Goal: Task Accomplishment & Management: Manage account settings

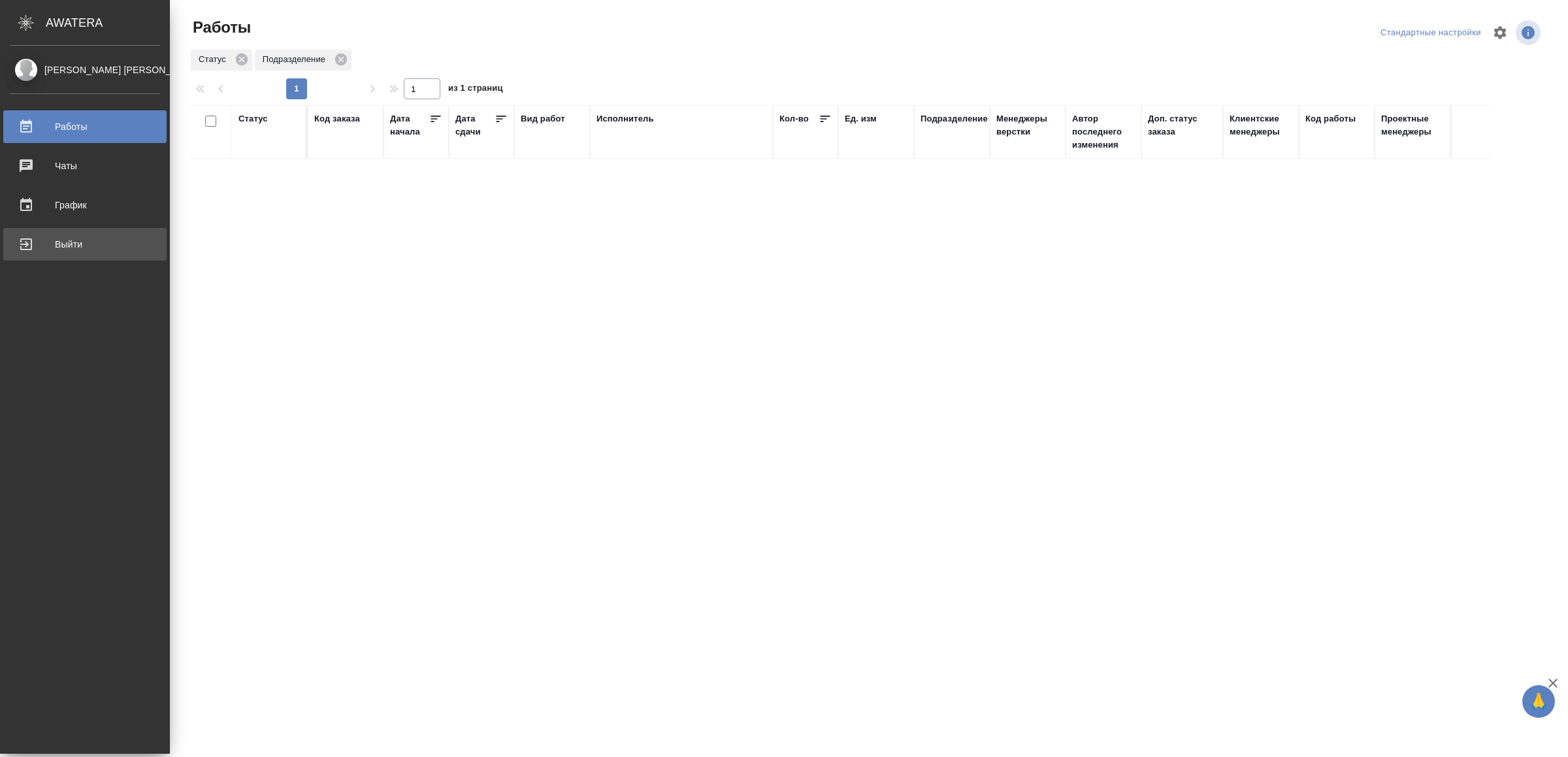
click at [28, 237] on div "Выйти" at bounding box center [85, 244] width 151 height 19
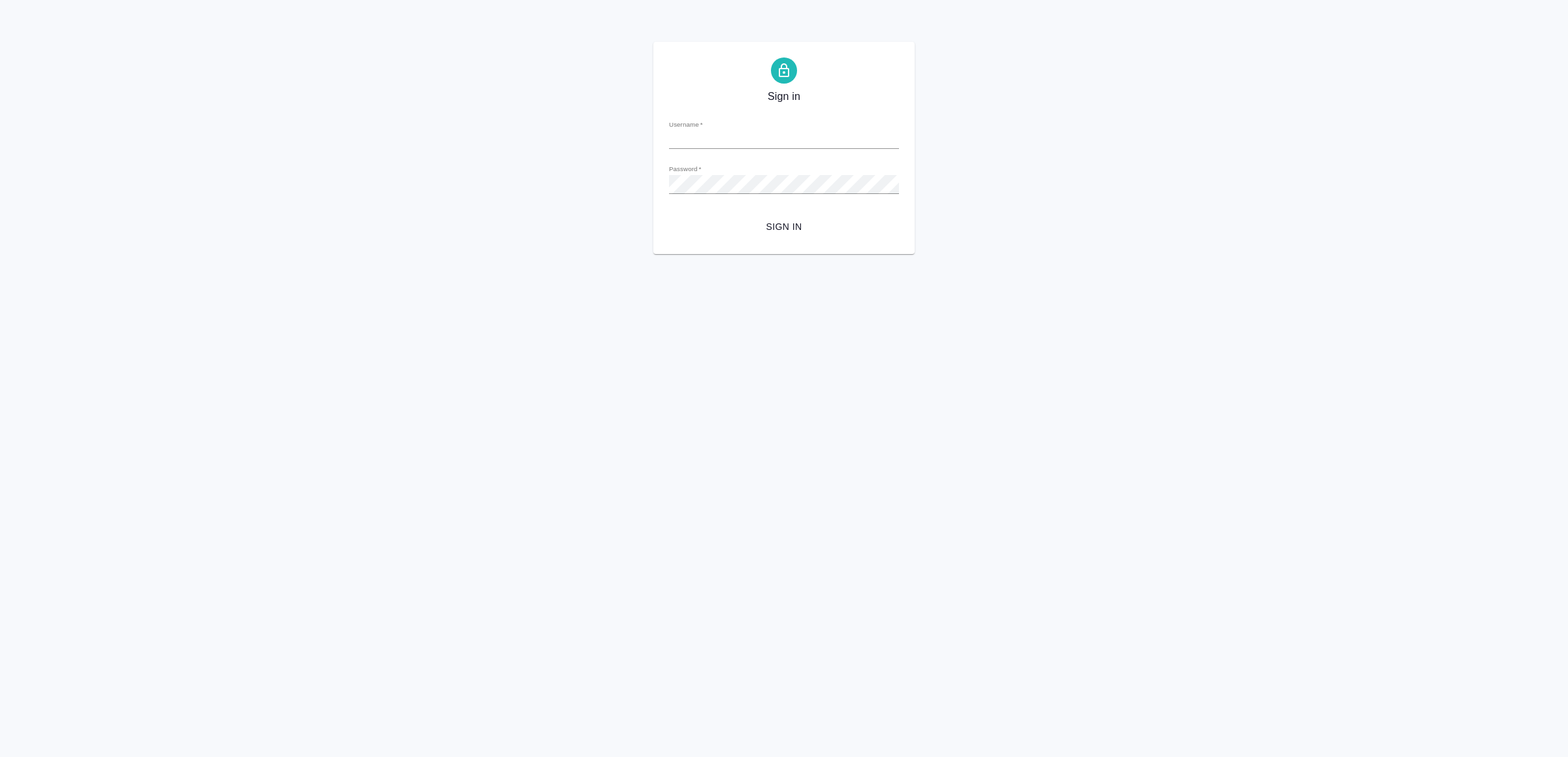
type input "[EMAIL_ADDRESS][DOMAIN_NAME]"
click at [823, 226] on span "Sign in" at bounding box center [784, 227] width 209 height 17
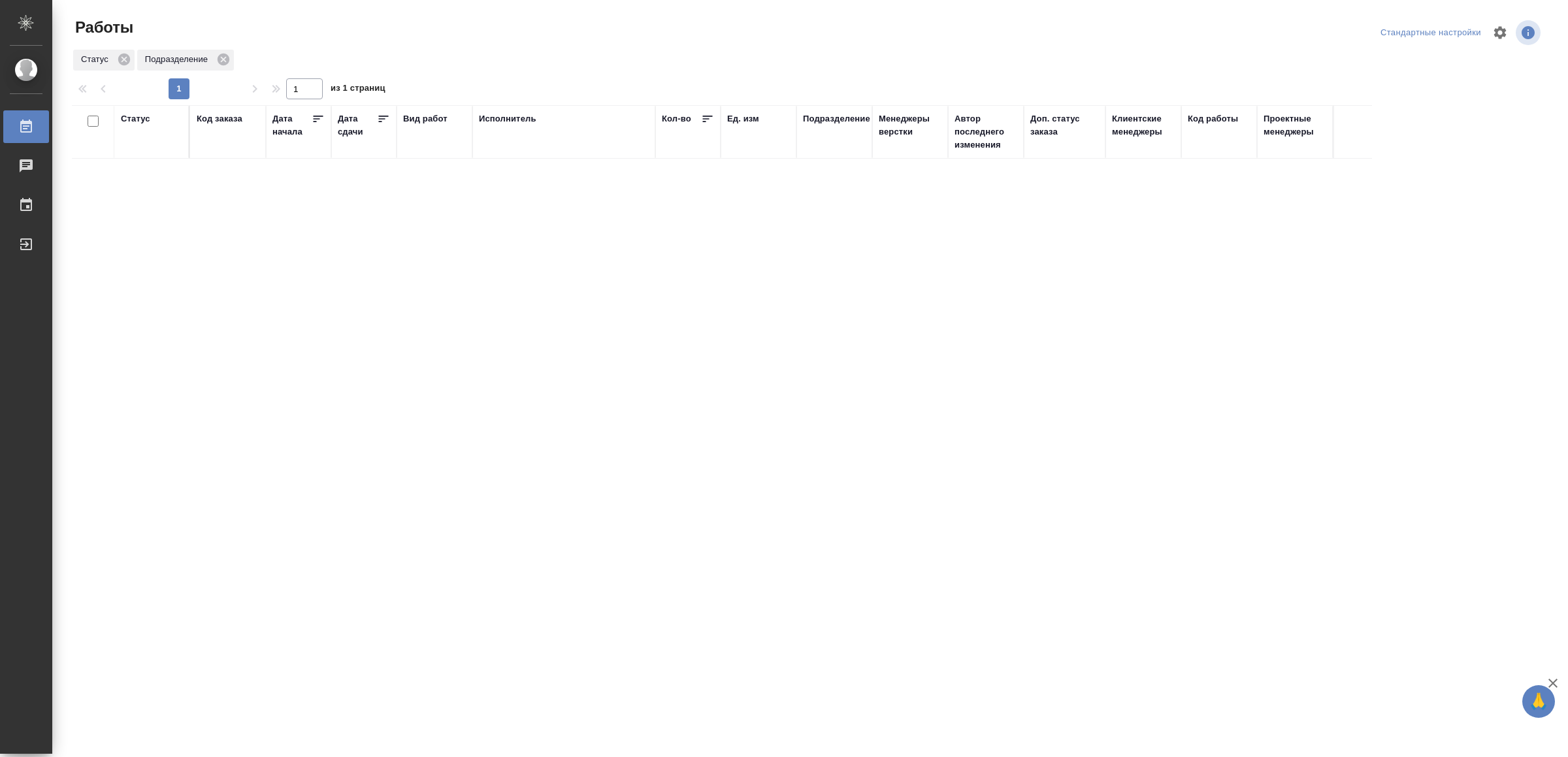
drag, startPoint x: 0, startPoint y: 0, endPoint x: 475, endPoint y: 384, distance: 610.8
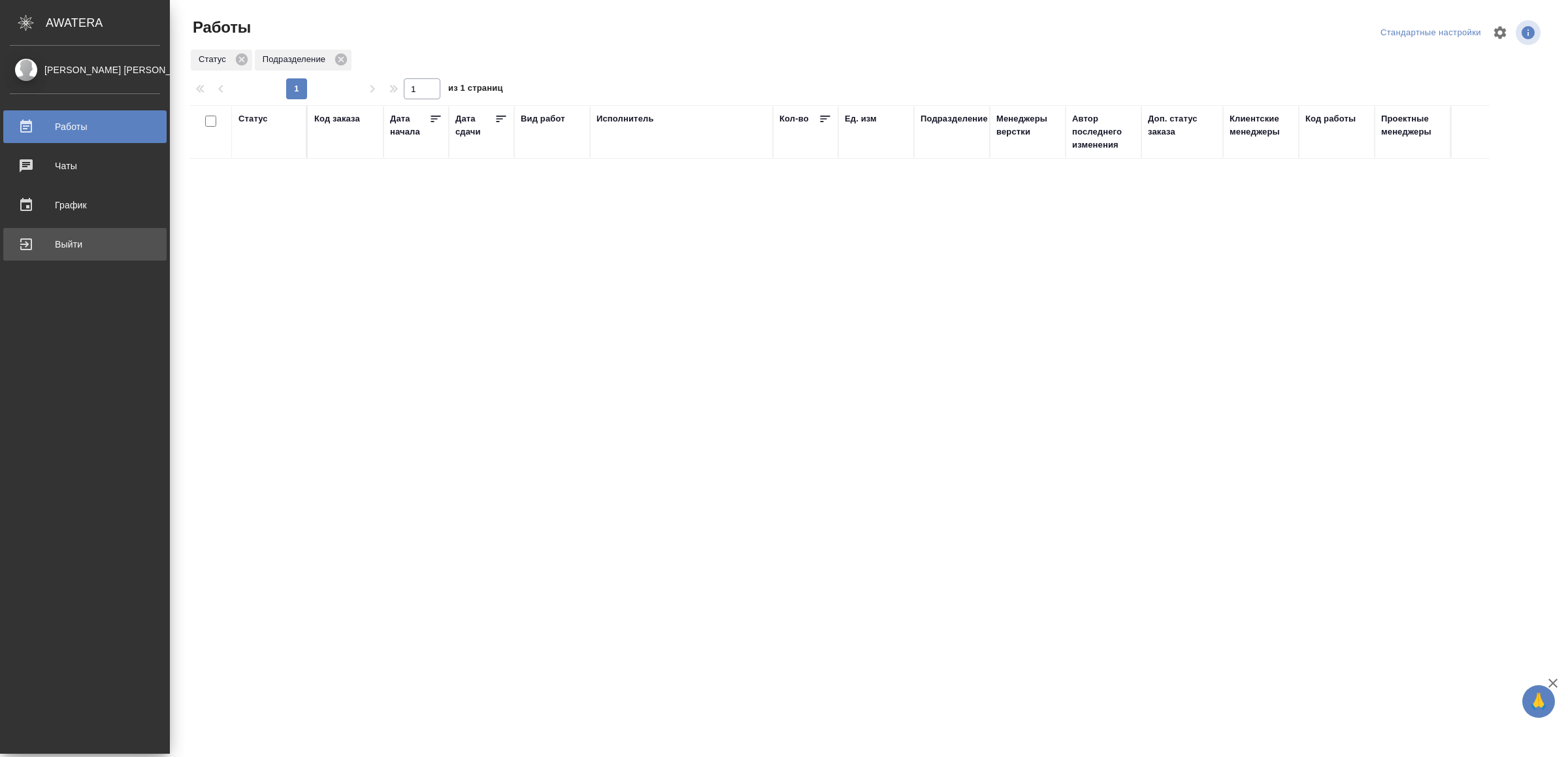
click at [32, 247] on div "Выйти" at bounding box center [85, 244] width 151 height 19
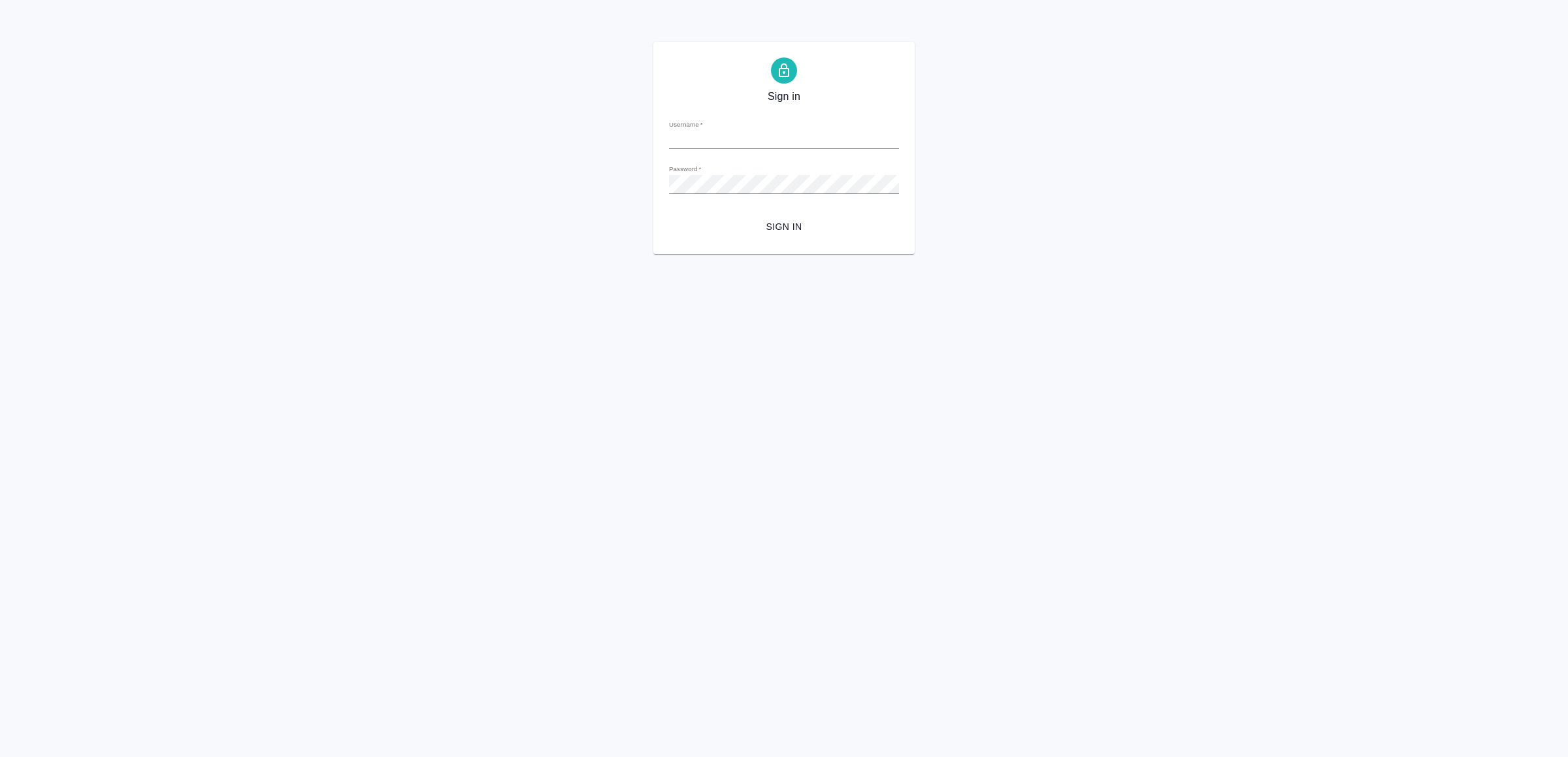
type input "v.yamkovenko@awatera.com"
click at [742, 217] on button "Sign in" at bounding box center [784, 227] width 230 height 24
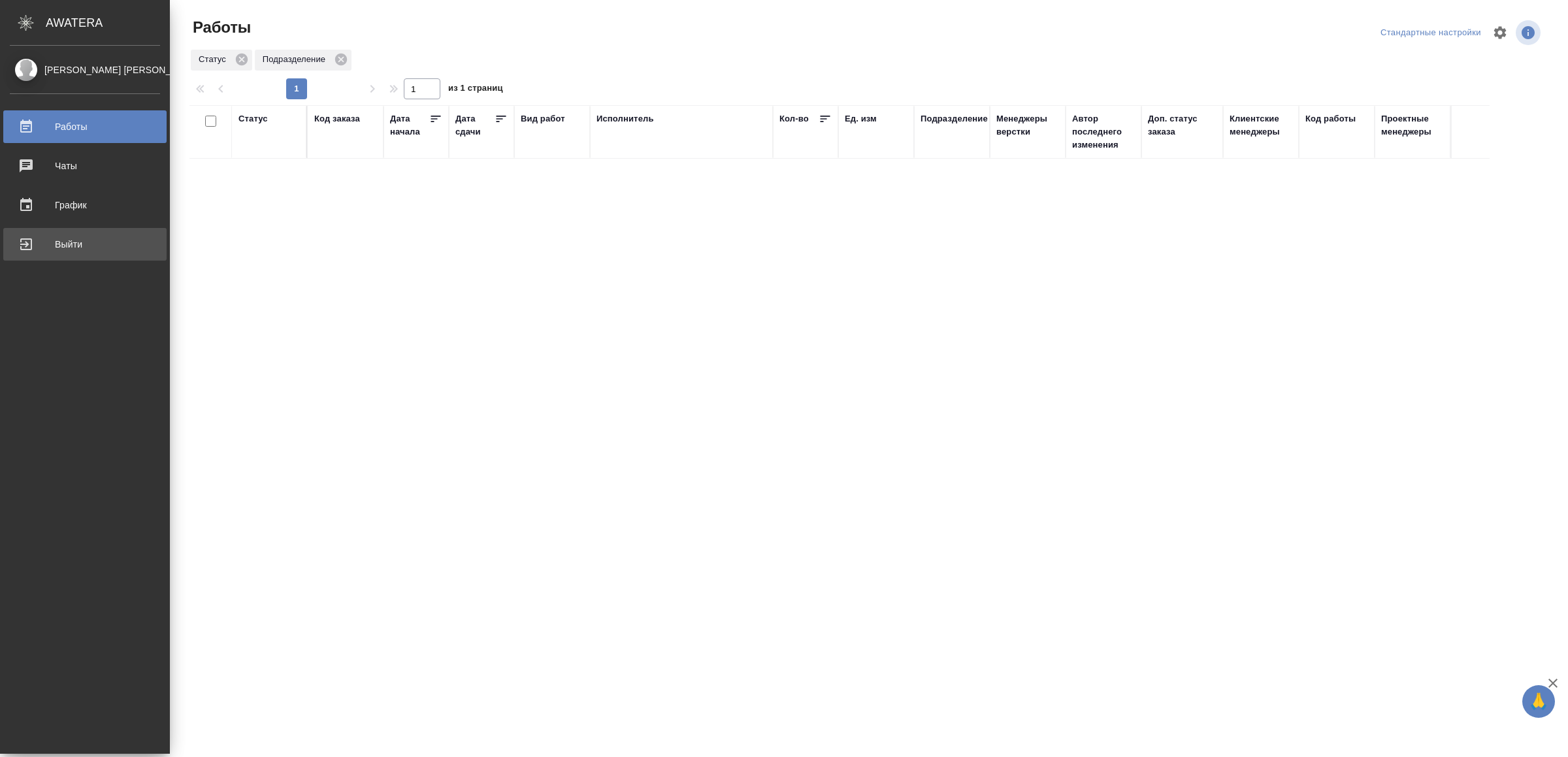
click at [95, 235] on div "Выйти" at bounding box center [85, 244] width 151 height 19
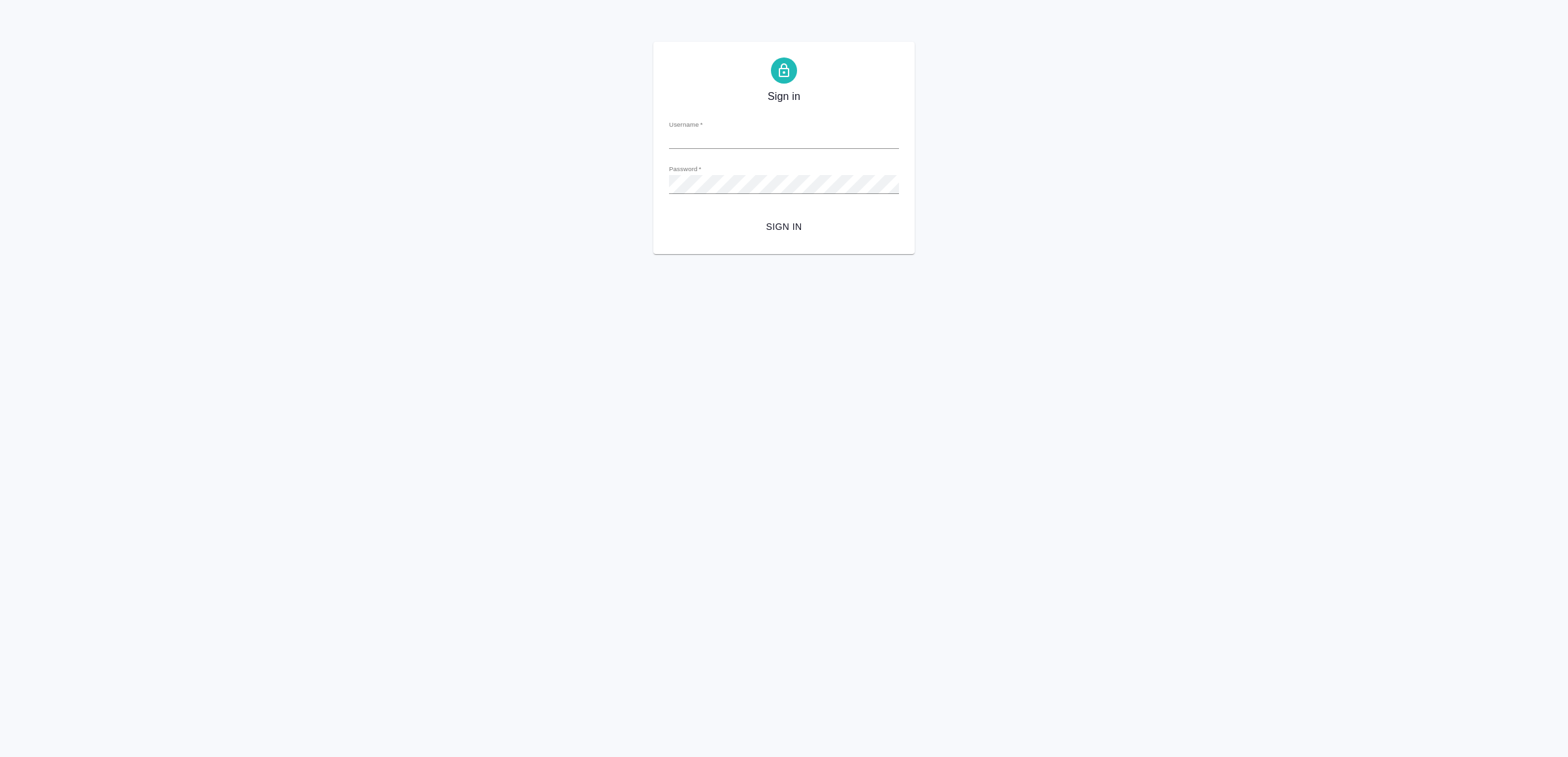
type input "v.yamkovenko@awatera.com"
click at [789, 221] on span "Sign in" at bounding box center [784, 227] width 209 height 17
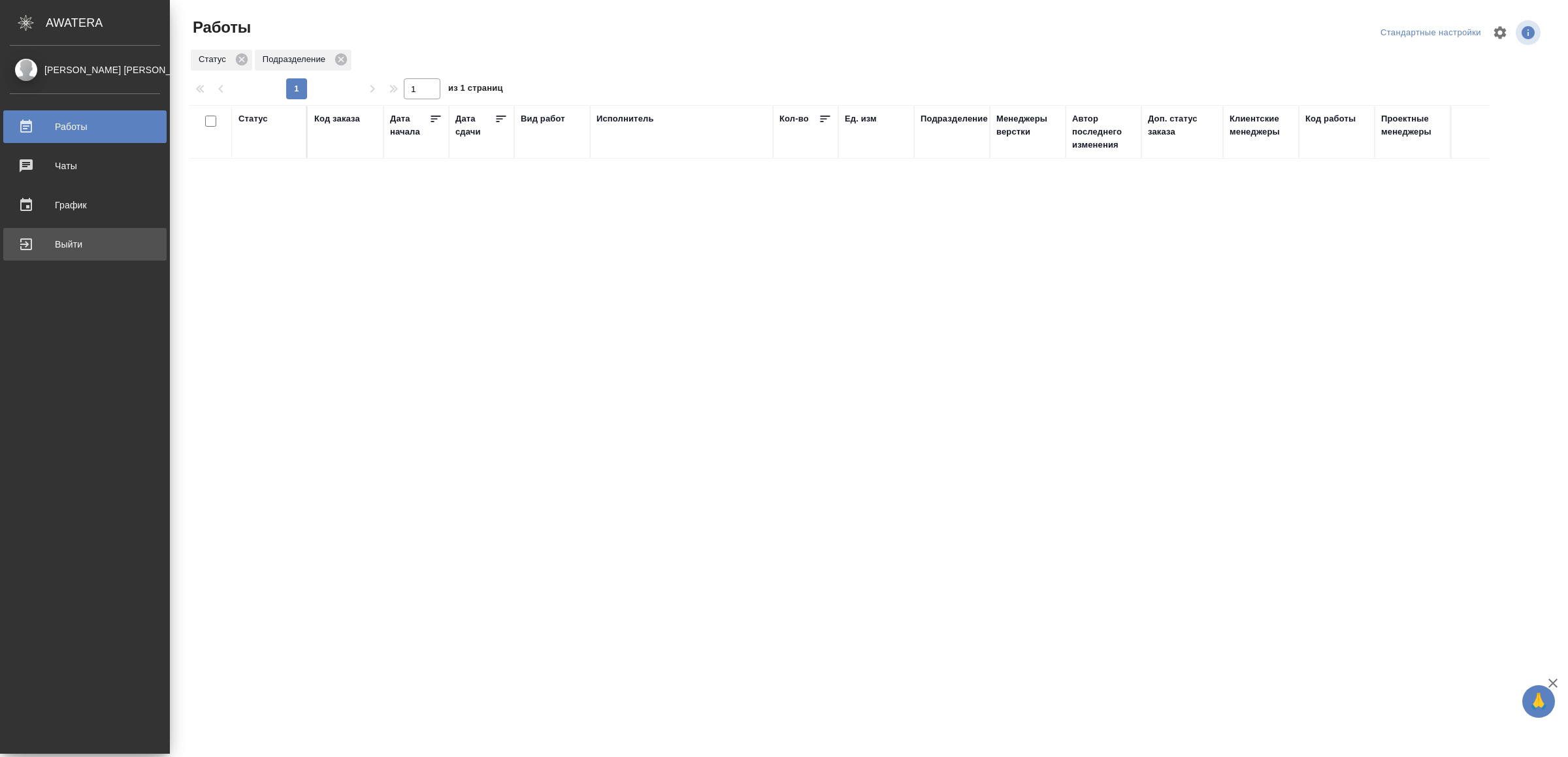
click at [56, 247] on div "Выйти" at bounding box center [85, 244] width 151 height 19
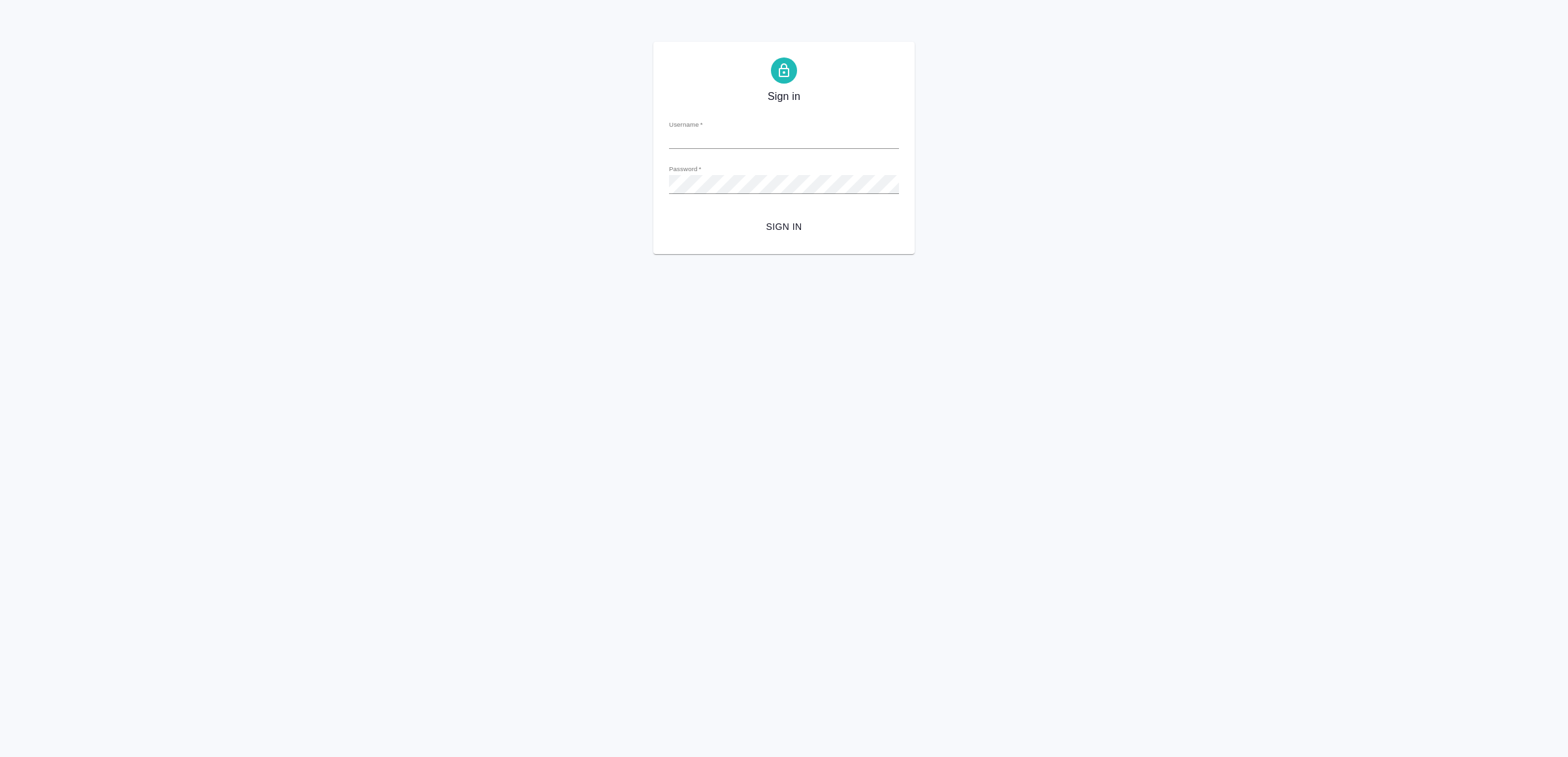
type input "[EMAIL_ADDRESS][DOMAIN_NAME]"
click at [730, 228] on span "Sign in" at bounding box center [784, 227] width 209 height 17
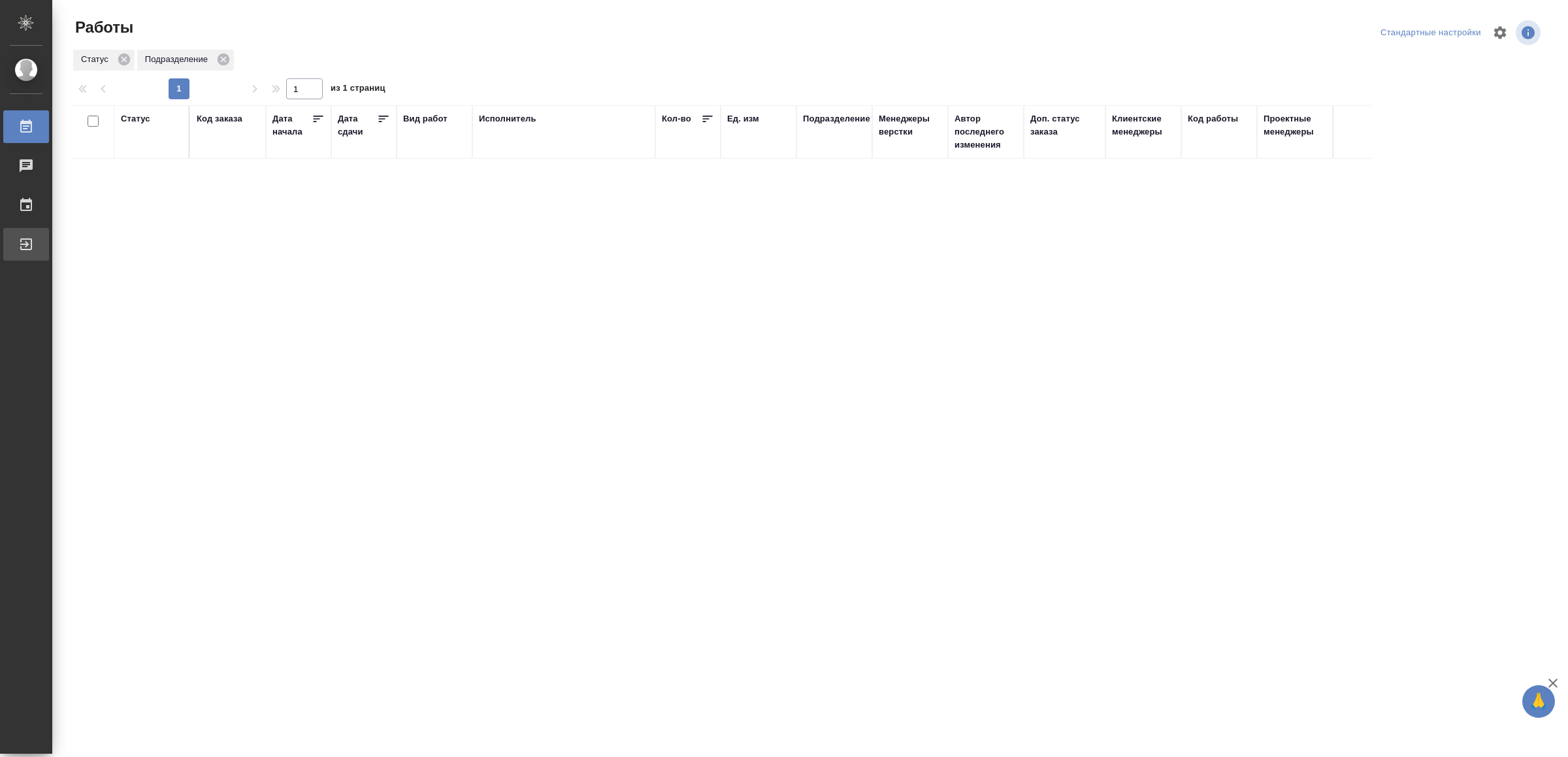
click at [26, 244] on div "Выйти" at bounding box center [10, 244] width 33 height 19
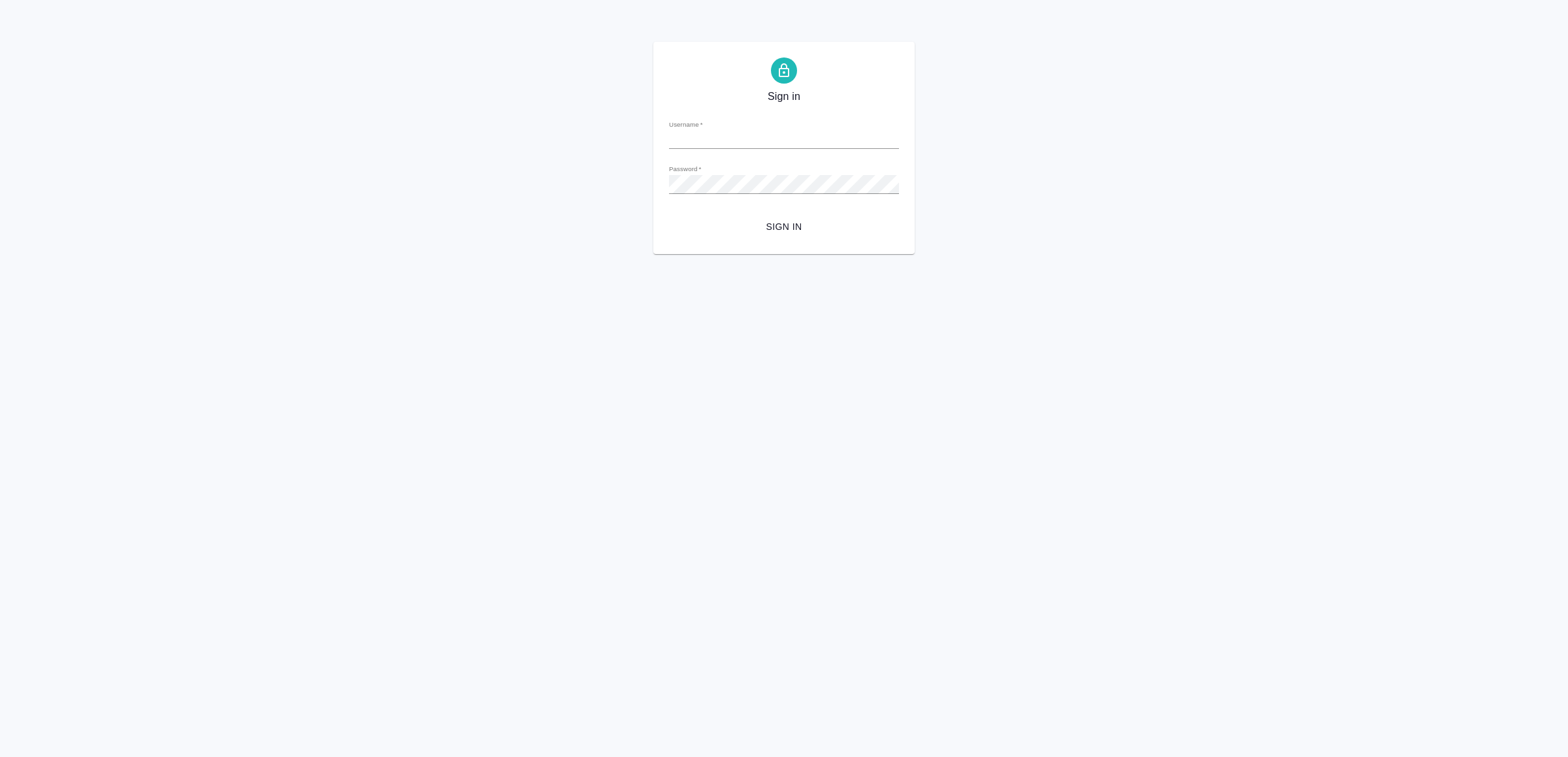
type input "[EMAIL_ADDRESS][DOMAIN_NAME]"
click at [809, 228] on span "Sign in" at bounding box center [784, 227] width 209 height 17
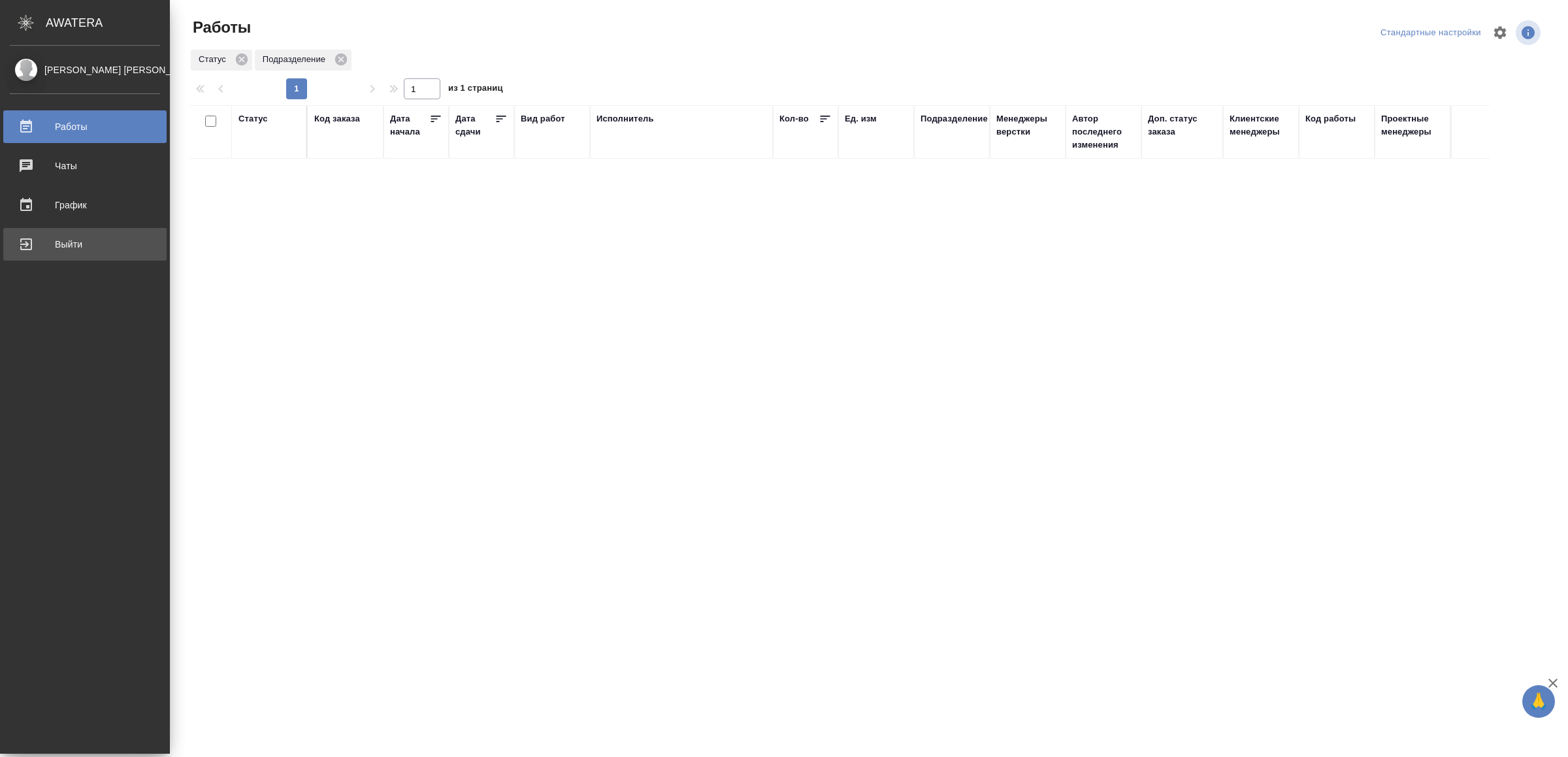
click at [83, 241] on div "Выйти" at bounding box center [85, 244] width 151 height 19
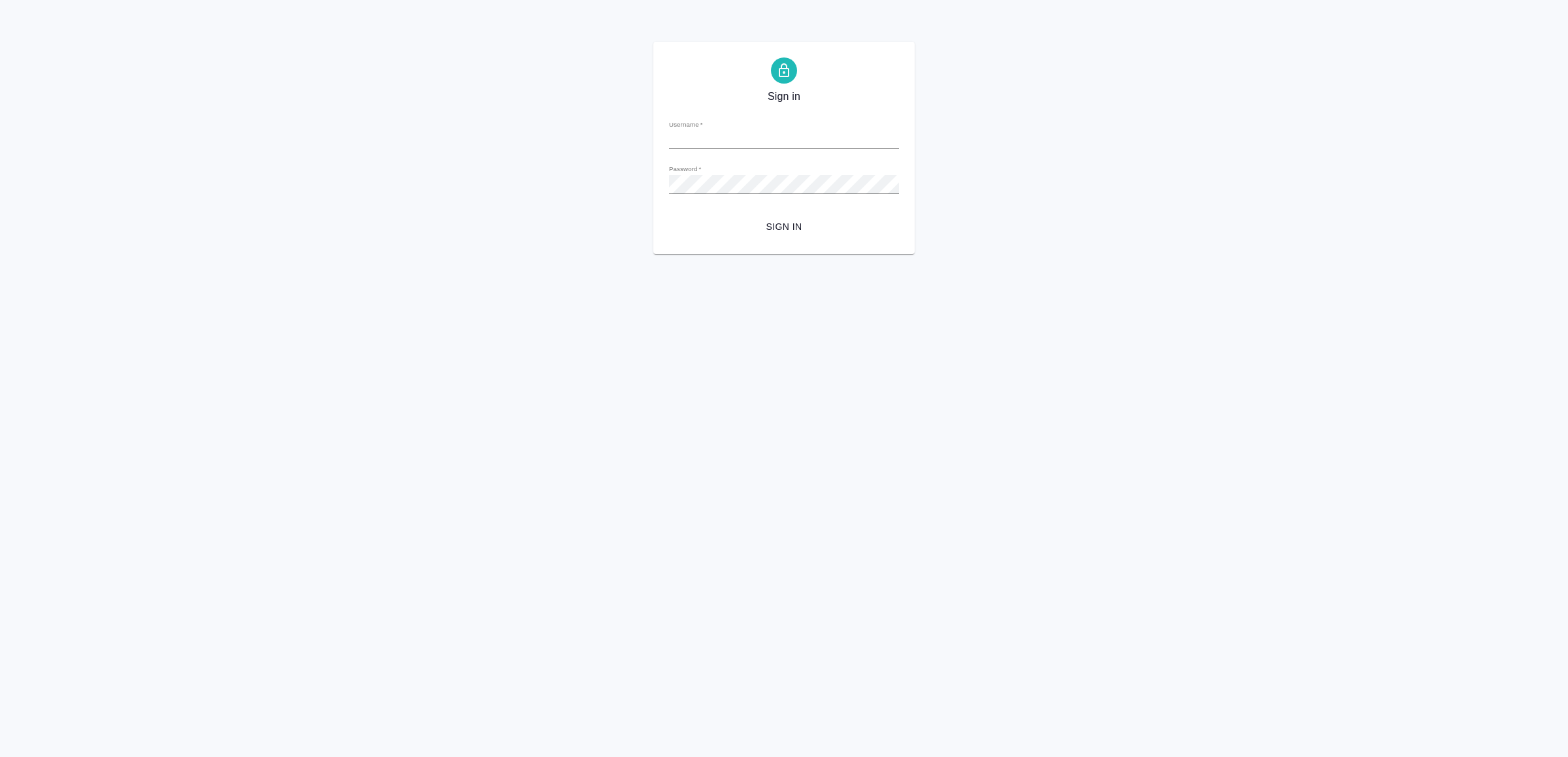
type input "v.yamkovenko@awatera.com"
click at [780, 217] on button "Sign in" at bounding box center [784, 227] width 230 height 24
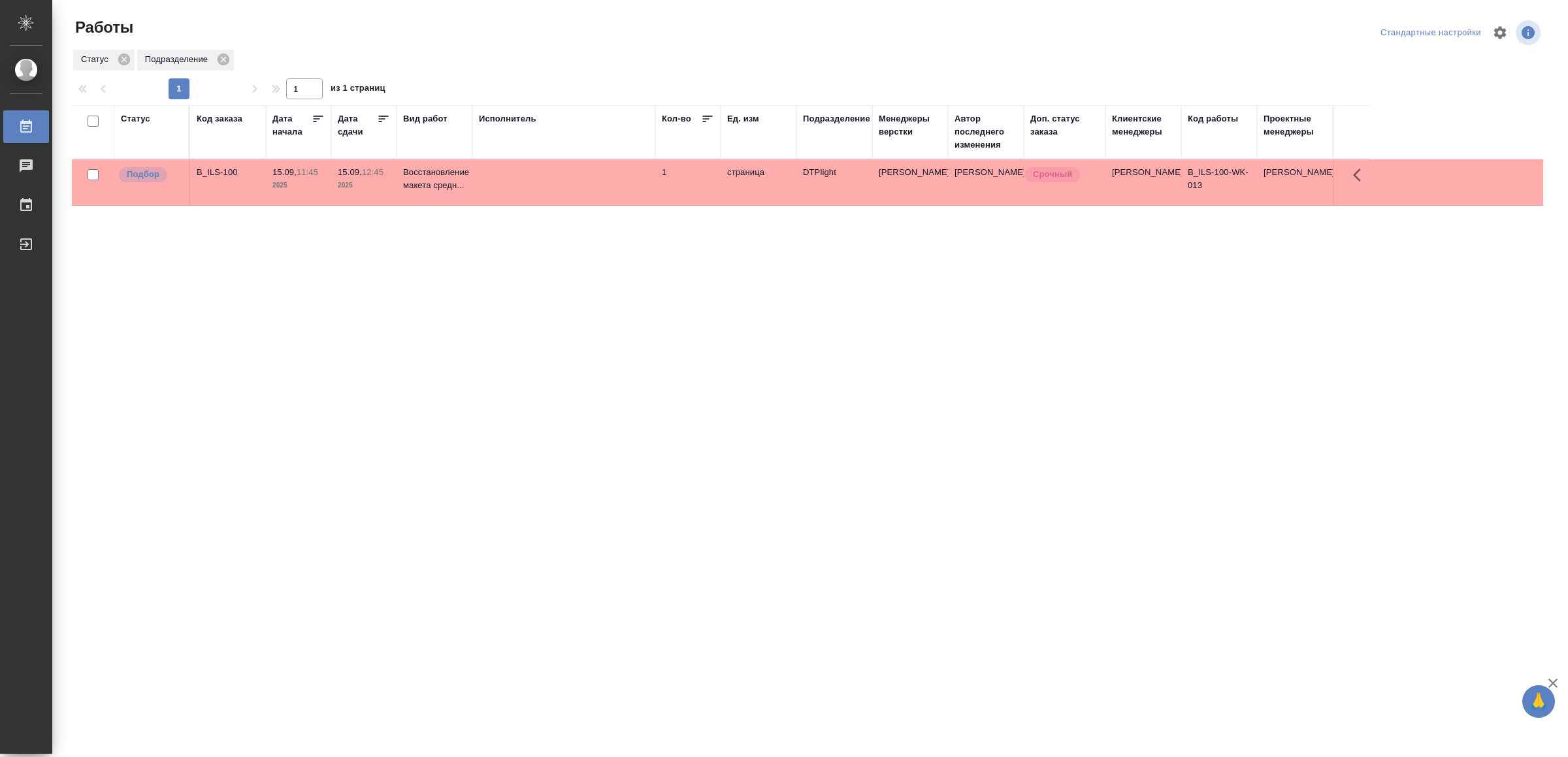
click at [579, 175] on td at bounding box center [564, 183] width 183 height 46
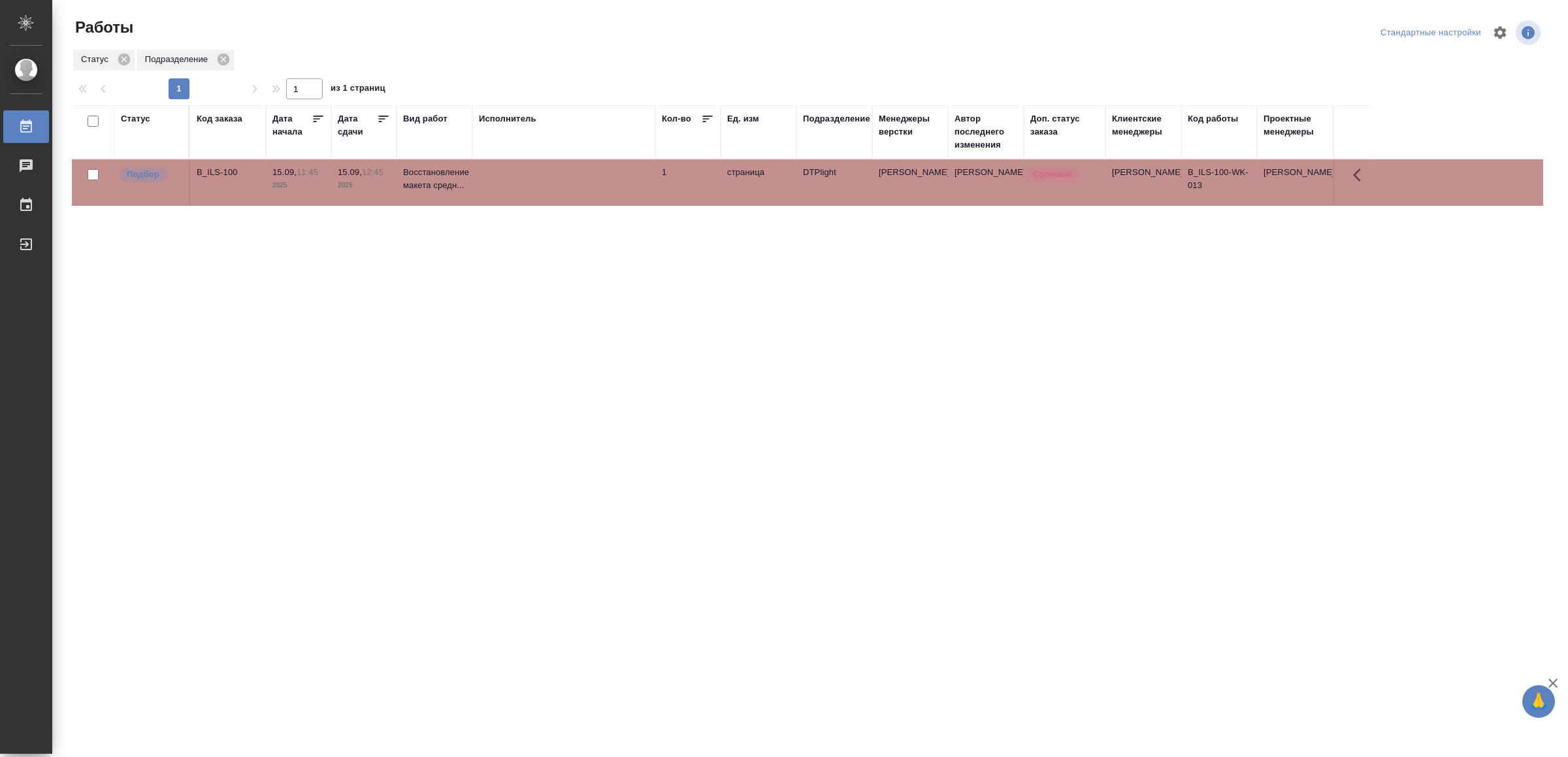
click at [579, 175] on td at bounding box center [564, 183] width 183 height 46
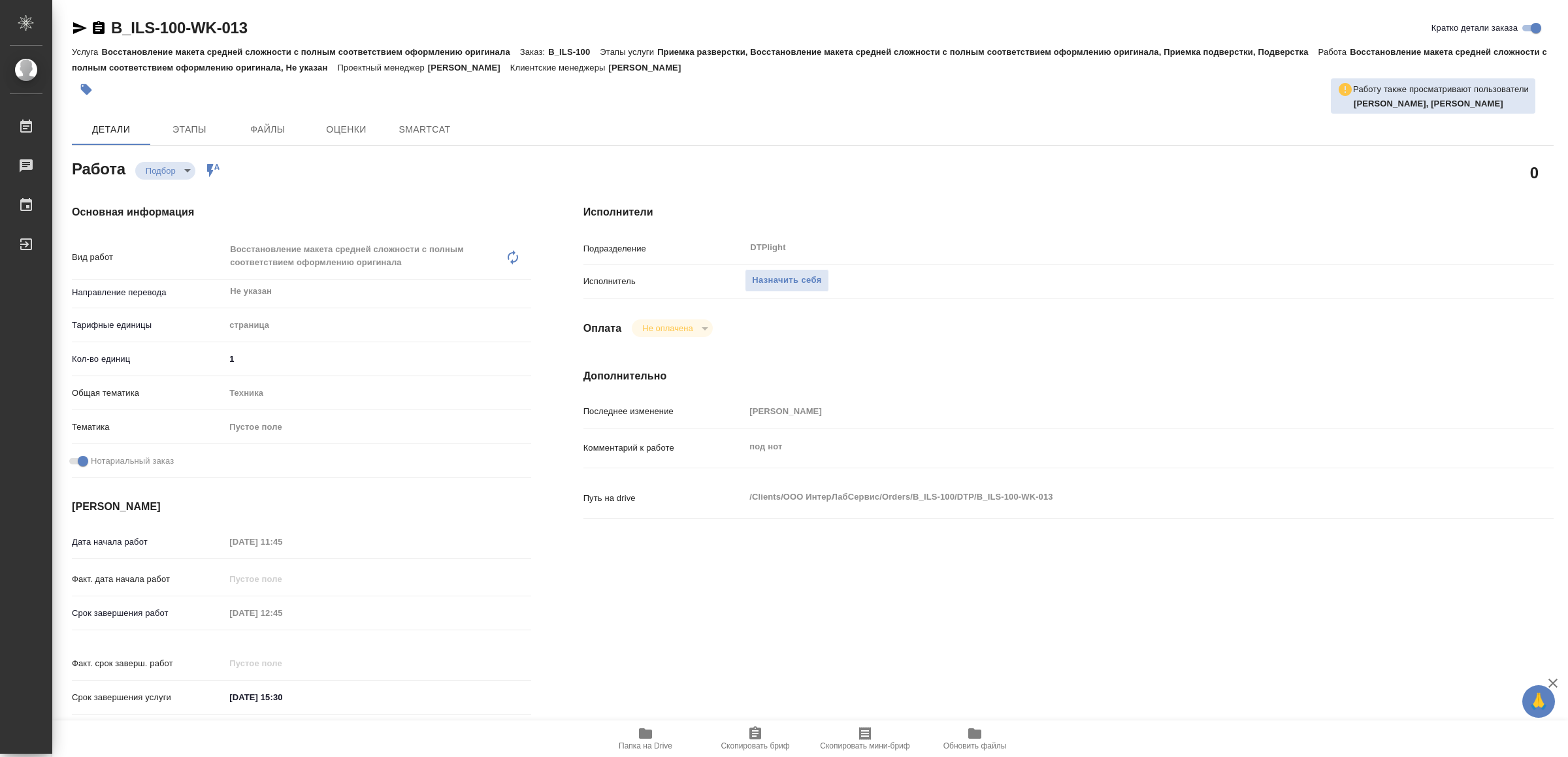
click at [647, 741] on span "Папка на Drive" at bounding box center [645, 746] width 53 height 9
click at [812, 276] on span "Назначить себя" at bounding box center [786, 281] width 69 height 15
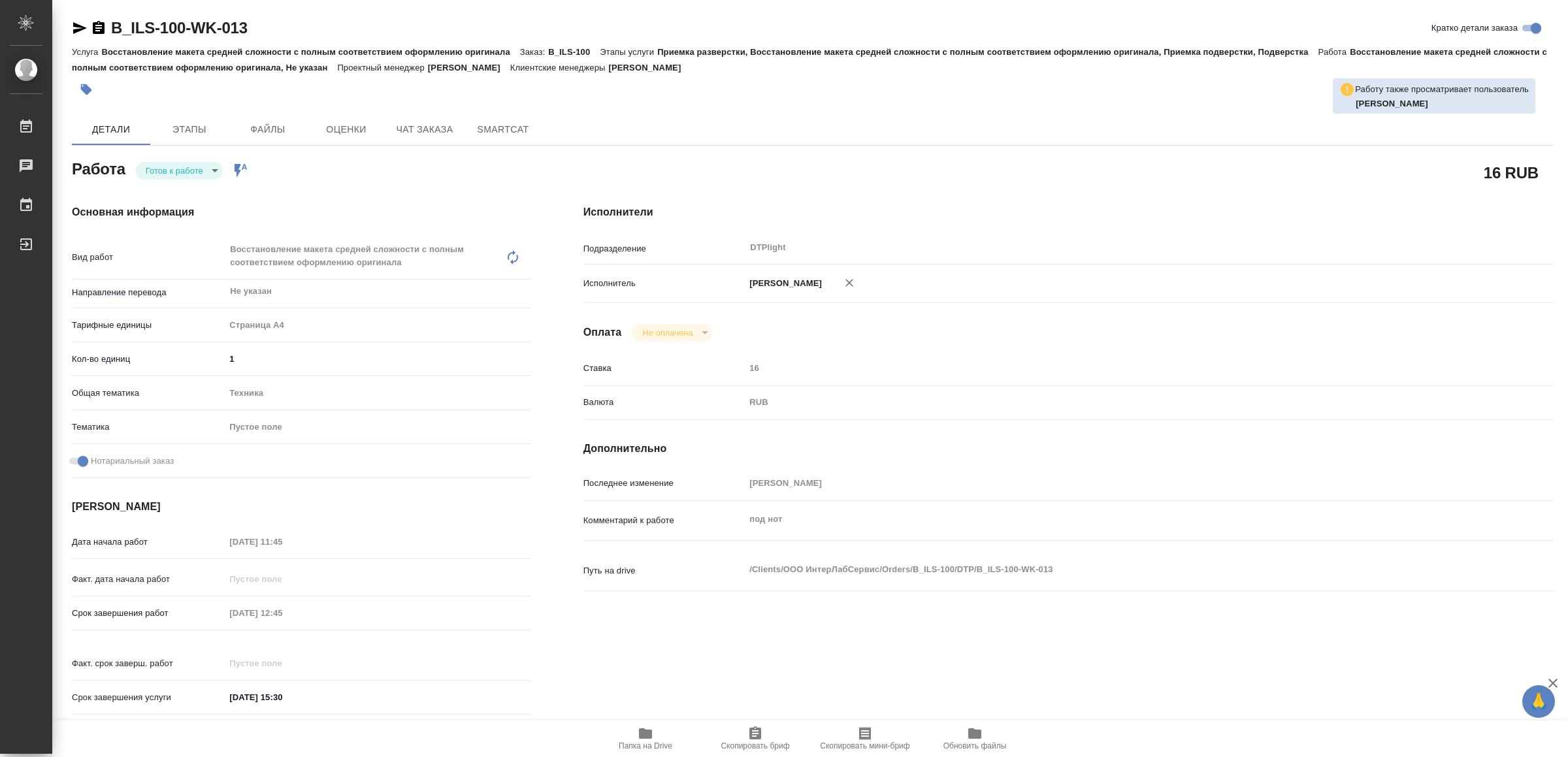
click at [174, 163] on body "🙏 .cls-1 fill:#fff; AWATERA Yamkovenko [PERSON_NAME] Работы Чаты График Выйти B…" at bounding box center [784, 378] width 1568 height 757
click at [174, 163] on button "В работе" at bounding box center [167, 171] width 43 height 15
type textarea "x"
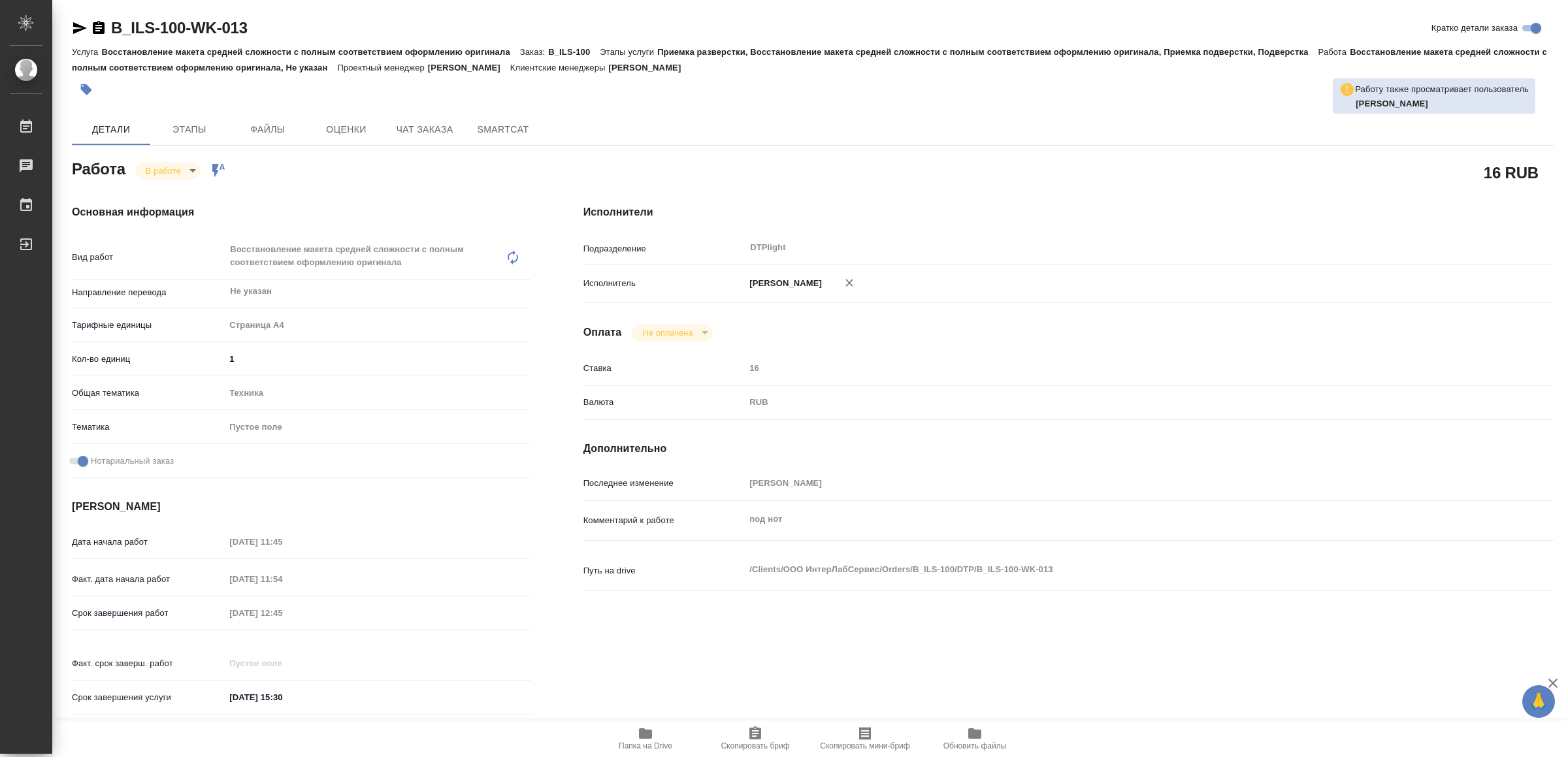
type textarea "x"
drag, startPoint x: 78, startPoint y: 24, endPoint x: 75, endPoint y: 8, distance: 16.3
click at [77, 26] on icon "button" at bounding box center [80, 28] width 14 height 12
click at [655, 729] on span "Папка на Drive" at bounding box center [645, 738] width 95 height 25
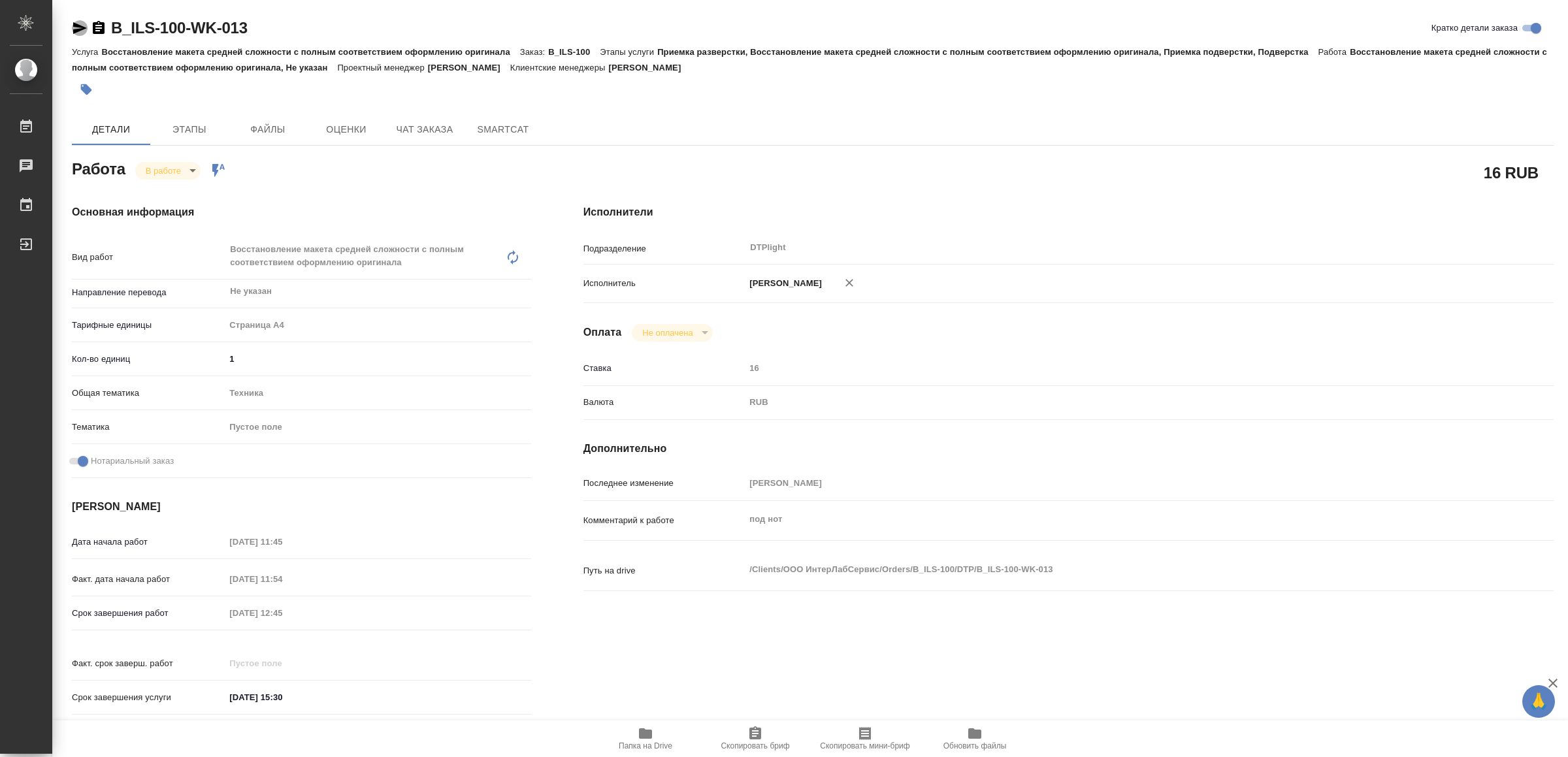
click at [81, 21] on icon "button" at bounding box center [79, 28] width 16 height 16
click at [165, 165] on body "🙏 .cls-1 fill:#fff; AWATERA Yamkovenko Vera Работы 0 Чаты График Выйти B_ILS-10…" at bounding box center [784, 378] width 1568 height 757
click at [188, 192] on button "Выполнен" at bounding box center [170, 193] width 48 height 15
type textarea "x"
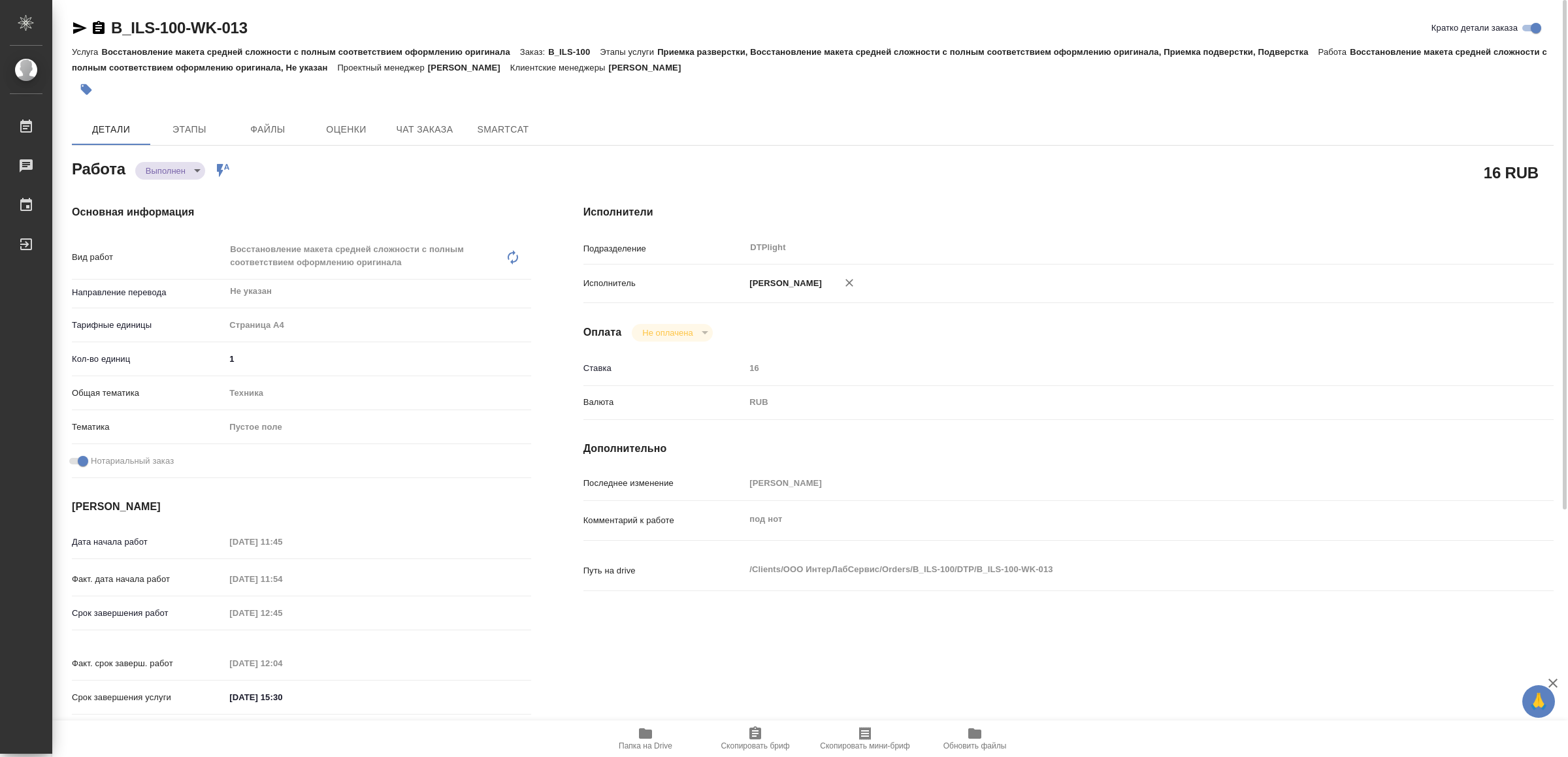
type textarea "x"
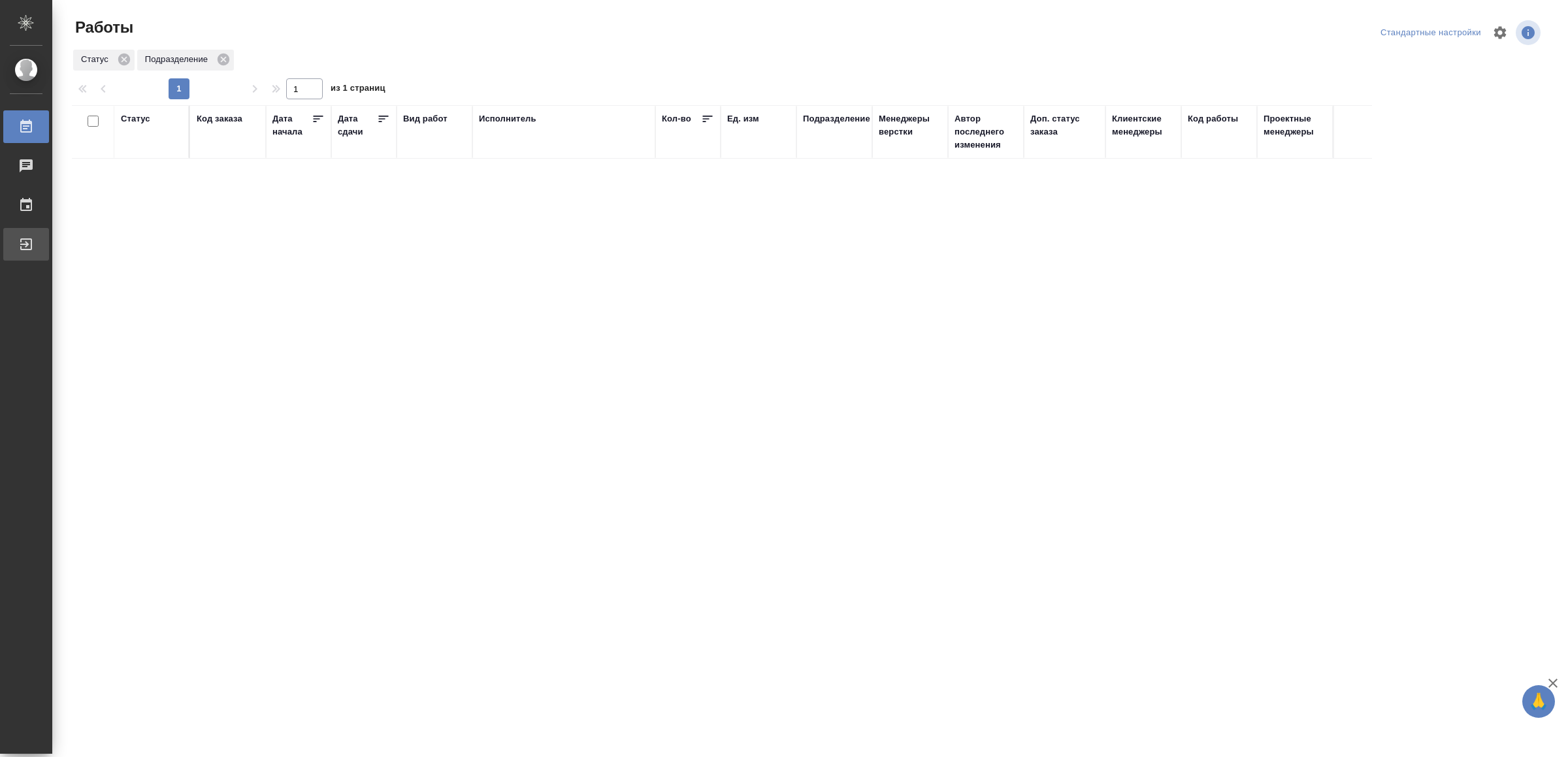
click at [26, 236] on div "Выйти" at bounding box center [10, 244] width 33 height 19
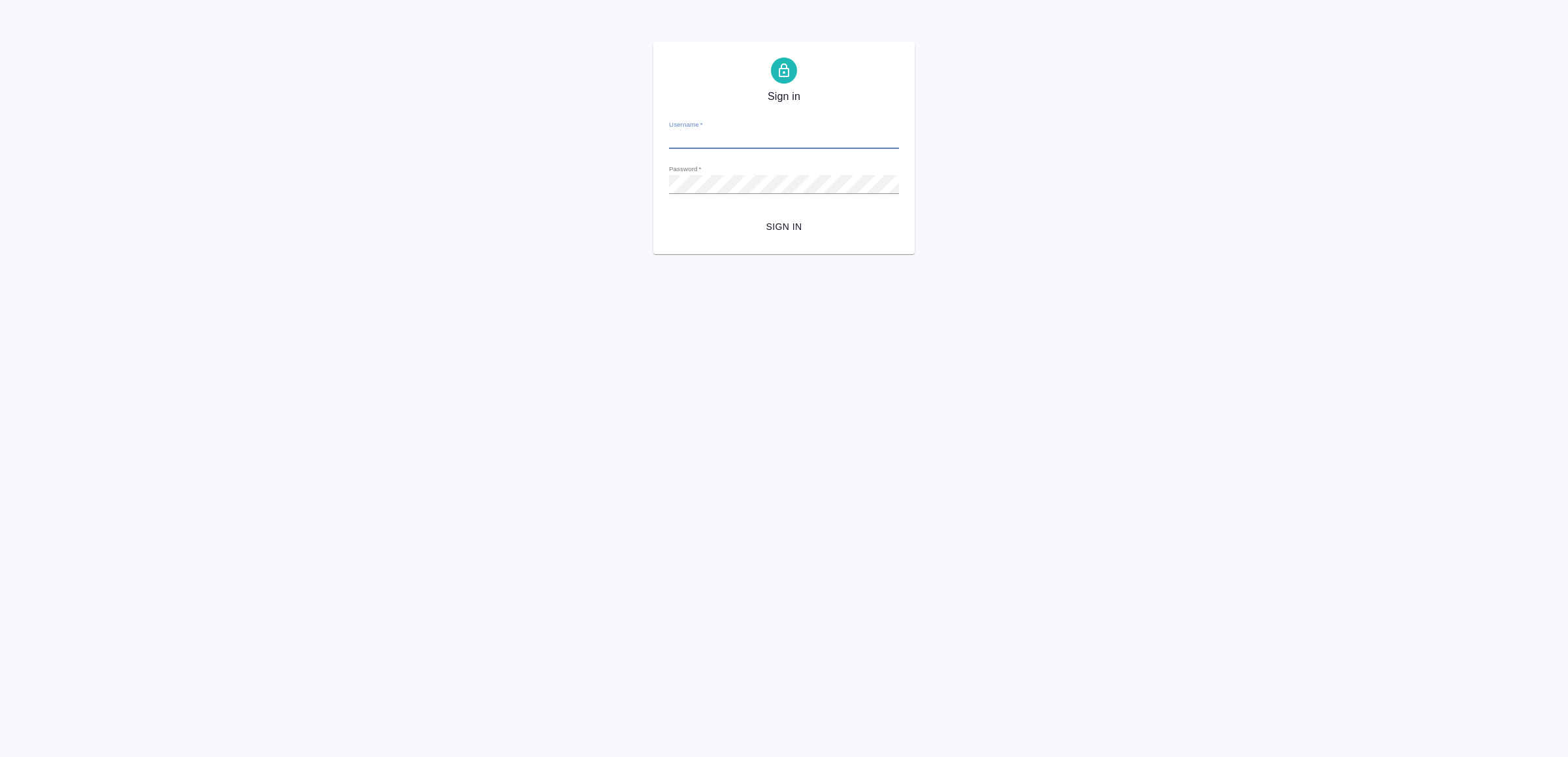
type input "[EMAIL_ADDRESS][DOMAIN_NAME]"
click at [810, 222] on span "Sign in" at bounding box center [784, 227] width 209 height 17
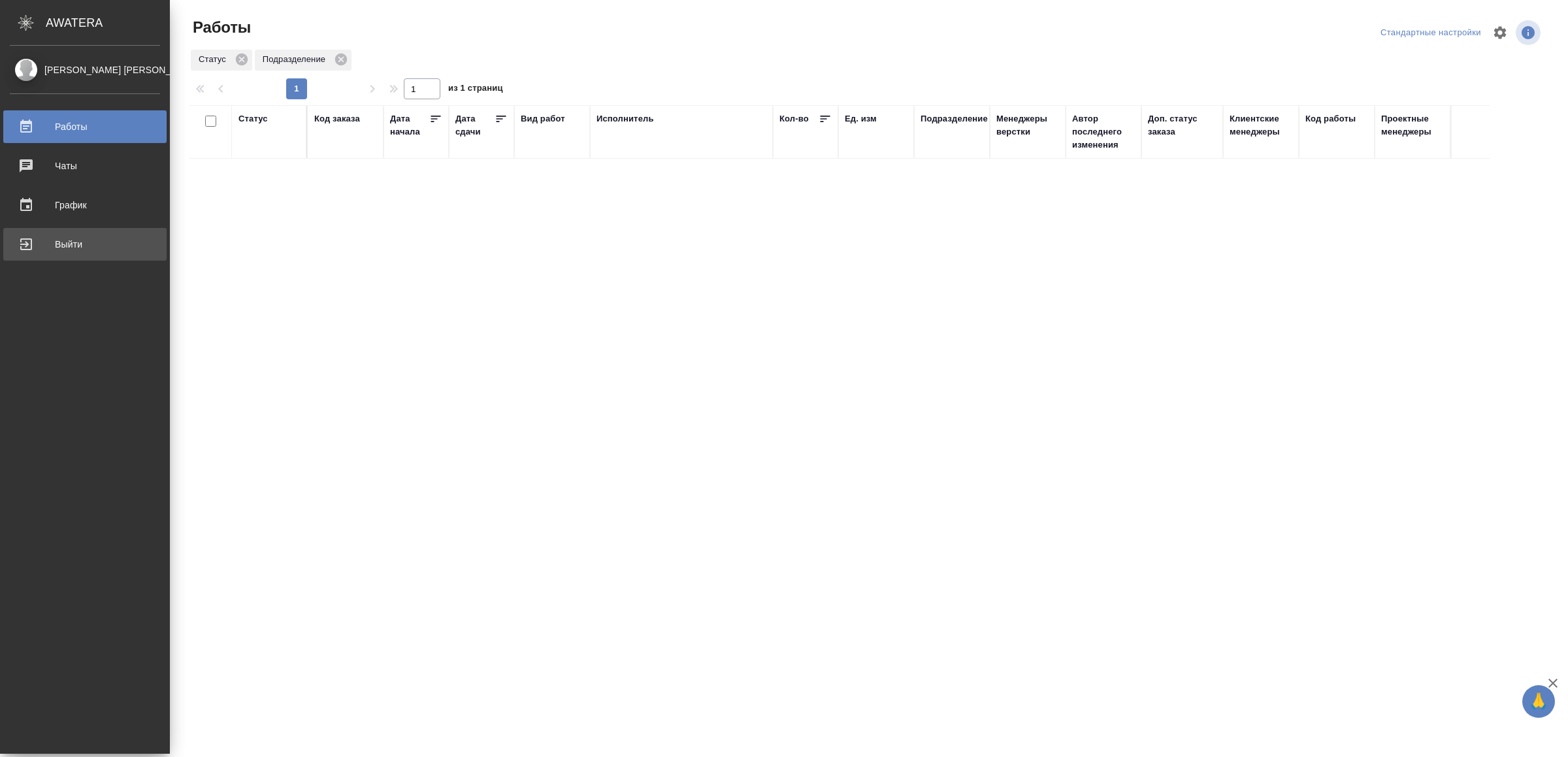
click at [91, 243] on div "Выйти" at bounding box center [85, 244] width 151 height 19
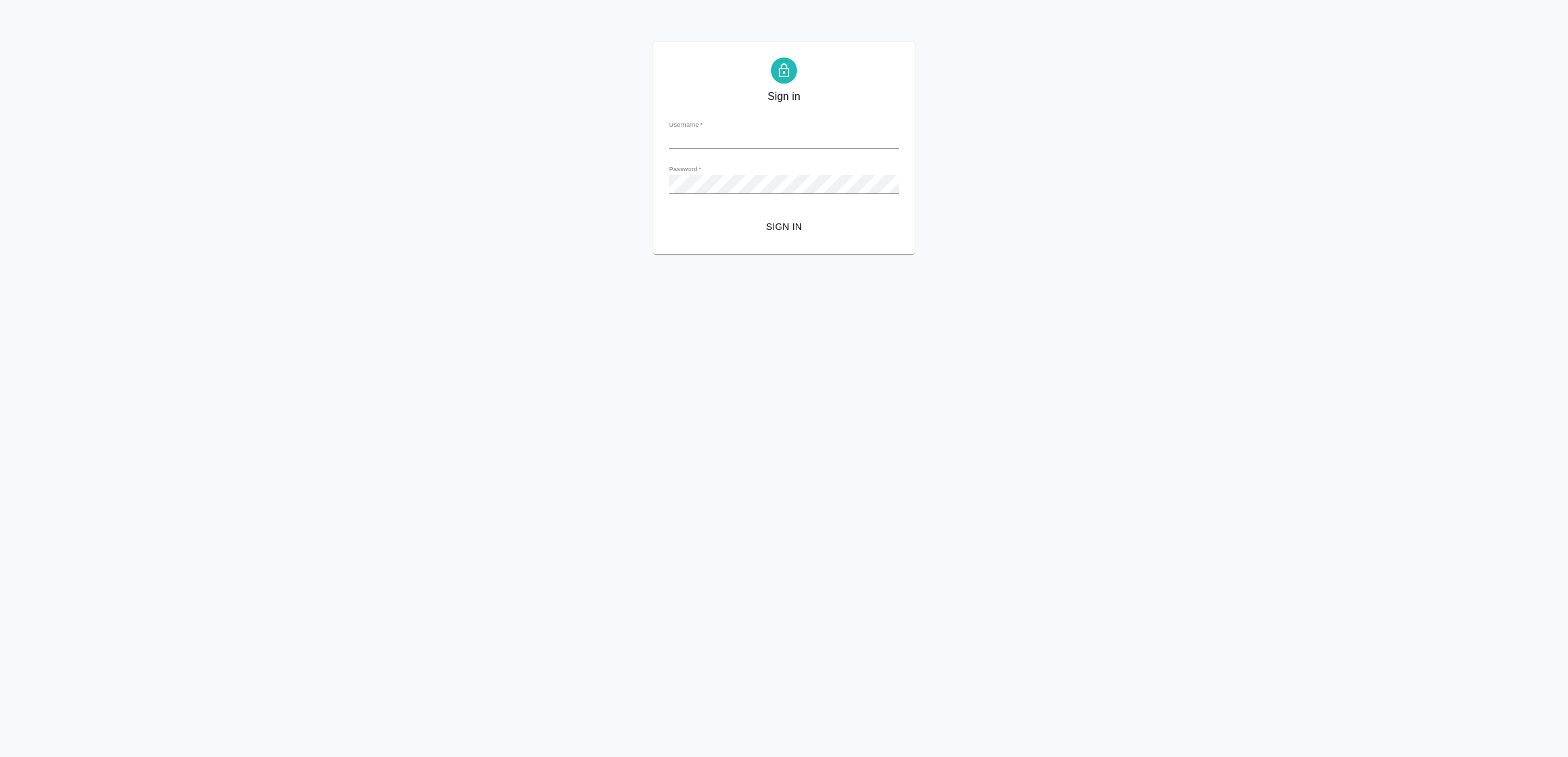
type input "v.yamkovenko@awatera.com"
click at [787, 220] on span "Sign in" at bounding box center [784, 227] width 209 height 17
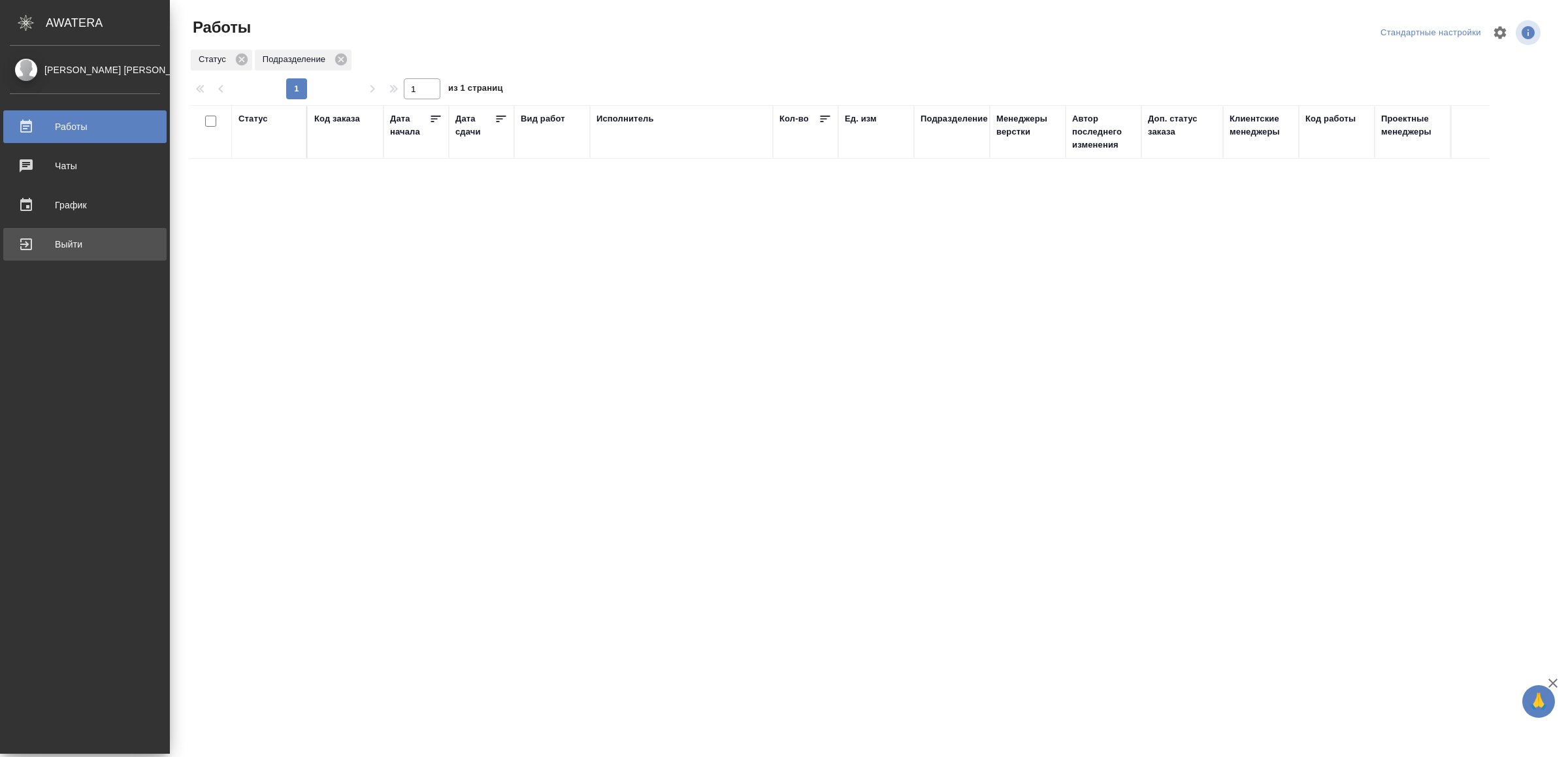
click at [36, 245] on div "Выйти" at bounding box center [85, 244] width 151 height 19
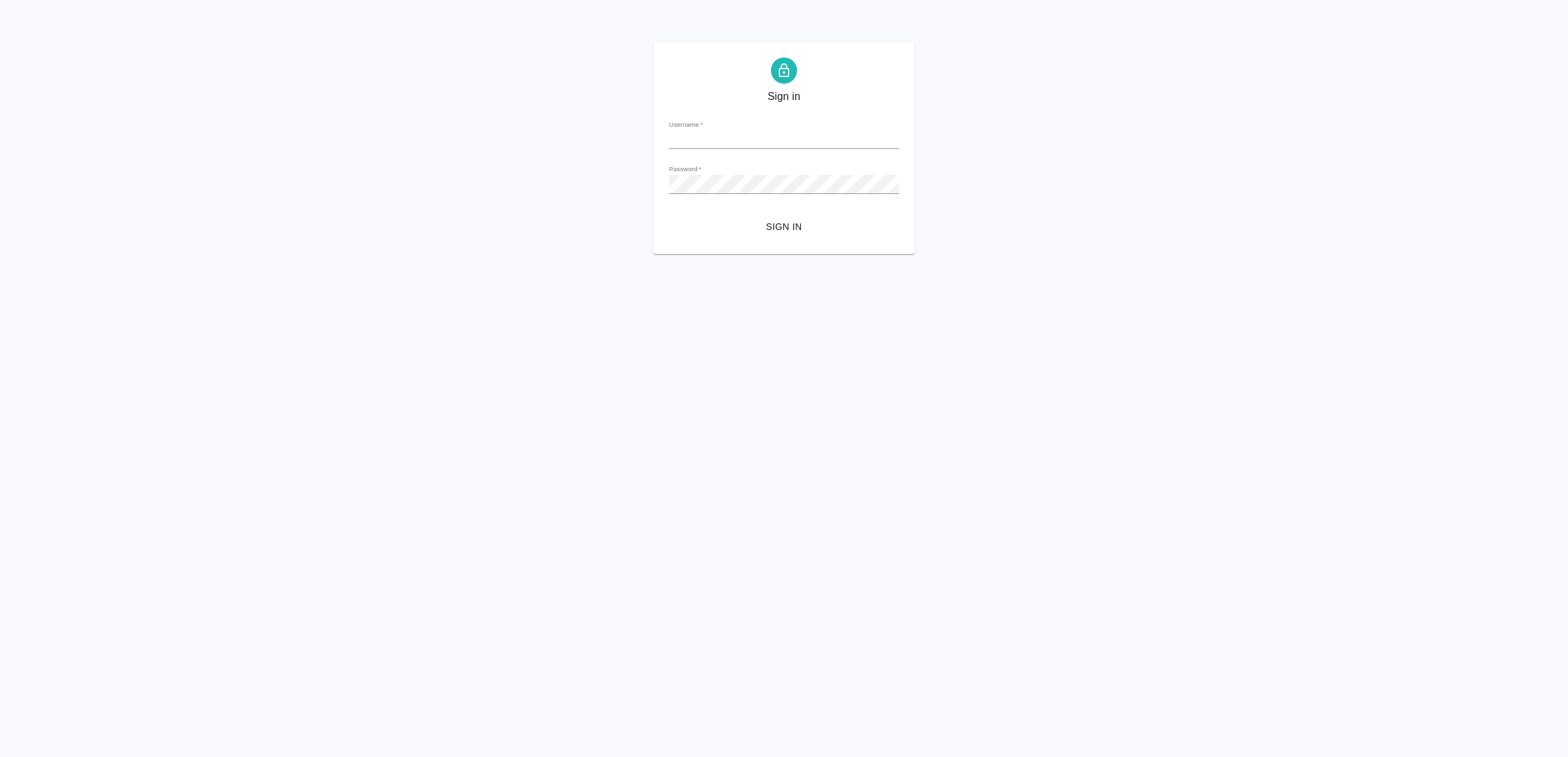
type input "v.yamkovenko@awatera.com"
click at [802, 228] on span "Sign in" at bounding box center [784, 227] width 209 height 17
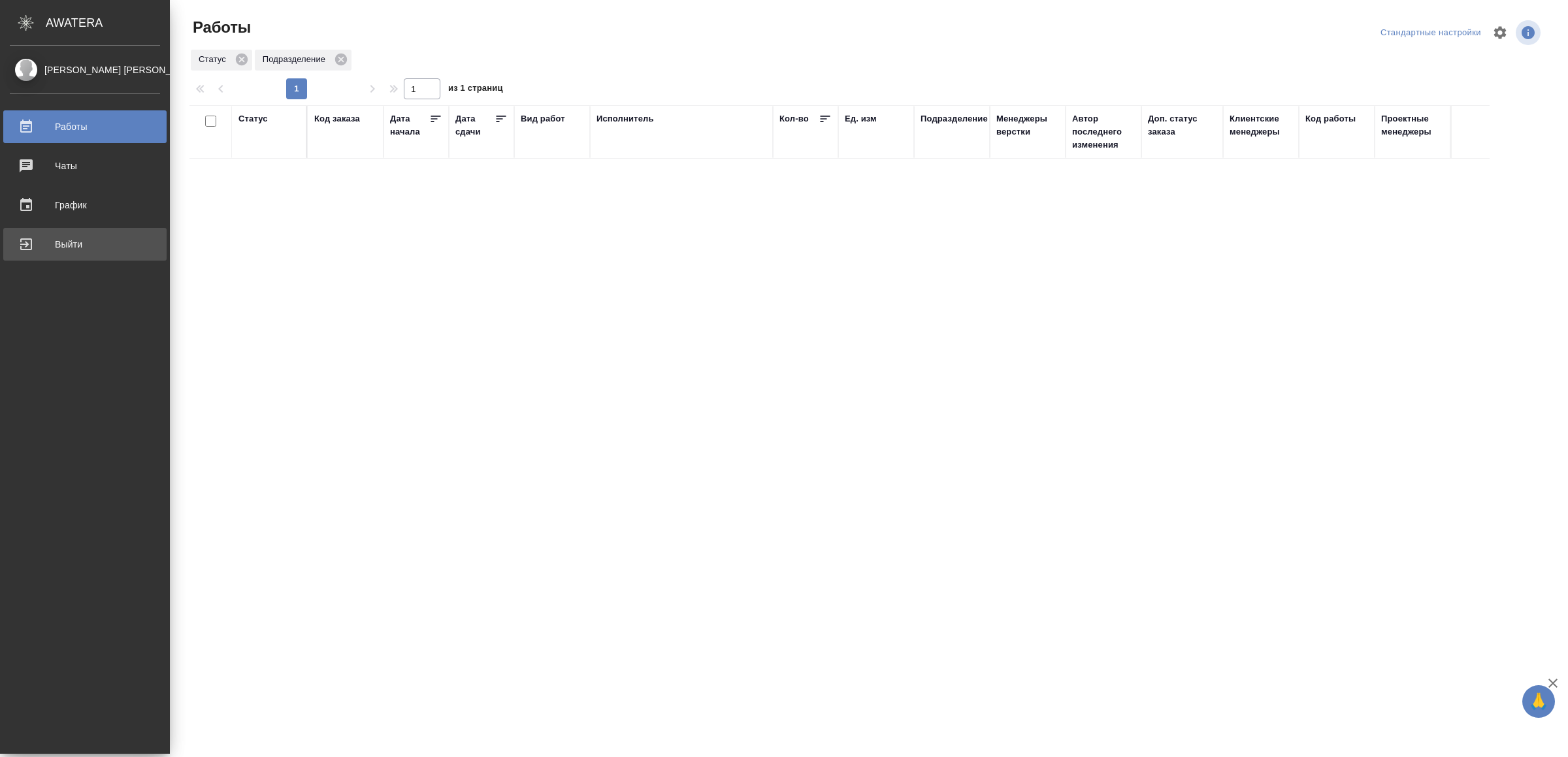
click at [39, 246] on div "Выйти" at bounding box center [85, 244] width 151 height 19
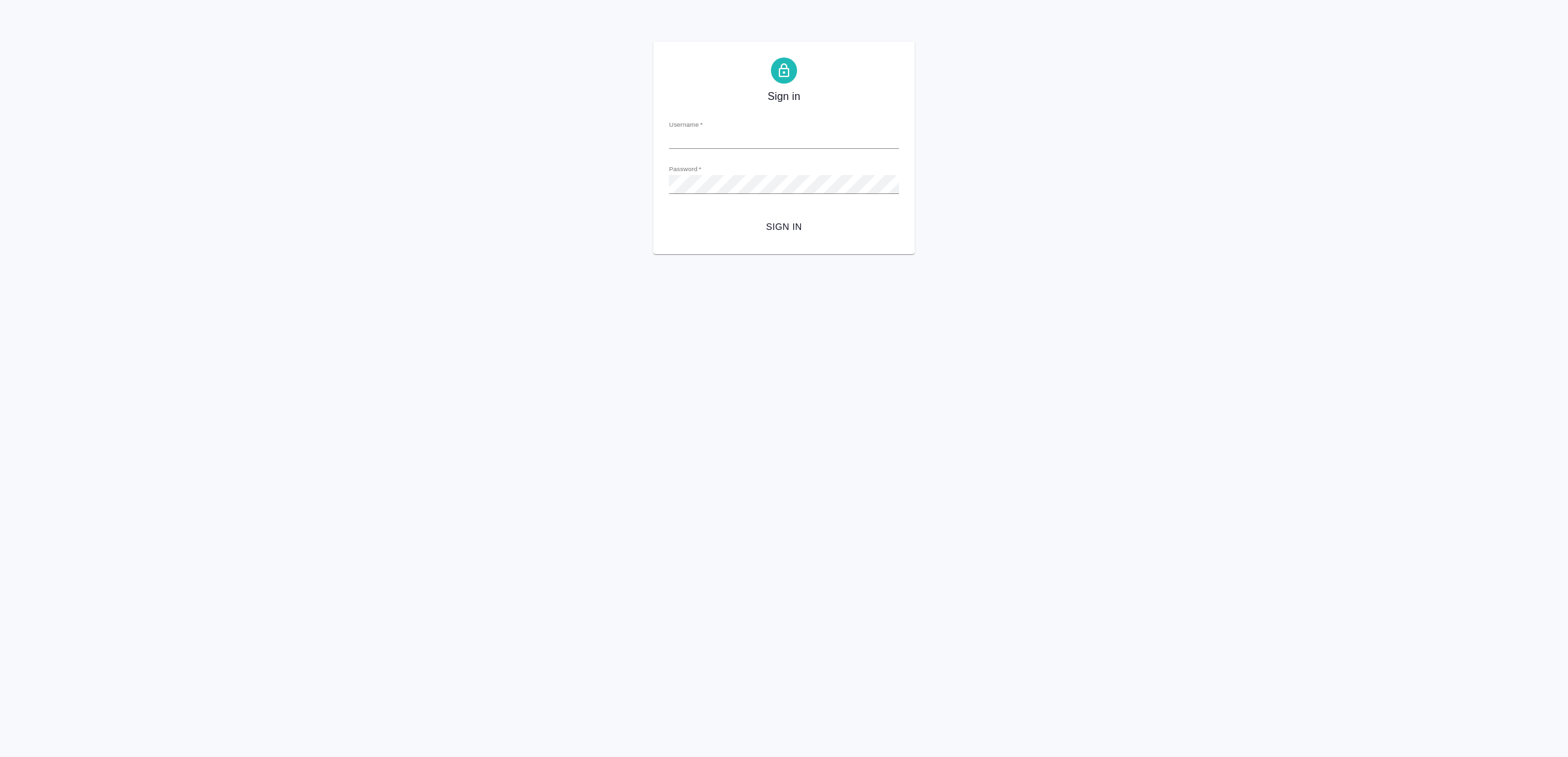
type input "[EMAIL_ADDRESS][DOMAIN_NAME]"
click at [744, 223] on span "Sign in" at bounding box center [784, 227] width 209 height 17
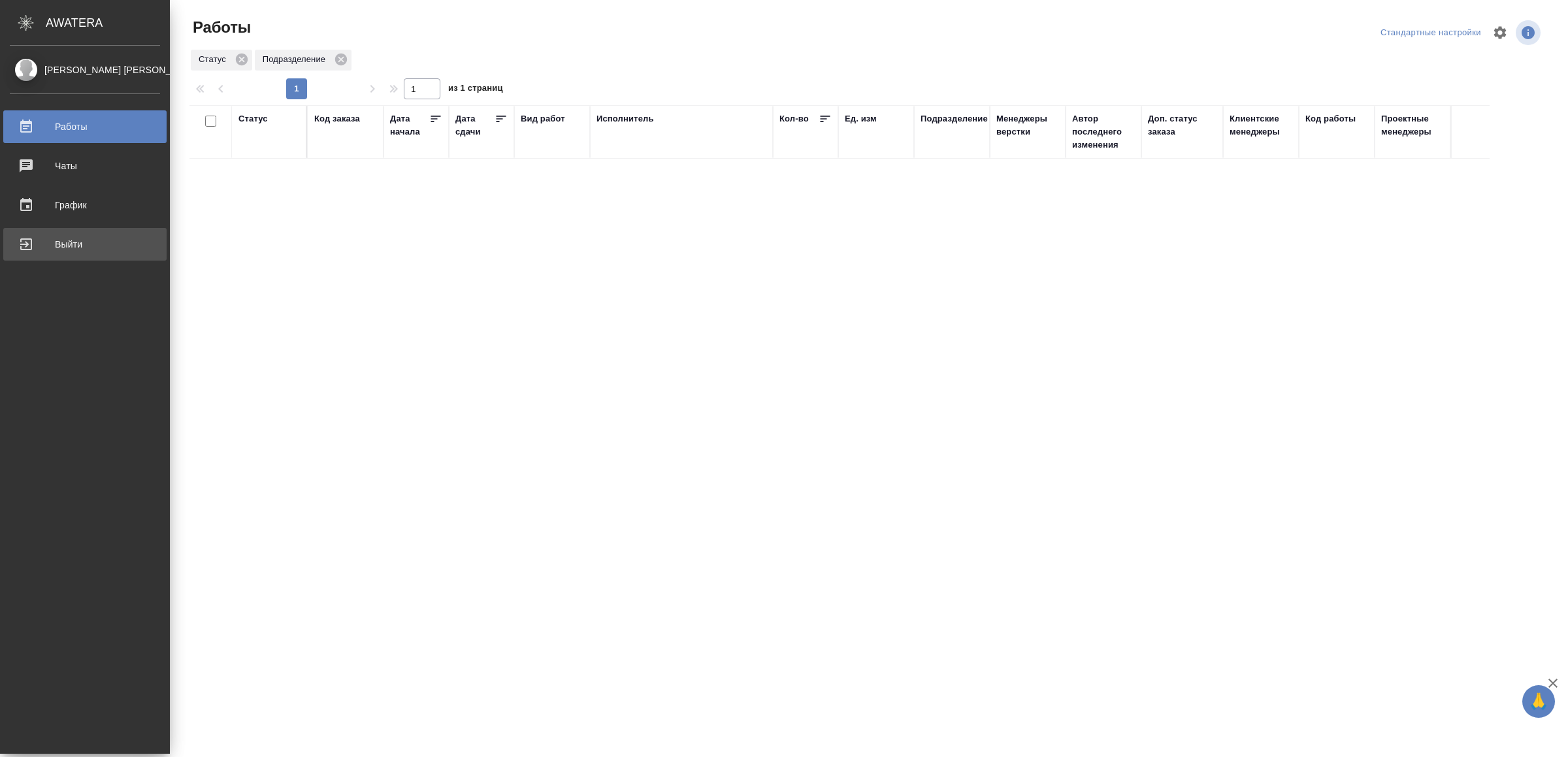
click at [38, 236] on div "Выйти" at bounding box center [85, 244] width 151 height 19
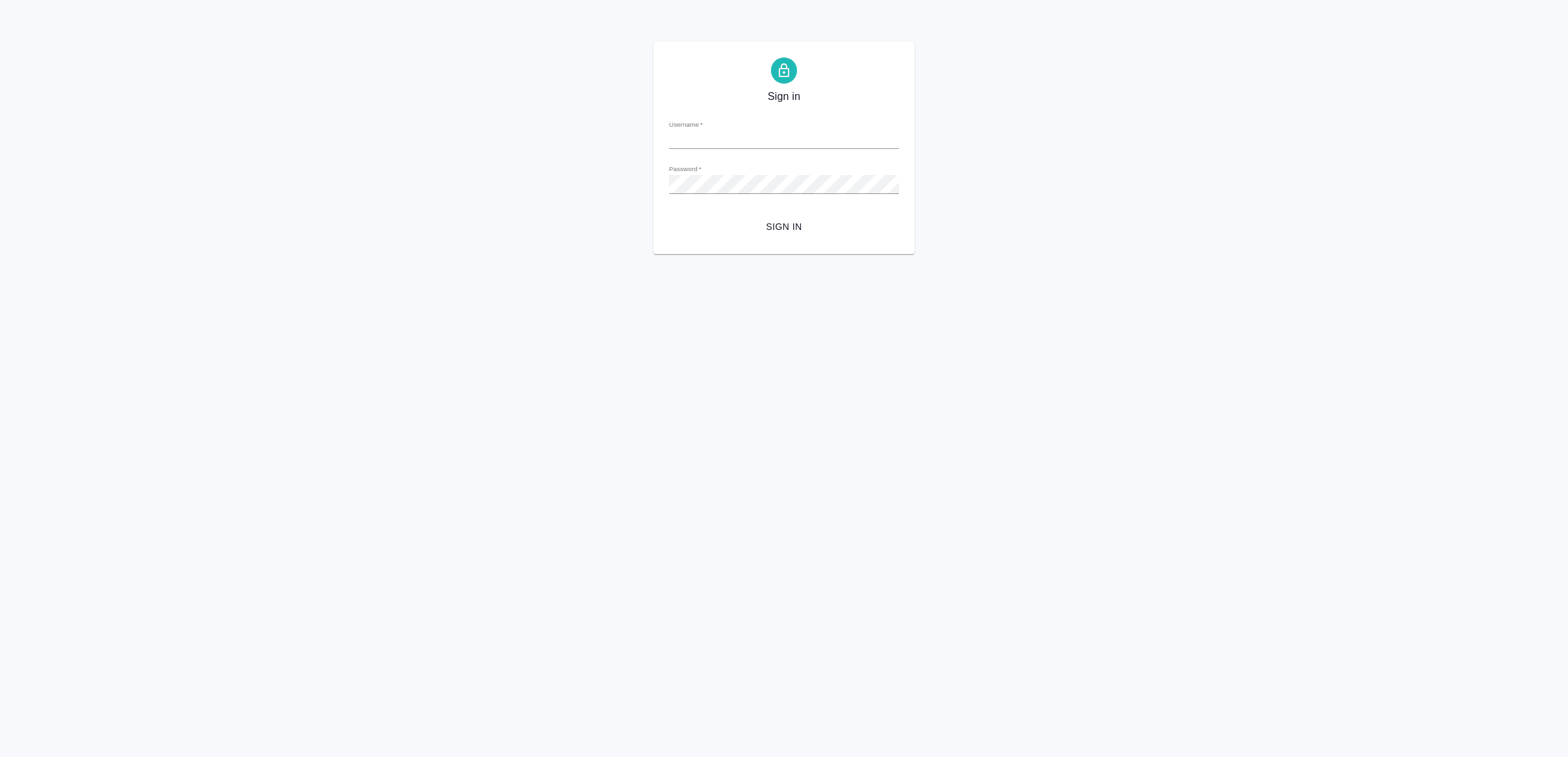
type input "[EMAIL_ADDRESS][DOMAIN_NAME]"
click at [763, 231] on span "Sign in" at bounding box center [784, 227] width 209 height 17
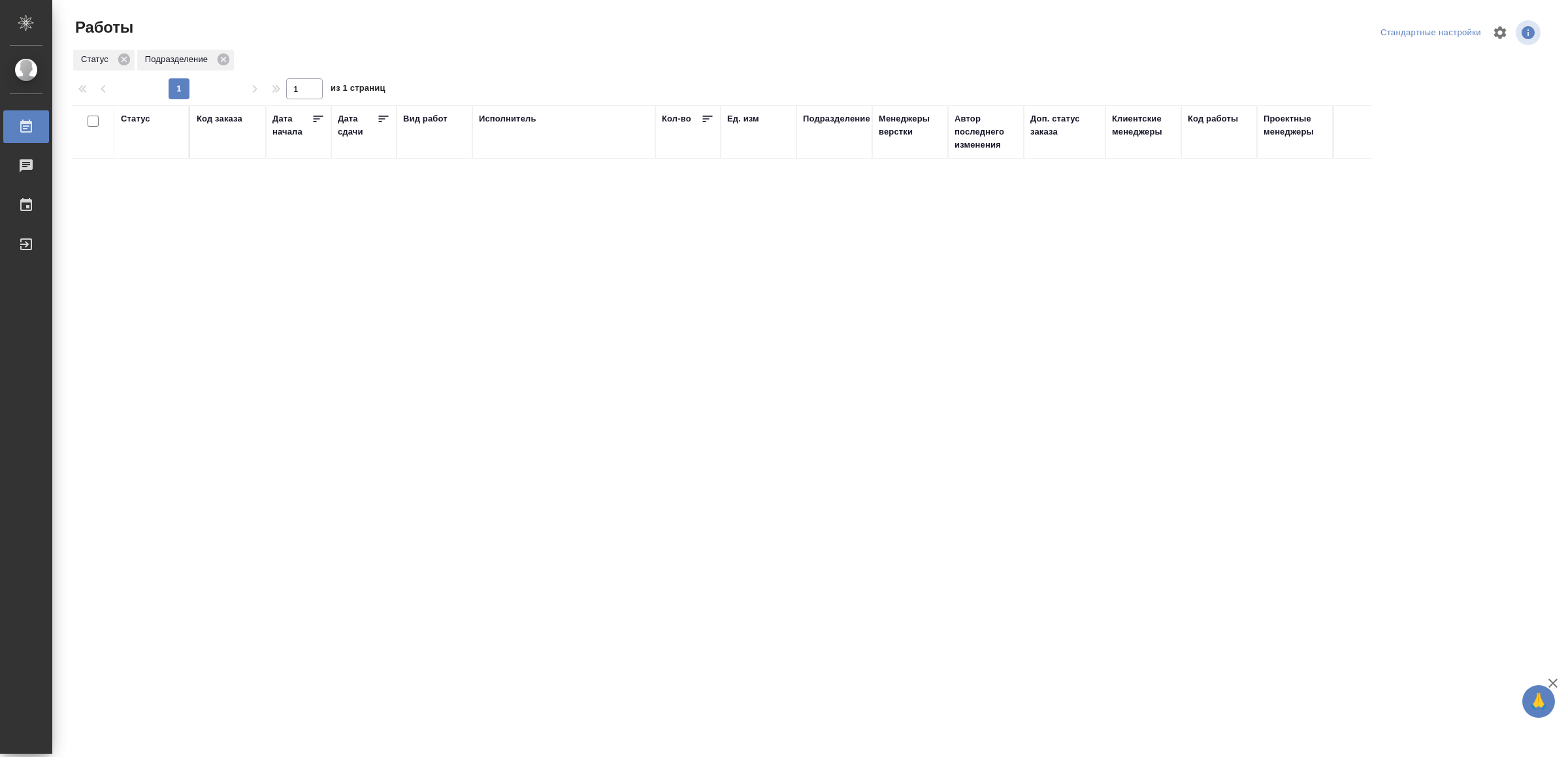
drag, startPoint x: 706, startPoint y: 374, endPoint x: 713, endPoint y: 371, distance: 7.6
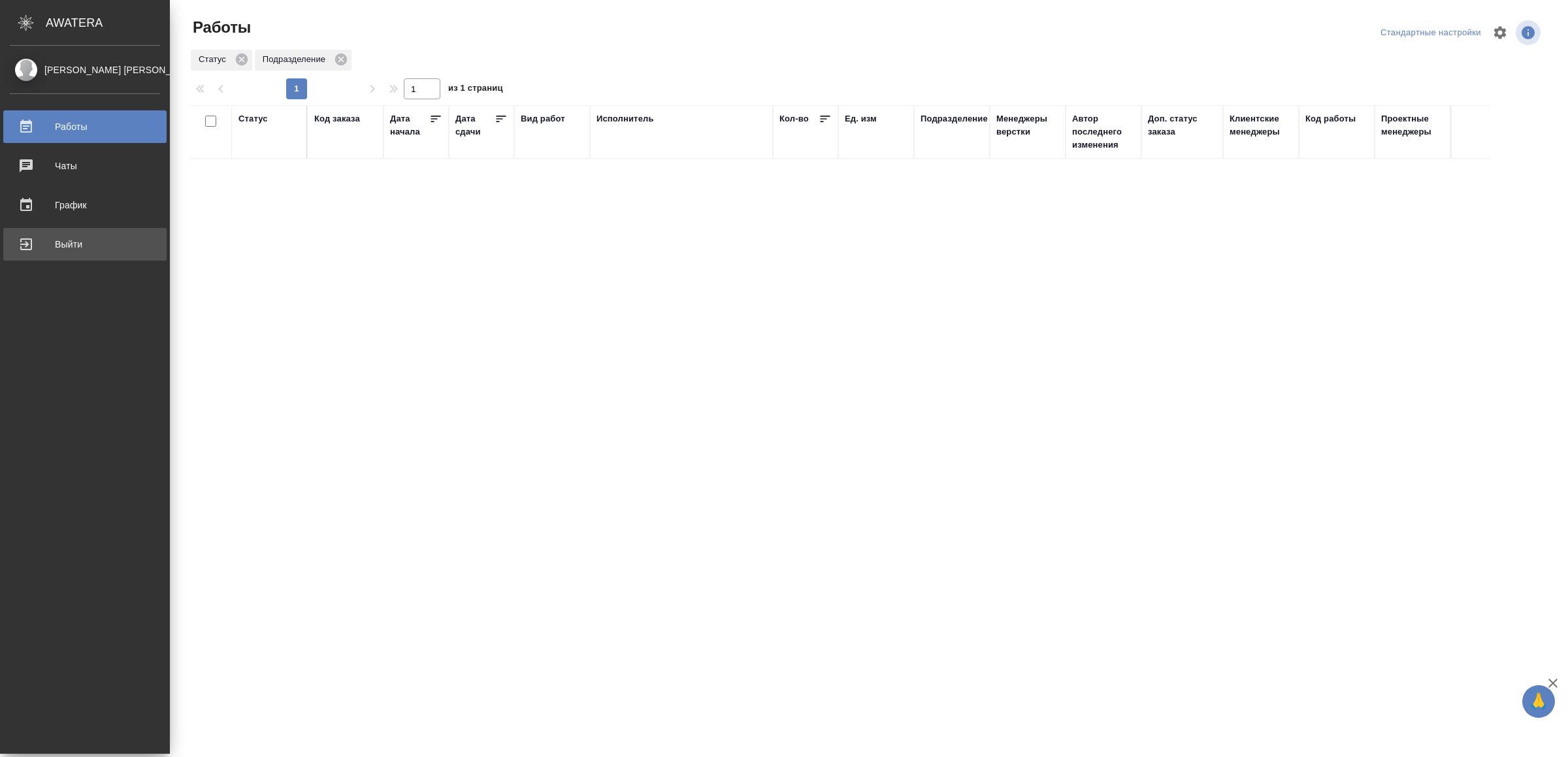
click at [53, 228] on link "Выйти" at bounding box center [85, 244] width 163 height 33
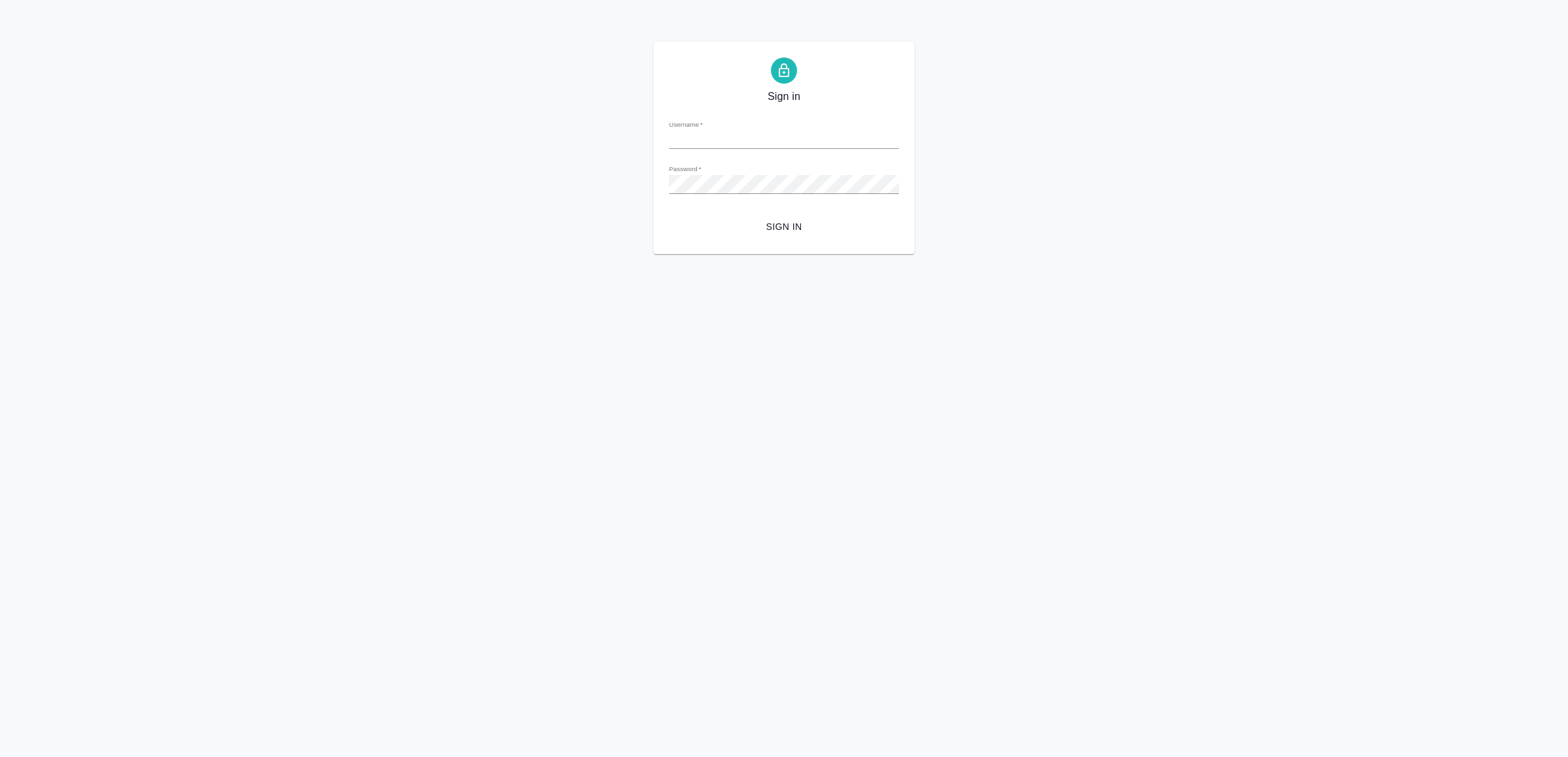
type input "v.yamkovenko@awatera.com"
click at [840, 218] on button "Sign in" at bounding box center [784, 227] width 230 height 24
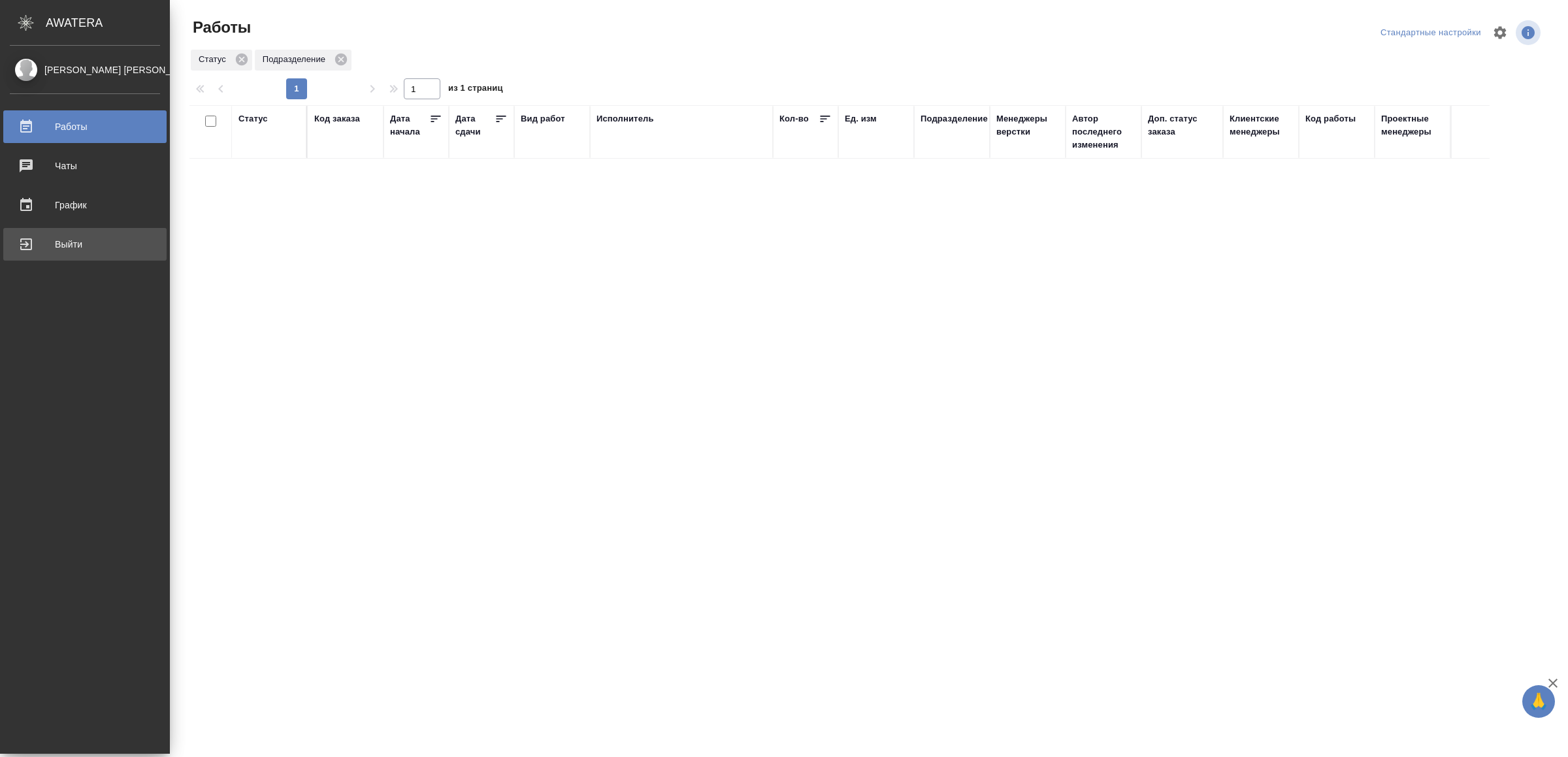
click at [58, 248] on div "Выйти" at bounding box center [85, 244] width 151 height 19
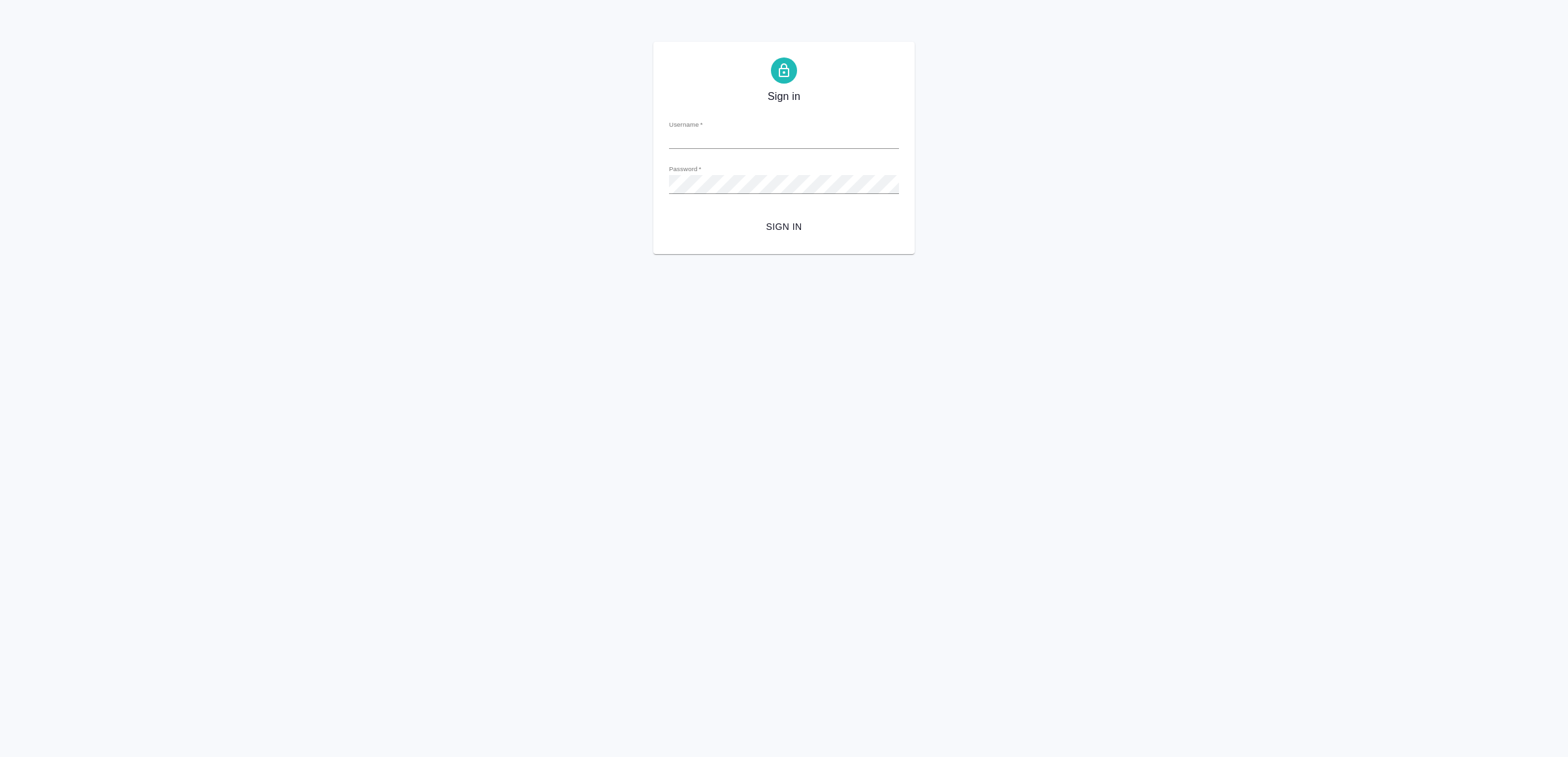
type input "[EMAIL_ADDRESS][DOMAIN_NAME]"
click at [804, 226] on span "Sign in" at bounding box center [784, 227] width 209 height 17
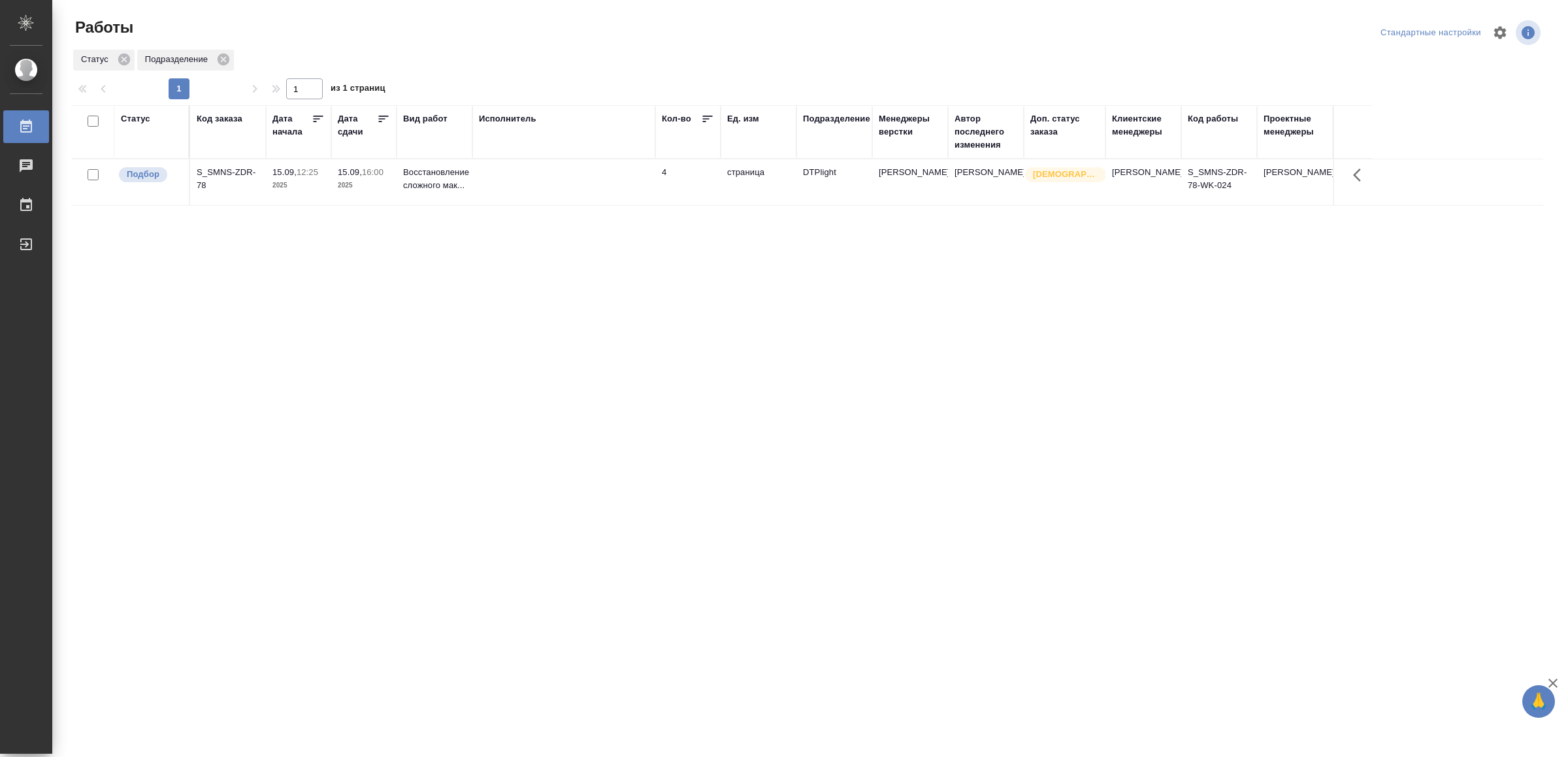
click at [639, 175] on td at bounding box center [564, 183] width 183 height 46
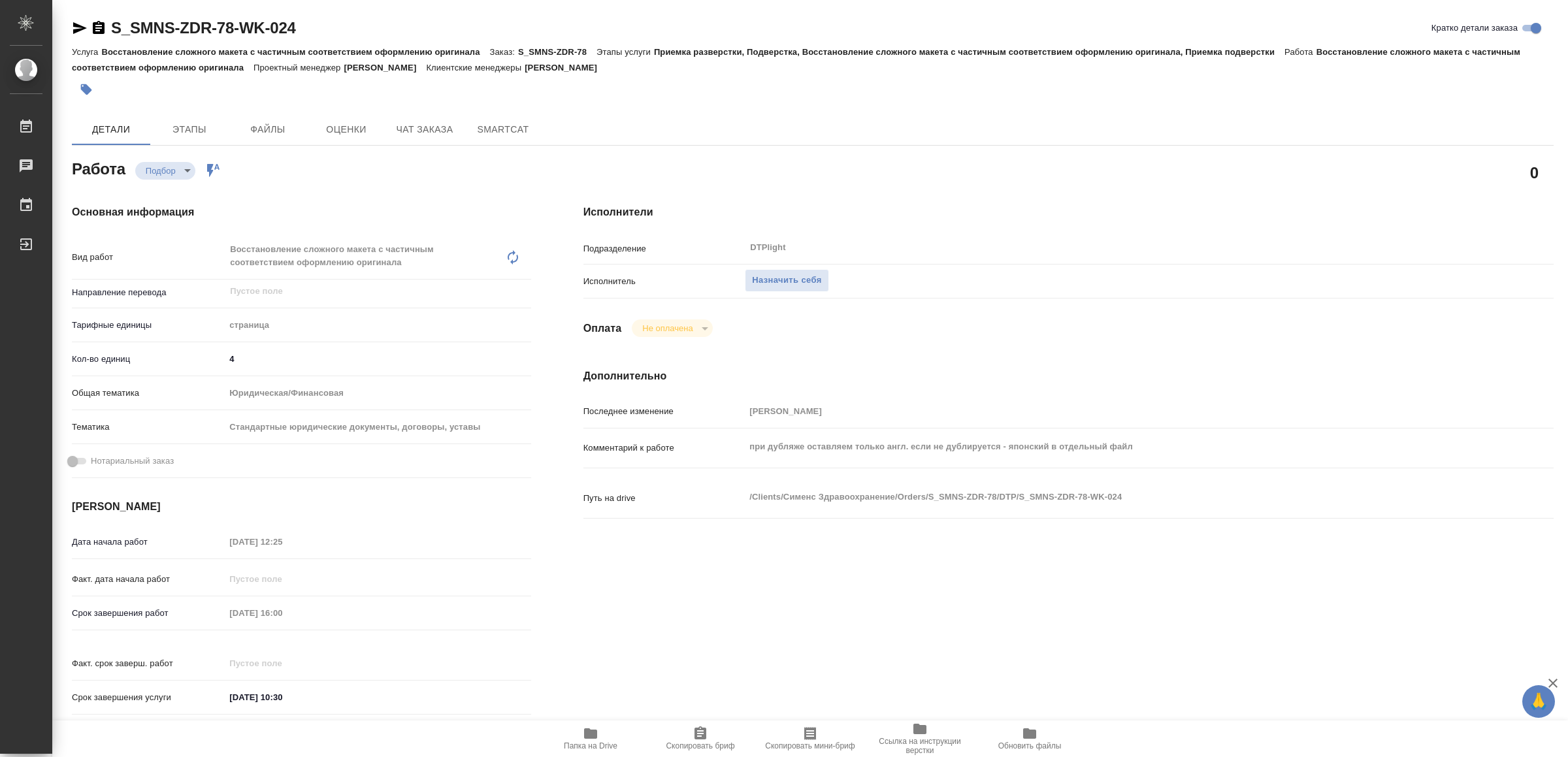
click at [602, 741] on span "Папка на Drive" at bounding box center [590, 746] width 53 height 9
click at [772, 286] on span "Назначить себя" at bounding box center [786, 281] width 69 height 15
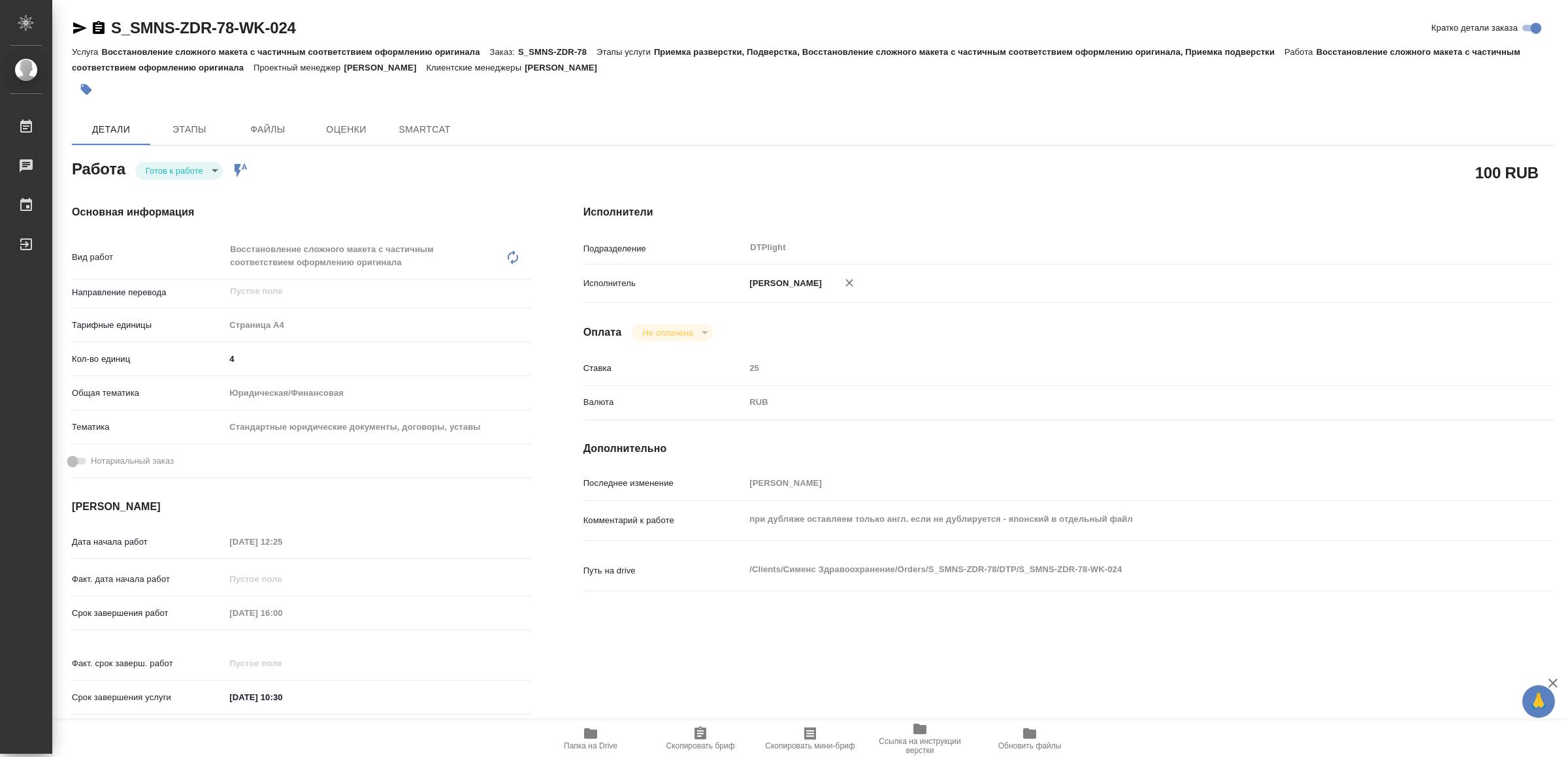
type textarea "x"
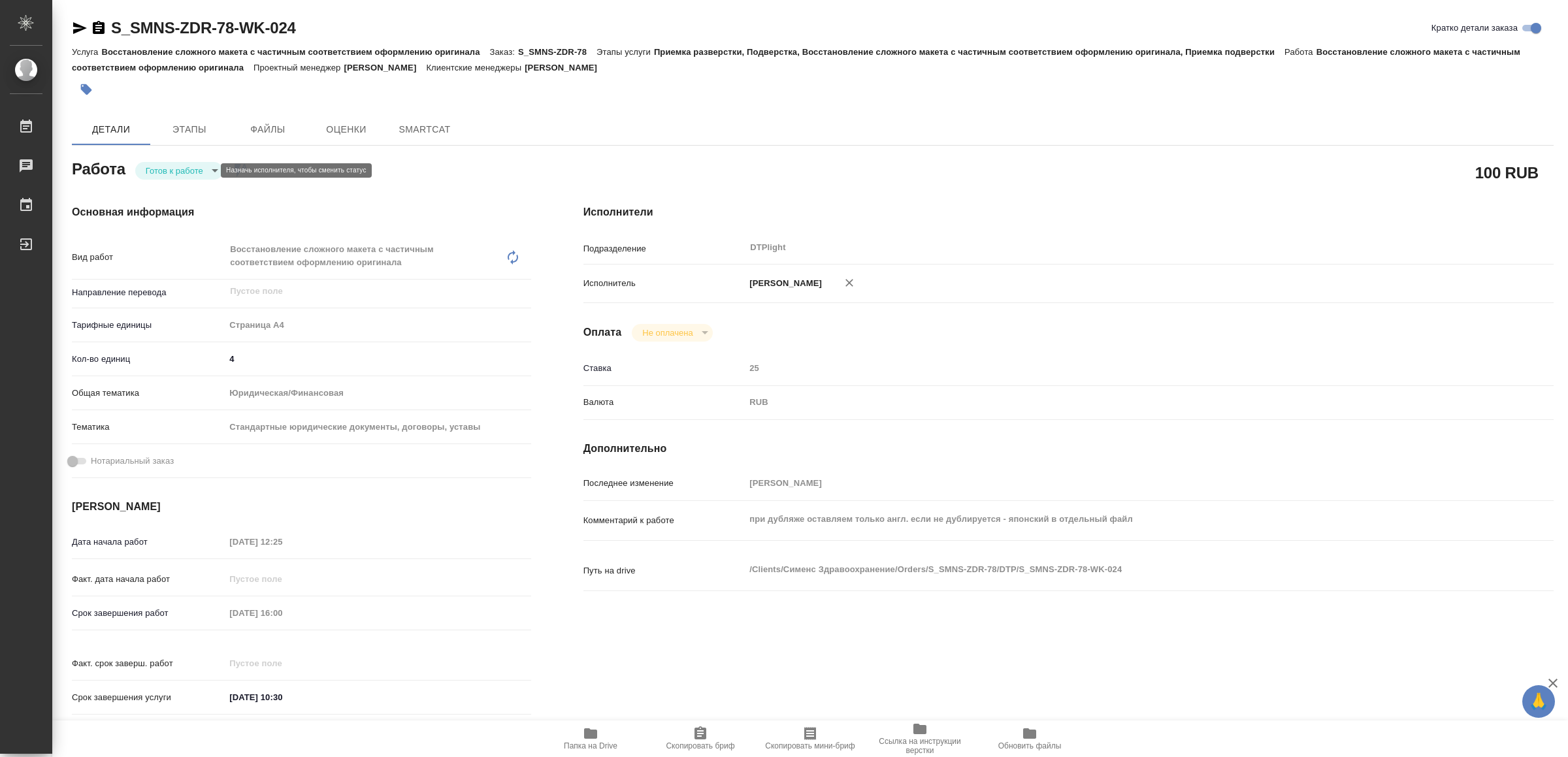
click at [185, 171] on body "🙏 .cls-1 fill:#fff; AWATERA Yamkovenko [PERSON_NAME] Работы Чаты График Выйти S…" at bounding box center [784, 378] width 1568 height 757
type textarea "x"
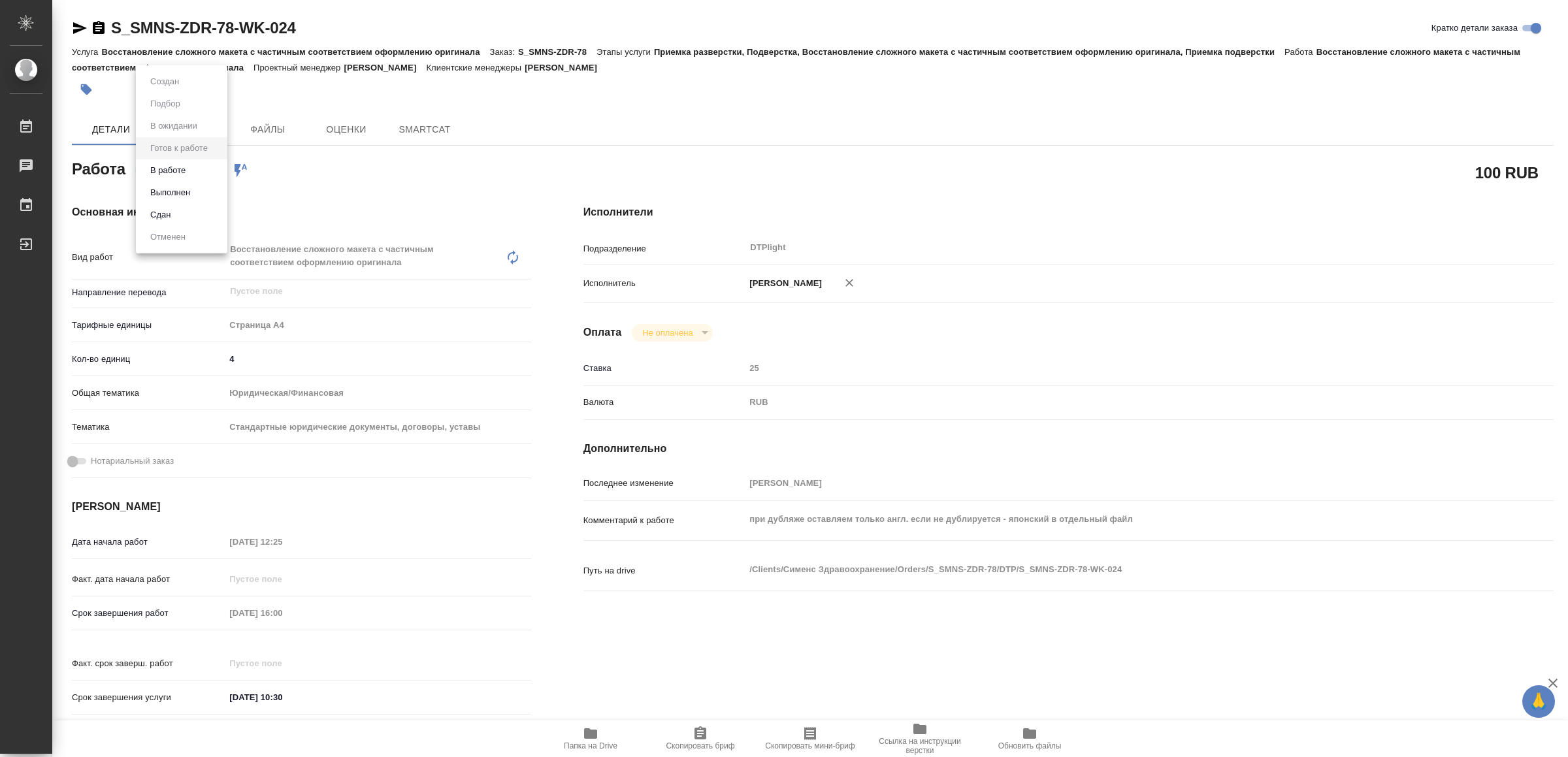
type textarea "x"
click at [183, 171] on button "В работе" at bounding box center [167, 171] width 43 height 15
type textarea "x"
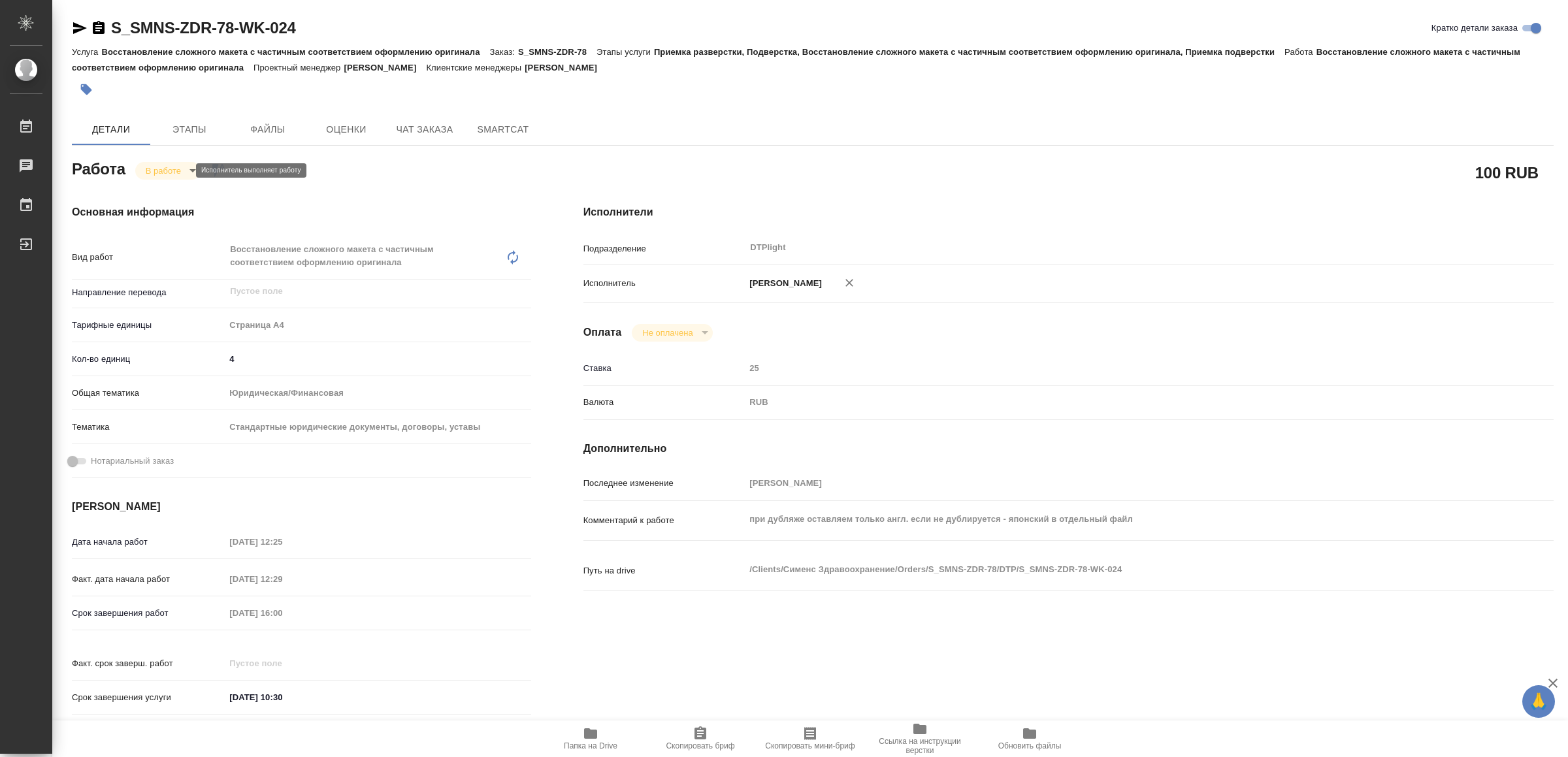
type textarea "x"
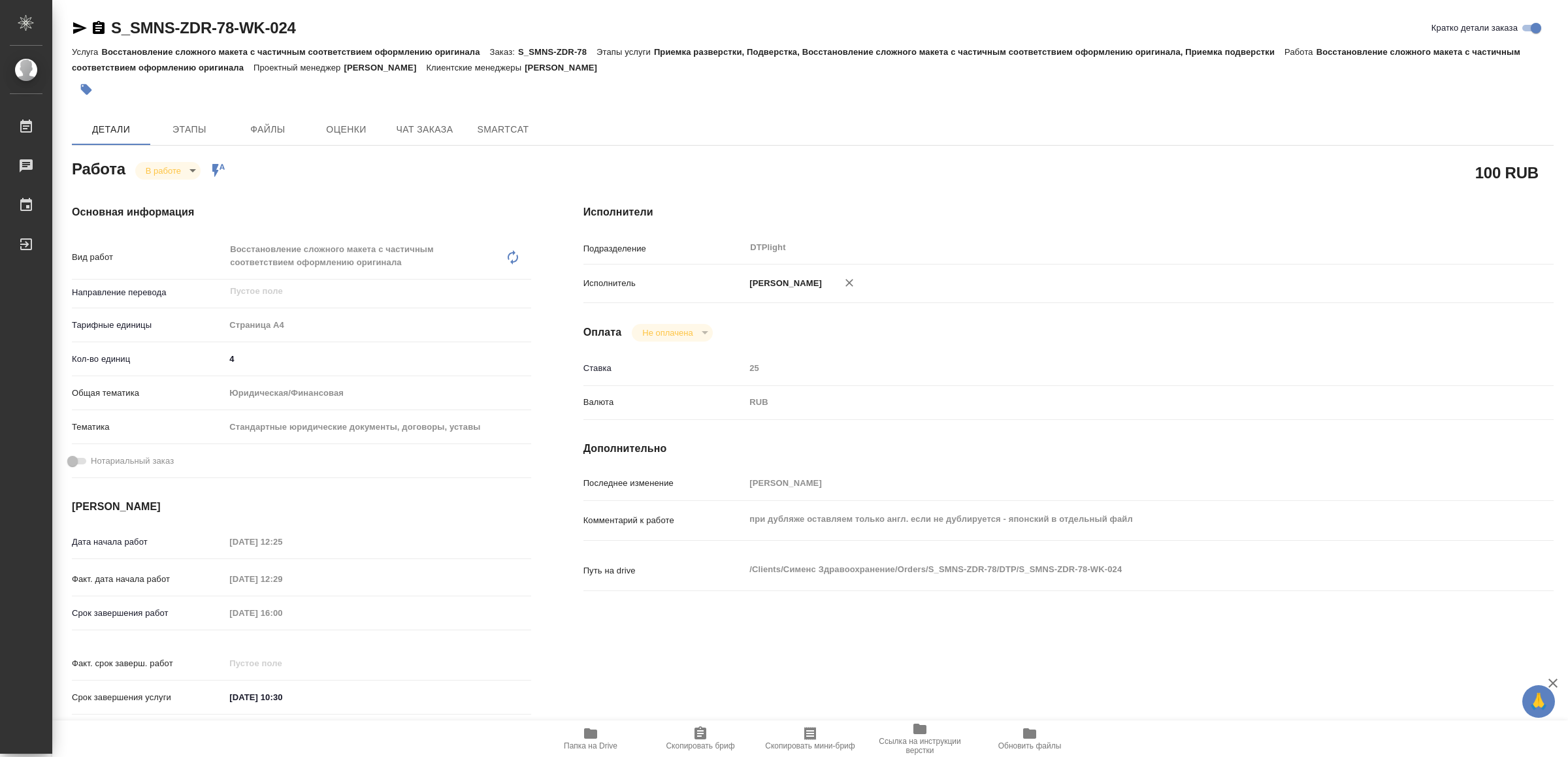
type textarea "x"
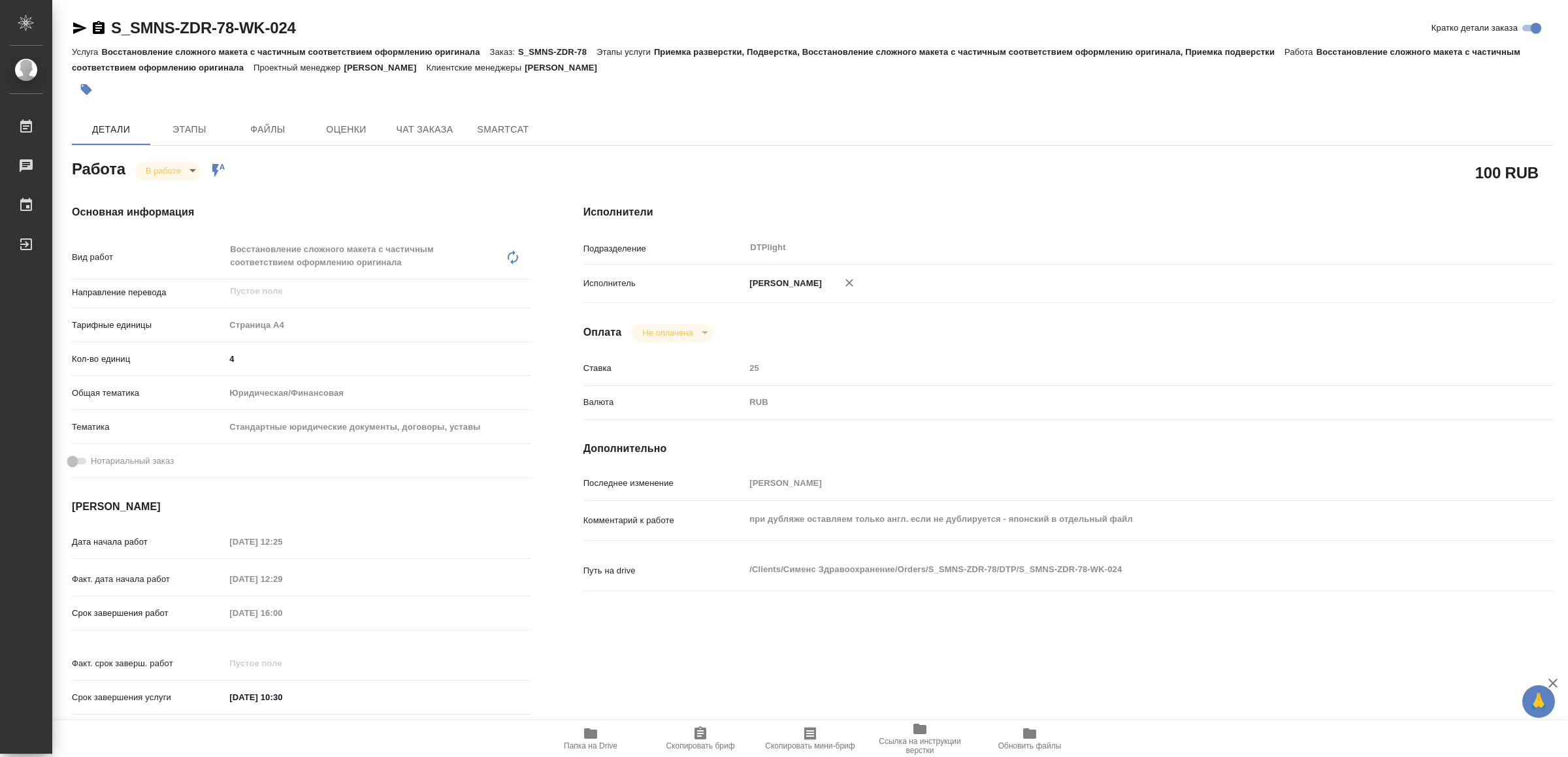
type textarea "x"
click at [77, 24] on icon "button" at bounding box center [79, 28] width 16 height 16
type textarea "x"
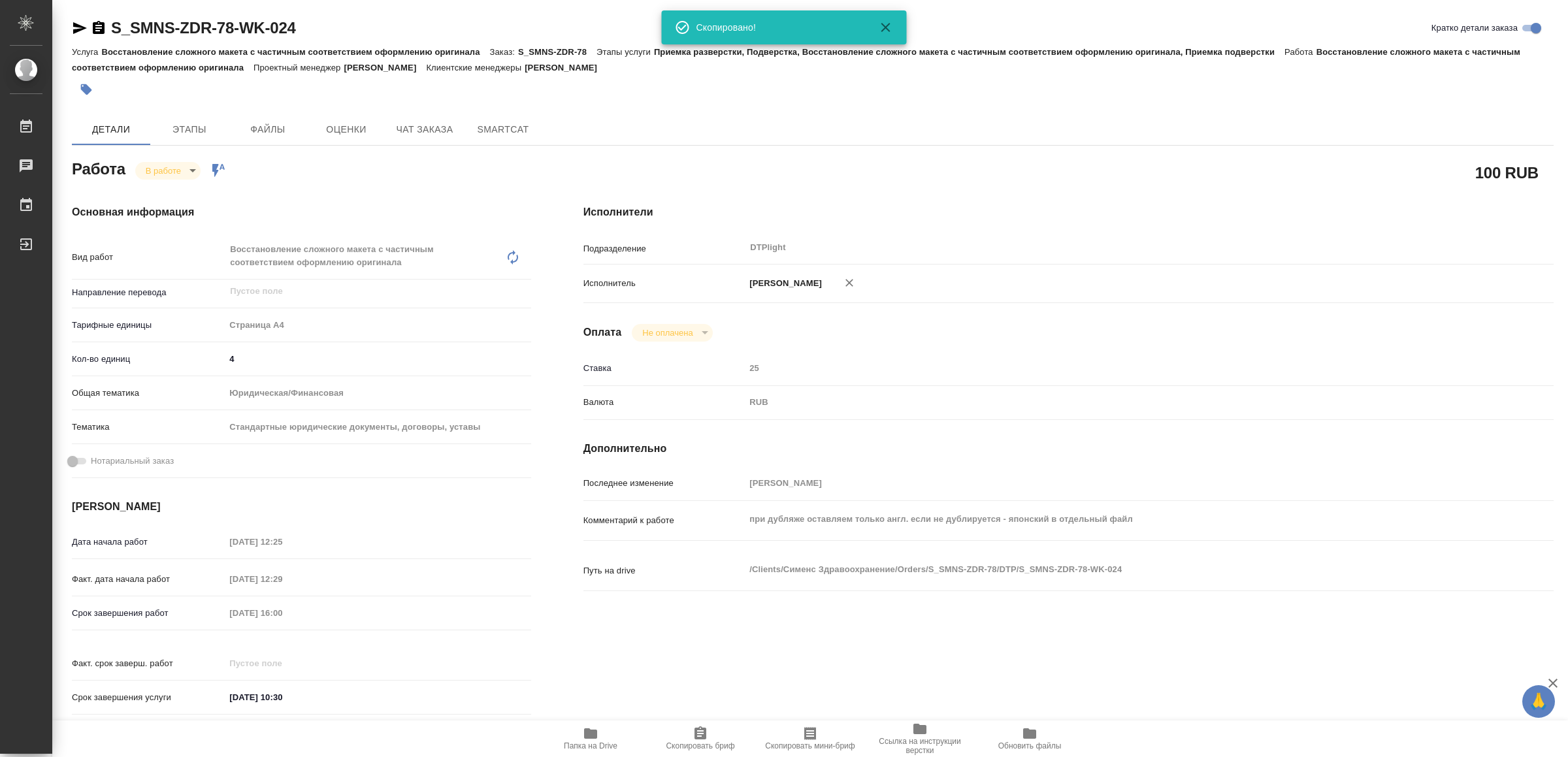
type textarea "x"
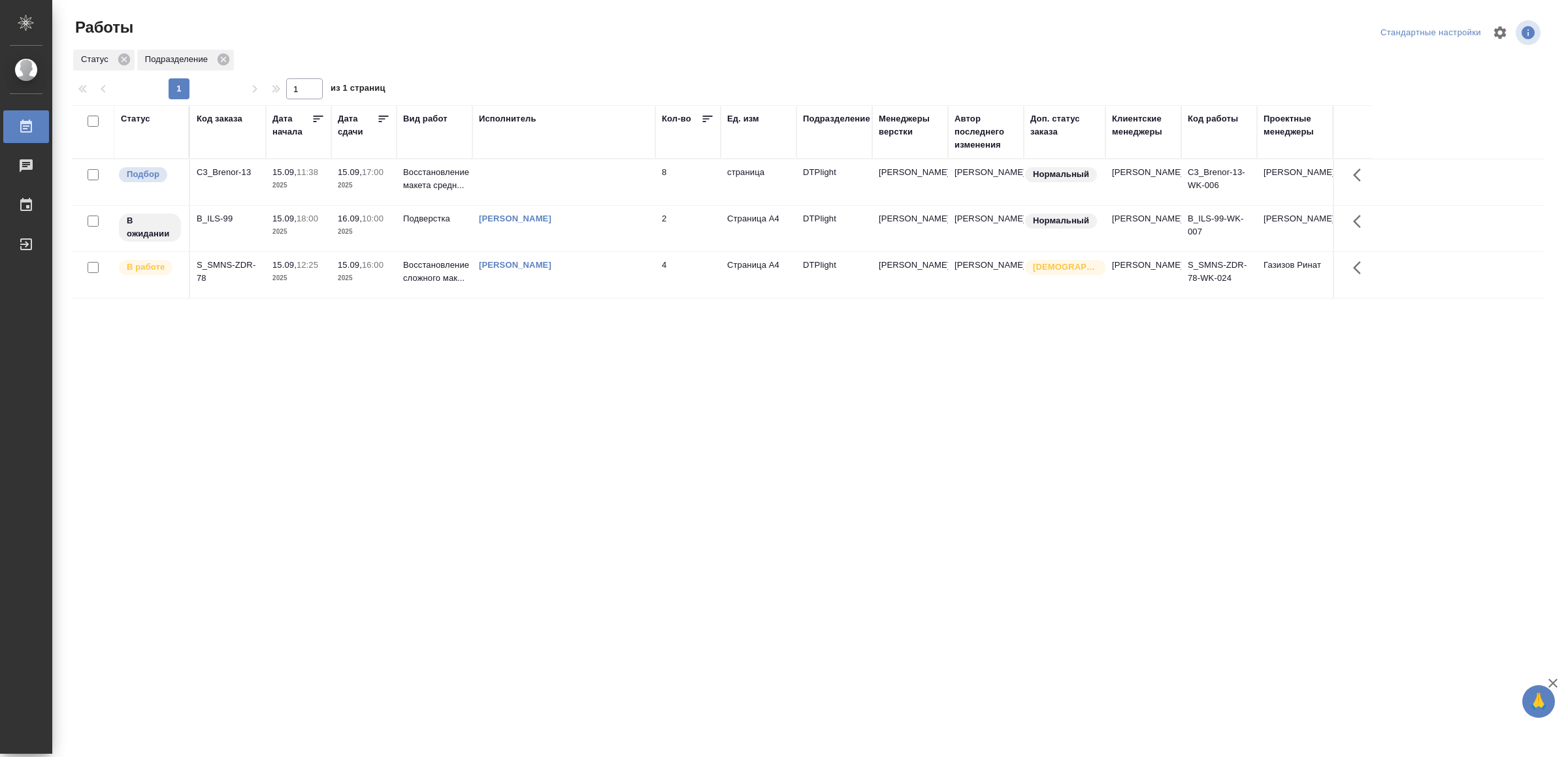
drag, startPoint x: 530, startPoint y: 475, endPoint x: 360, endPoint y: 516, distance: 174.9
click at [352, 521] on div "Статус Код заказа Дата начала Дата сдачи Вид работ Исполнитель Кол-во Ед. изм П…" at bounding box center [807, 340] width 1472 height 471
click at [571, 183] on td at bounding box center [564, 183] width 183 height 46
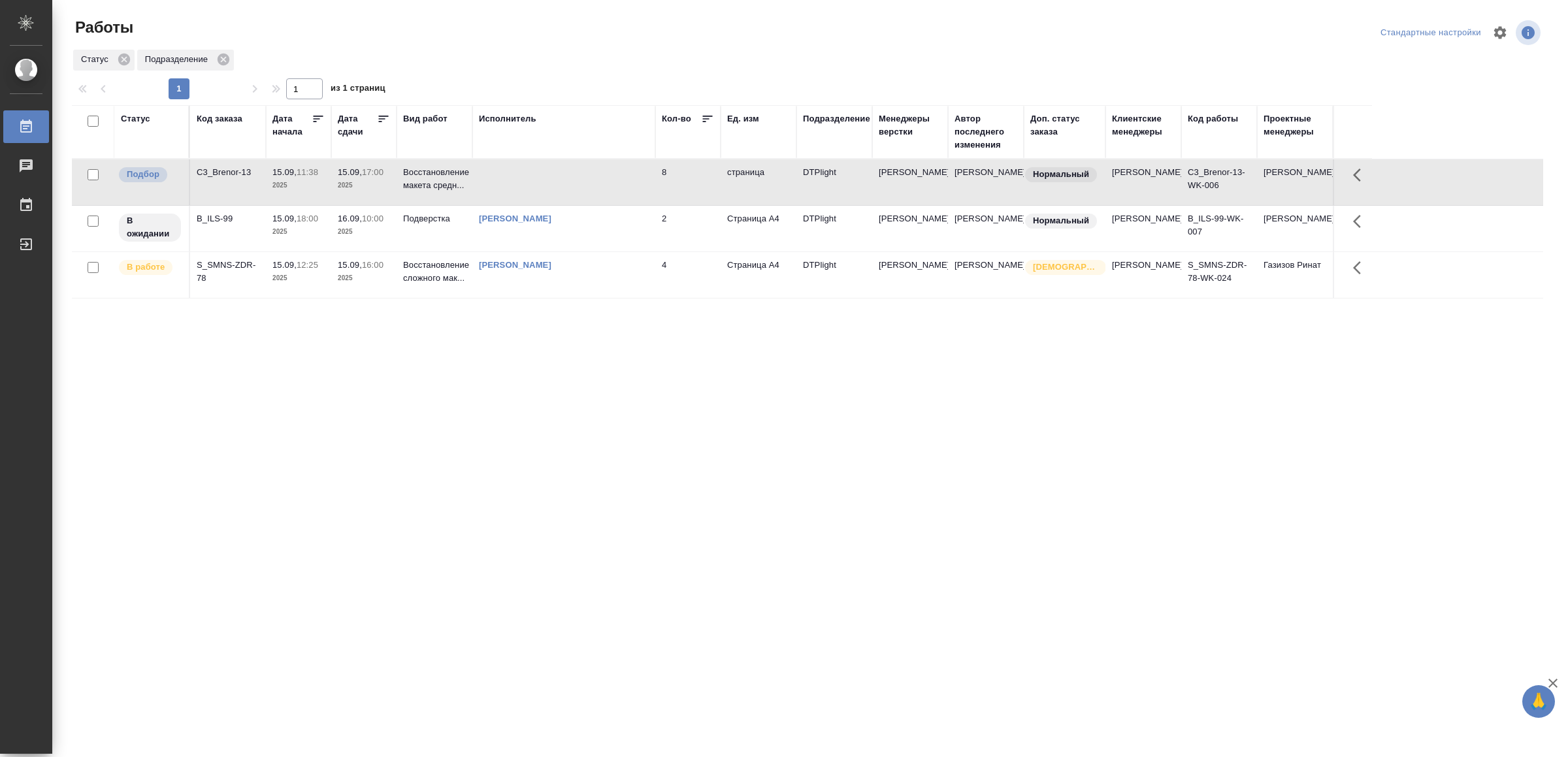
click at [571, 183] on td at bounding box center [564, 183] width 183 height 46
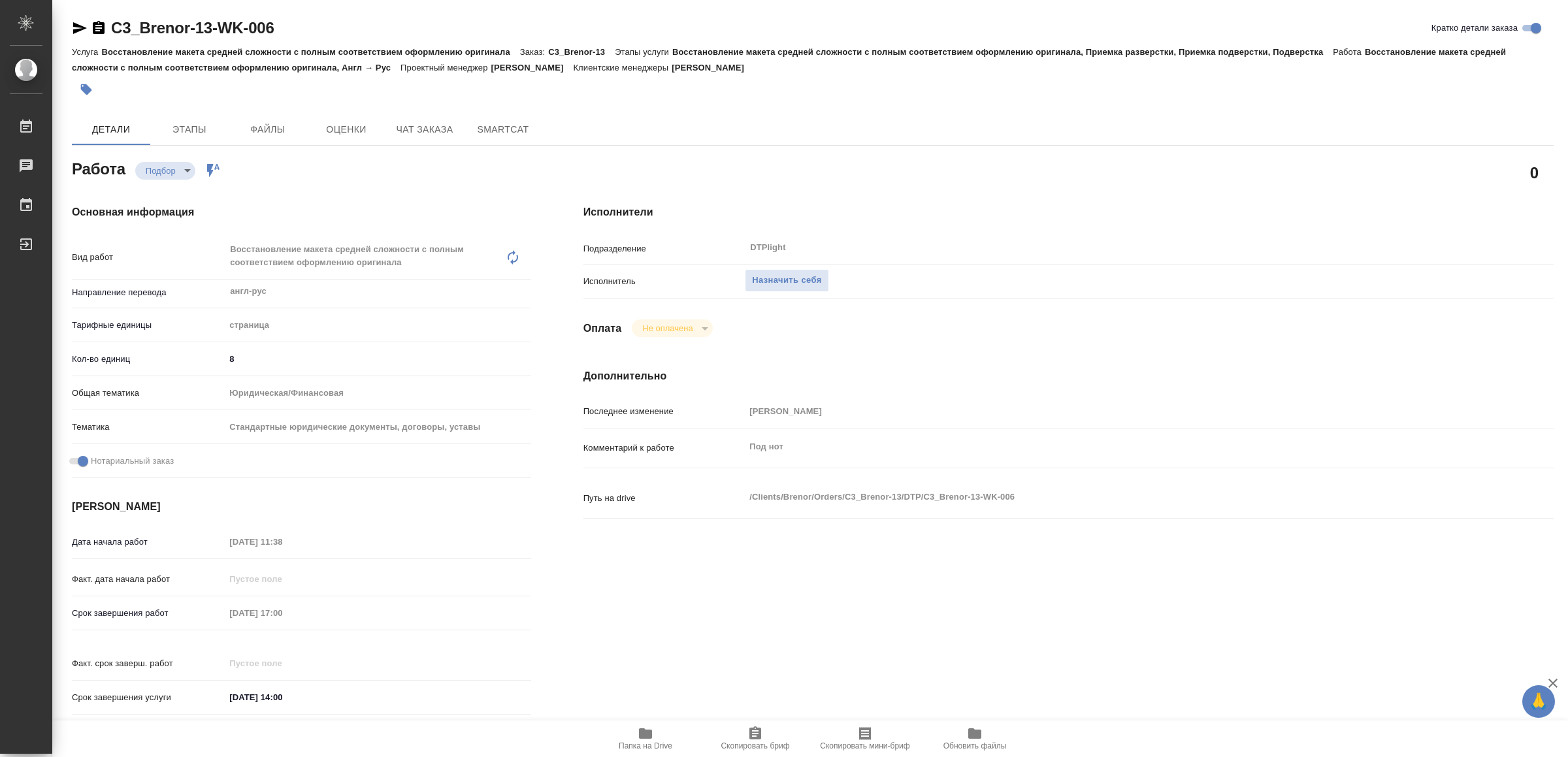
click at [638, 735] on icon "button" at bounding box center [645, 733] width 16 height 16
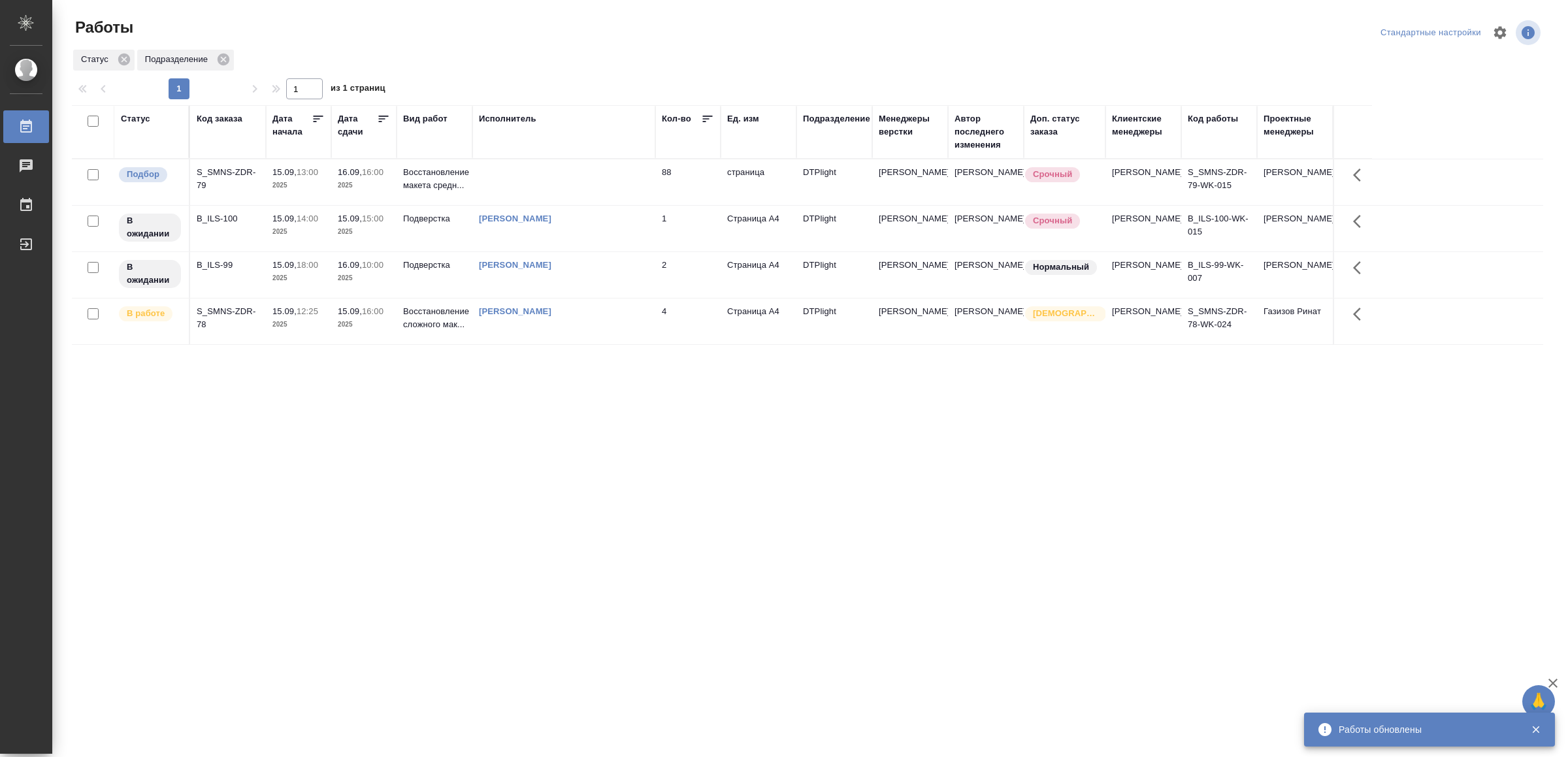
click at [559, 178] on td at bounding box center [564, 183] width 183 height 46
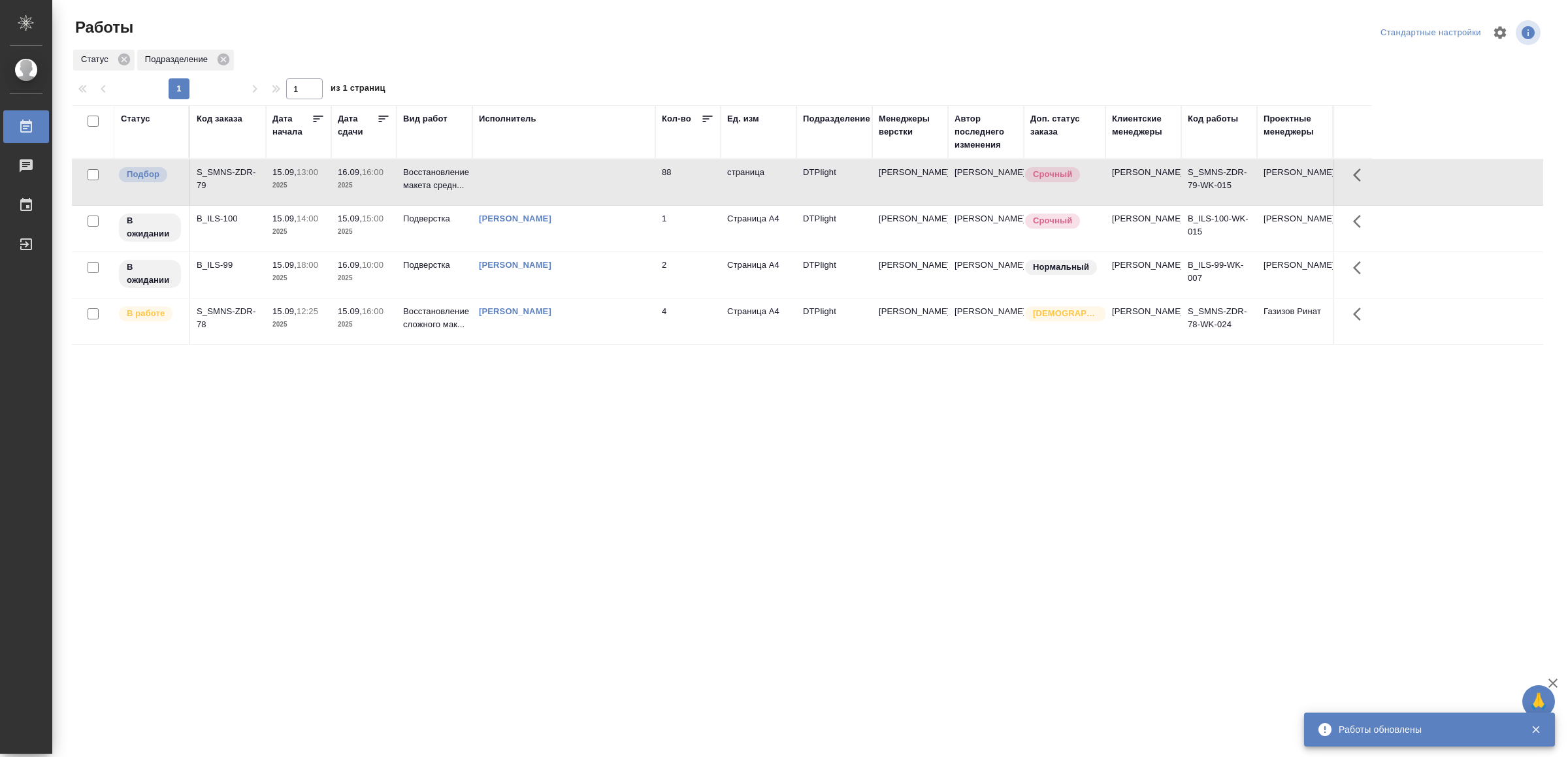
click at [559, 178] on td at bounding box center [564, 183] width 183 height 46
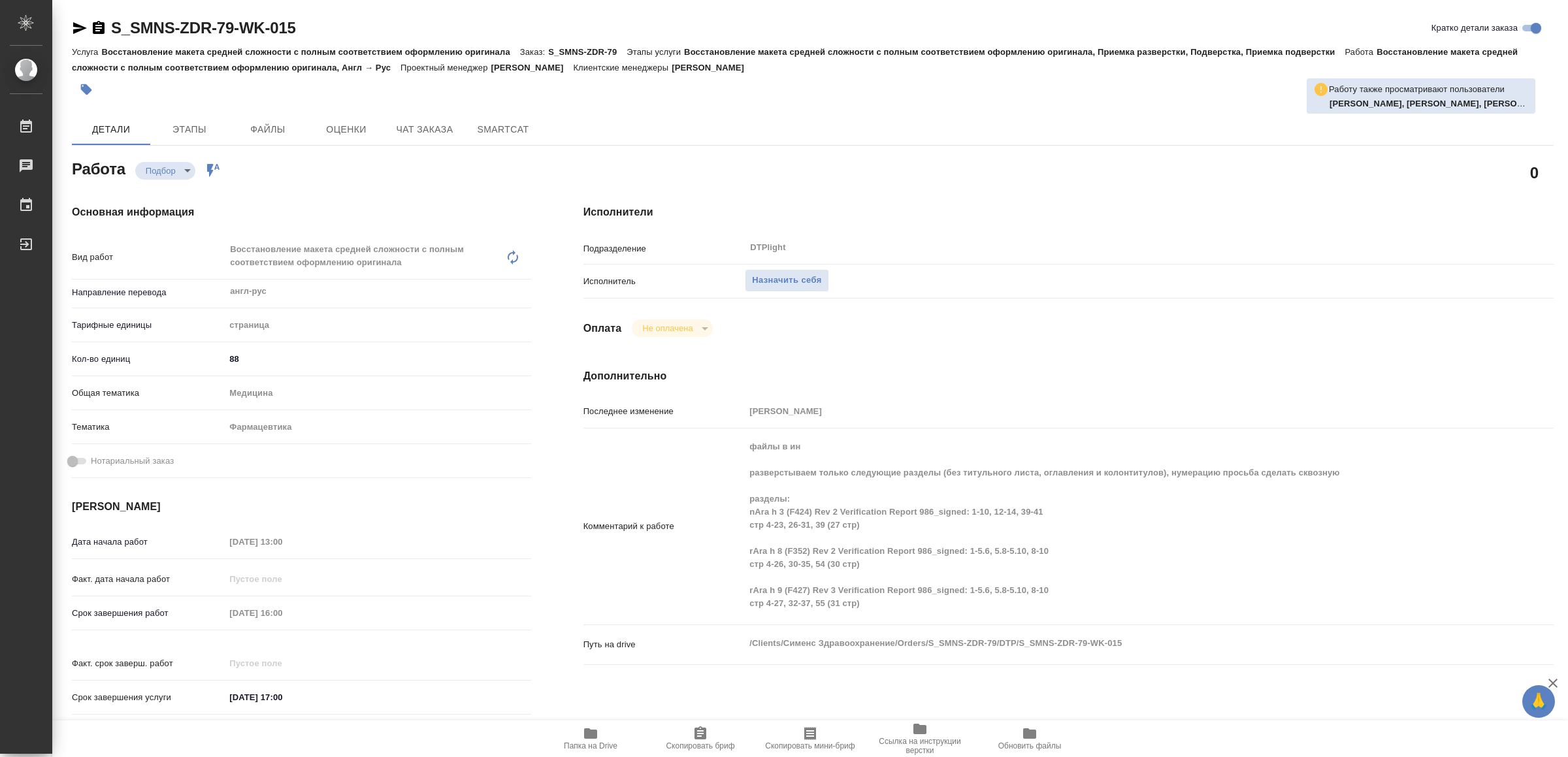
click at [593, 724] on button "Папка на Drive" at bounding box center [591, 739] width 110 height 37
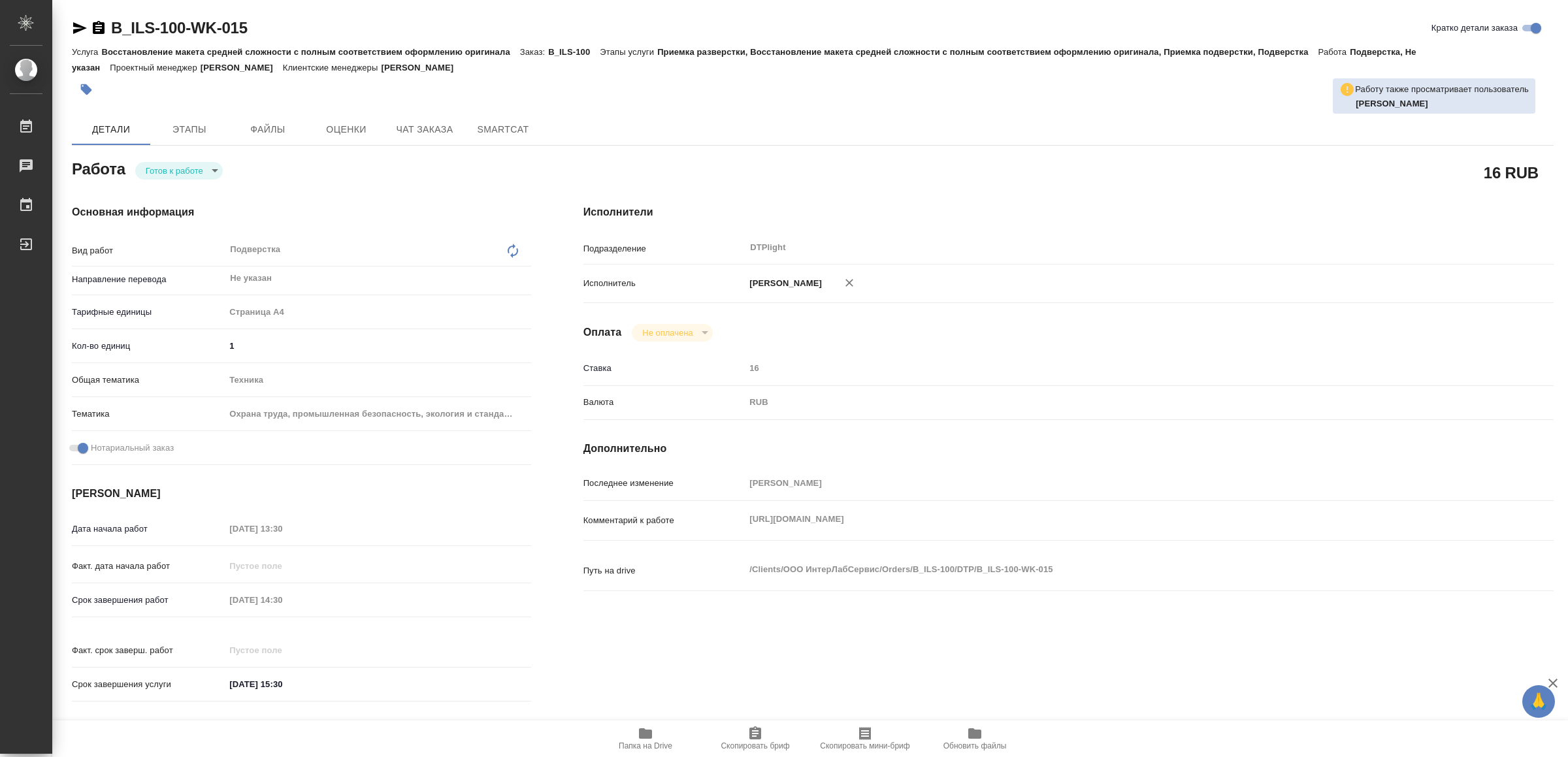
click at [188, 173] on body "🙏 .cls-1 fill:#fff; AWATERA Yamkovenko [PERSON_NAME] Работы Чаты График Выйти B…" at bounding box center [784, 378] width 1568 height 757
click at [188, 173] on button "В работе" at bounding box center [167, 171] width 43 height 15
type textarea "x"
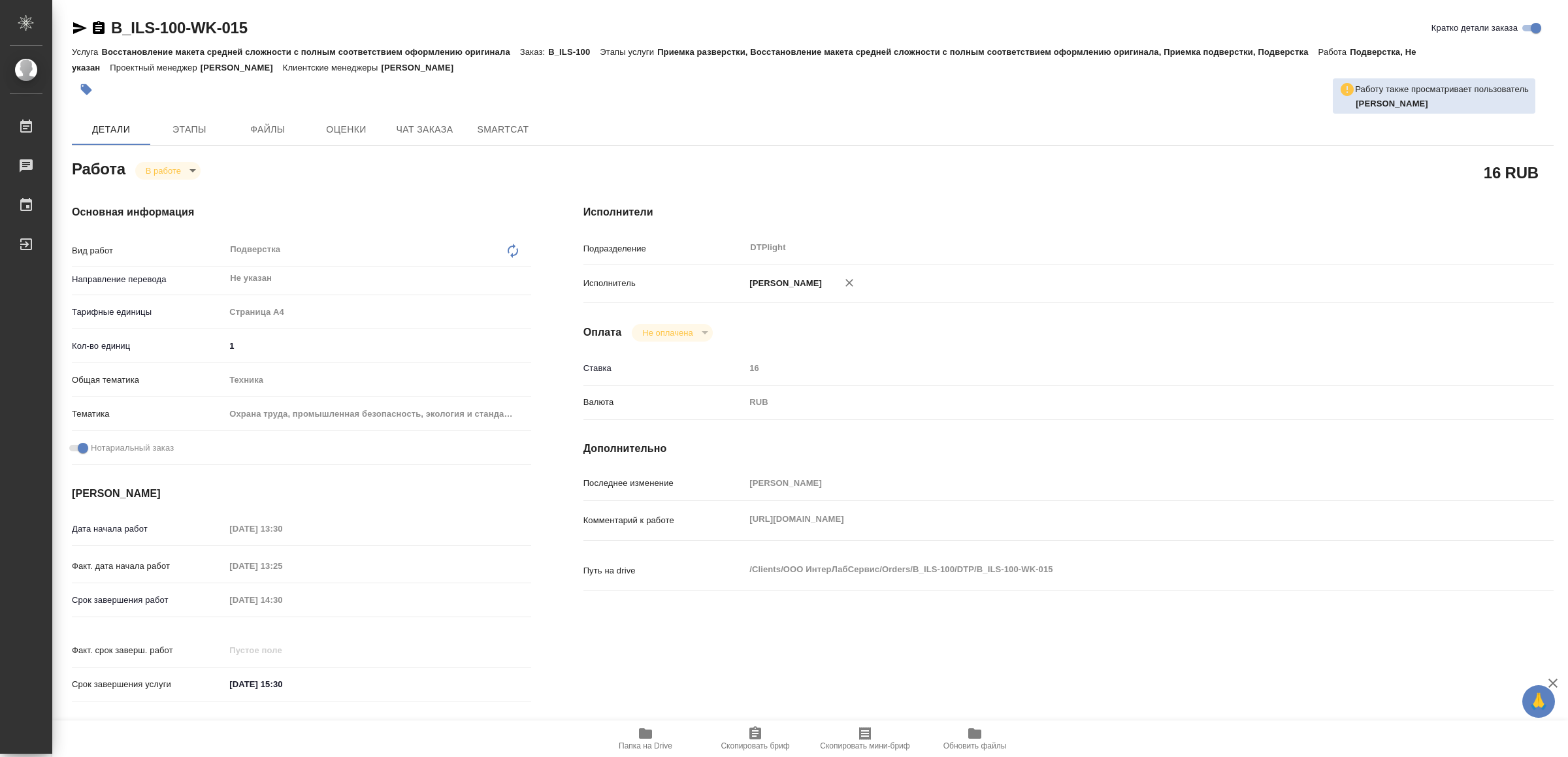
type textarea "x"
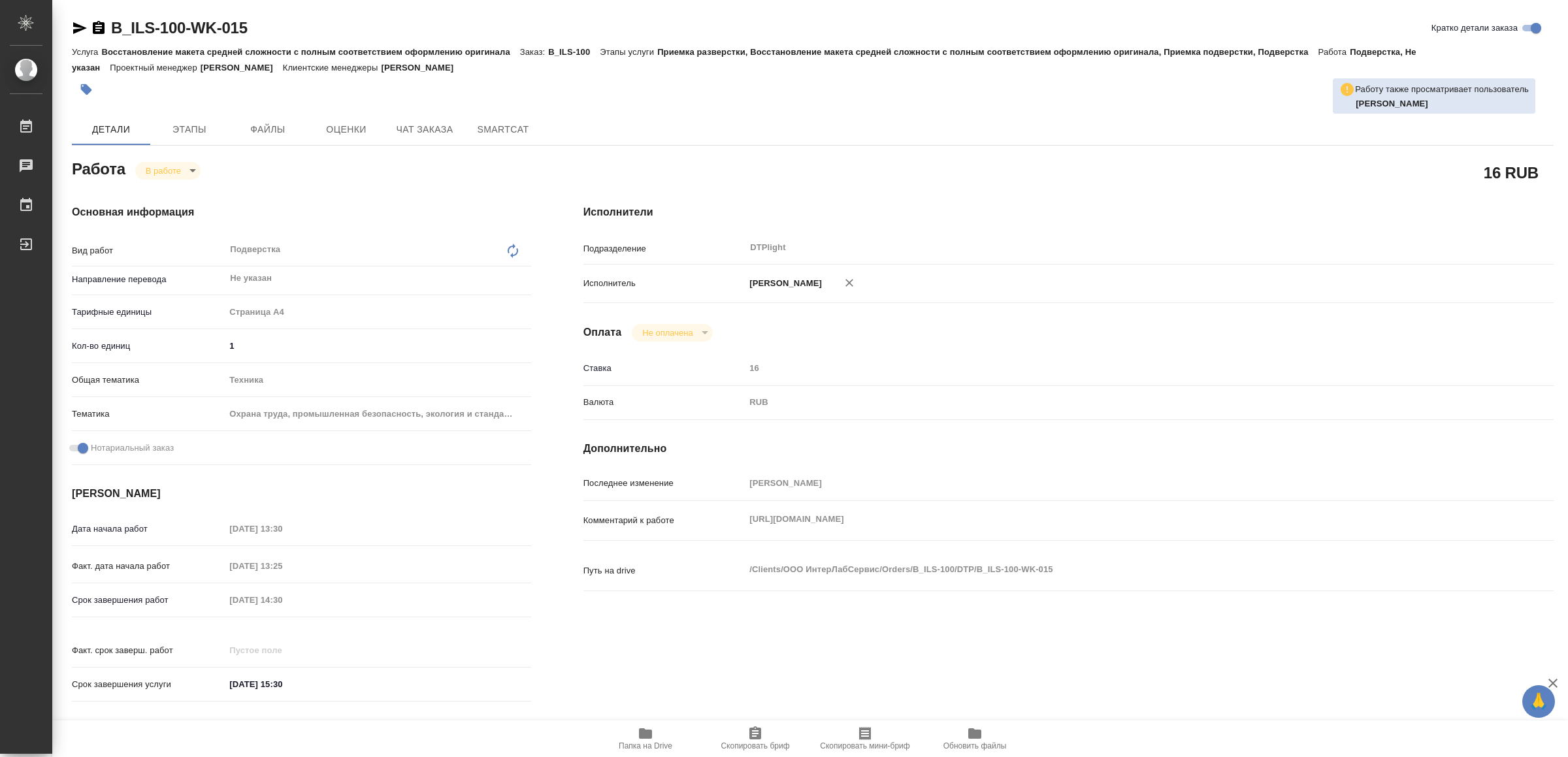
type textarea "x"
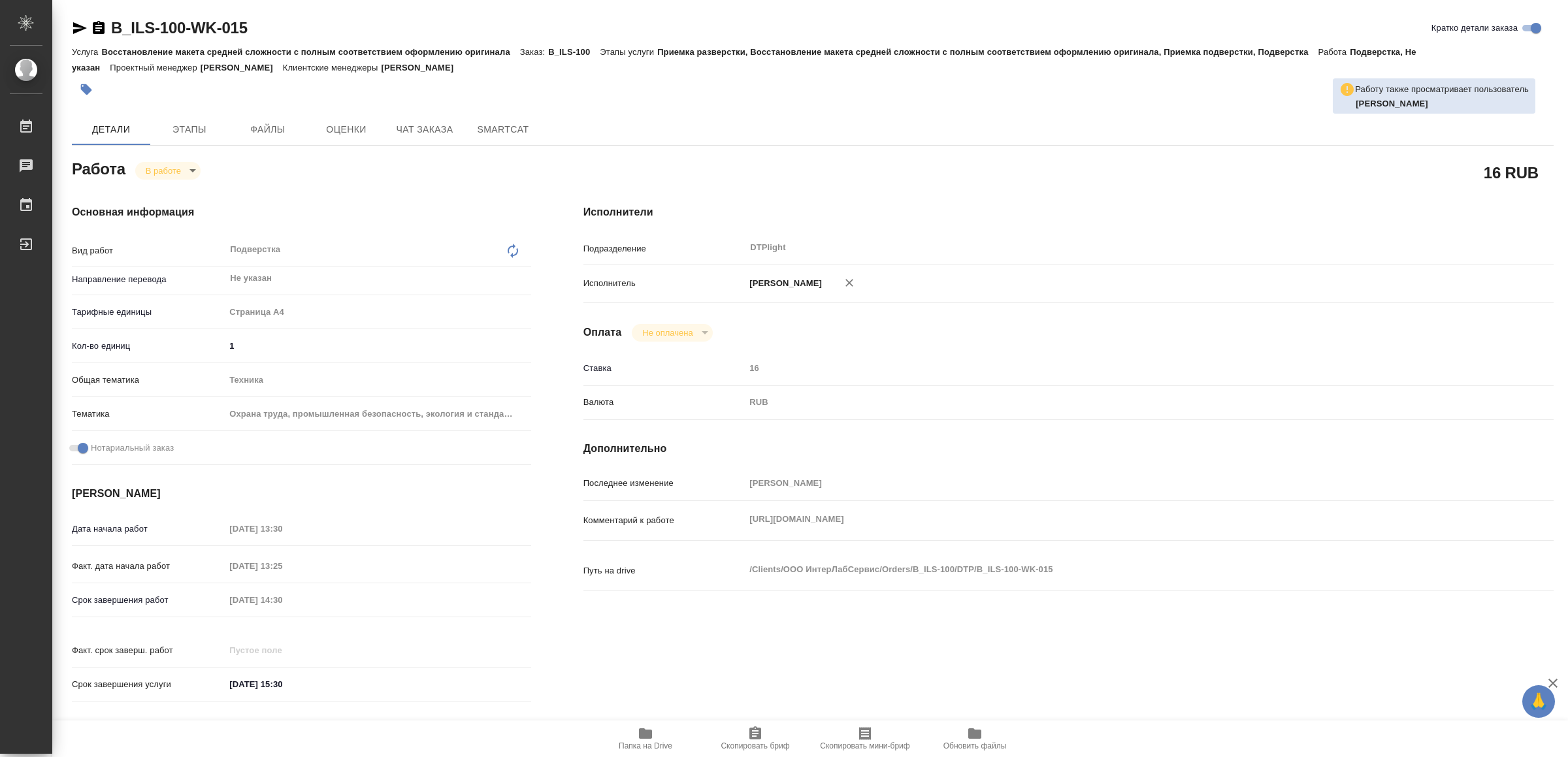
type textarea "x"
click at [77, 29] on icon "button" at bounding box center [80, 28] width 14 height 12
type textarea "x"
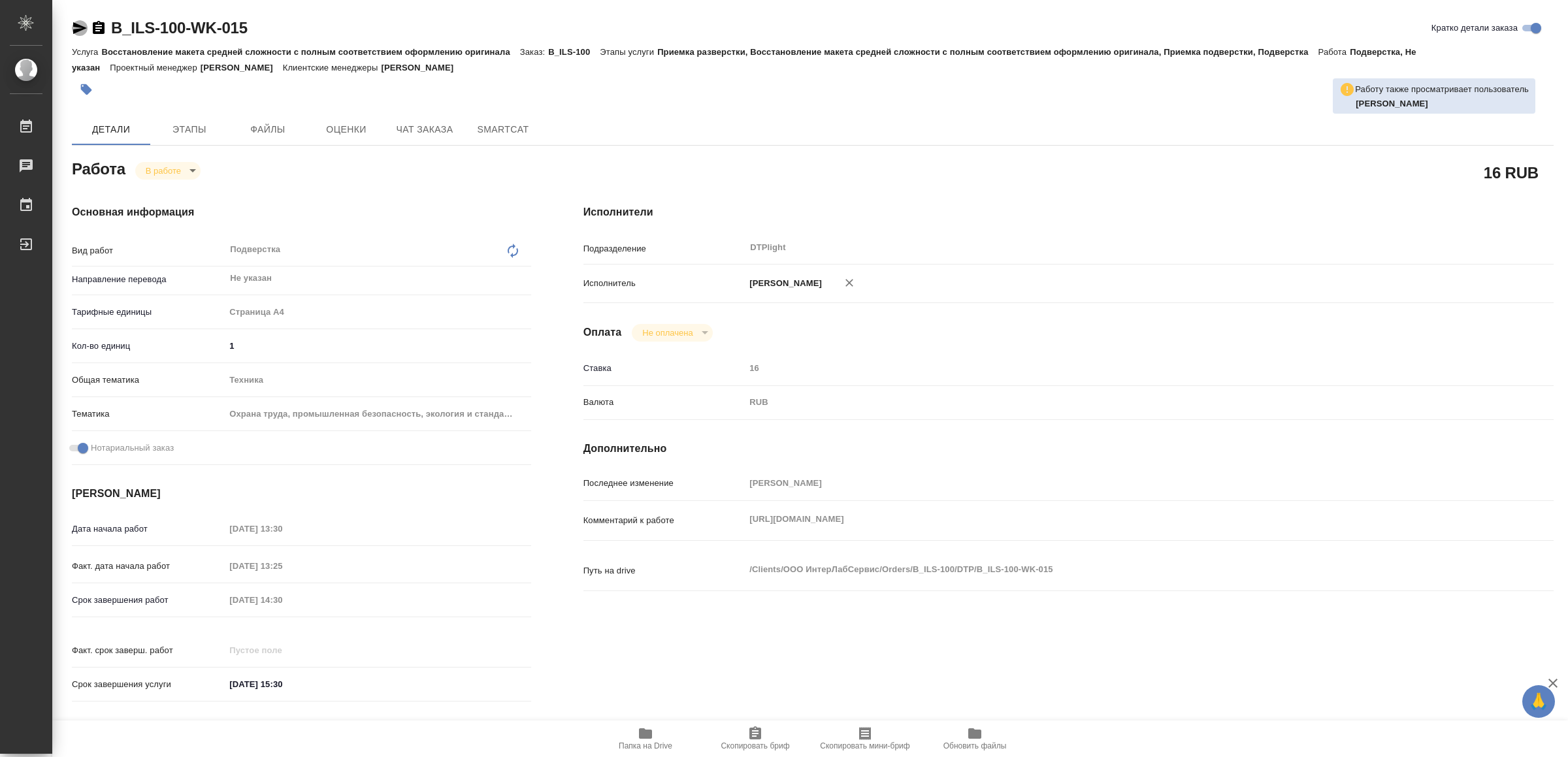
type textarea "x"
click at [730, 519] on div "Комментарий к работе https://drive.awatera.com/s/m6SKJX7N4m5zd6H x" at bounding box center [1069, 520] width 970 height 28
drag, startPoint x: 650, startPoint y: 729, endPoint x: 630, endPoint y: 729, distance: 20.0
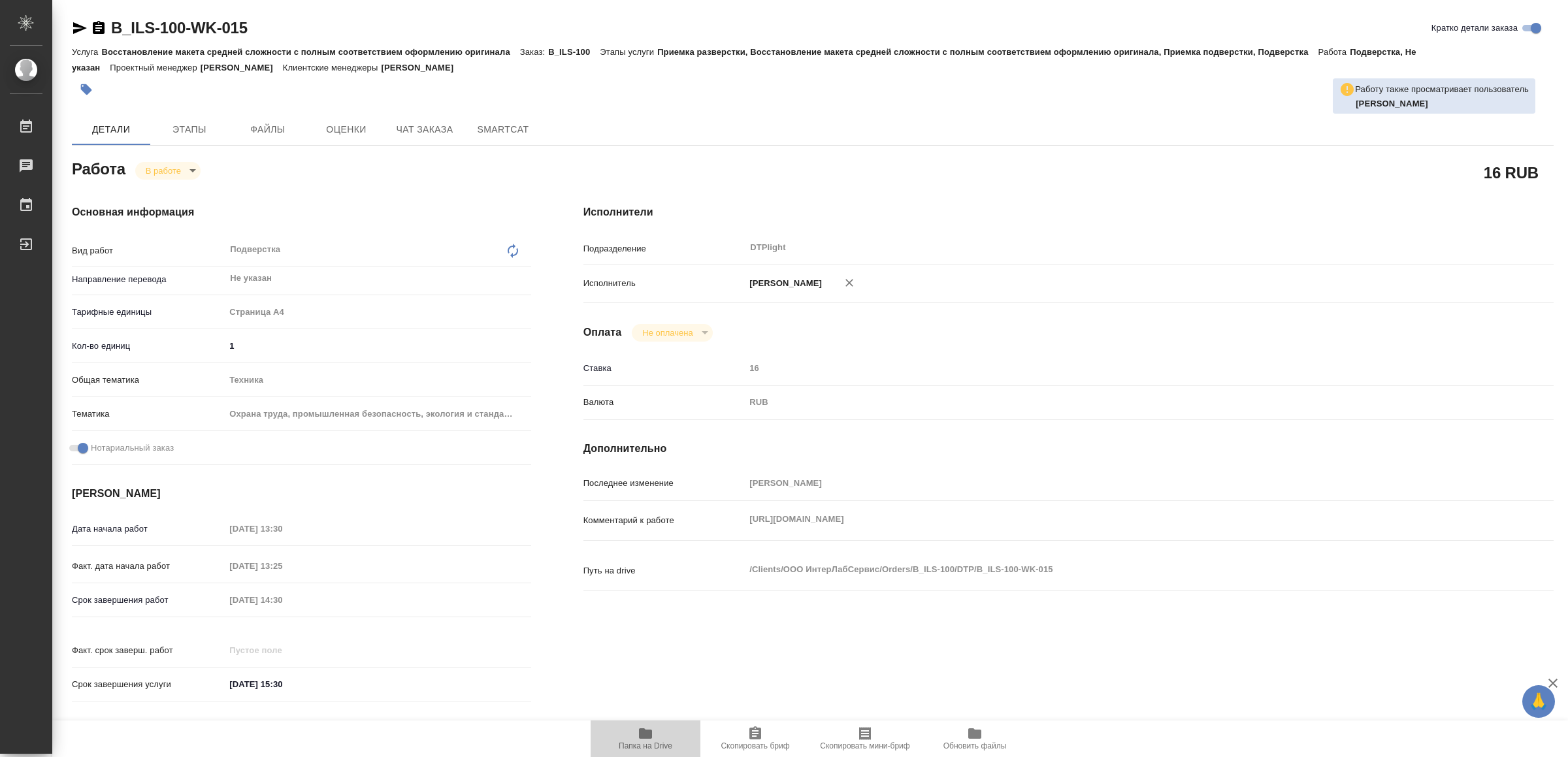
click at [649, 728] on icon "button" at bounding box center [645, 733] width 16 height 16
click at [76, 24] on icon "button" at bounding box center [79, 28] width 16 height 16
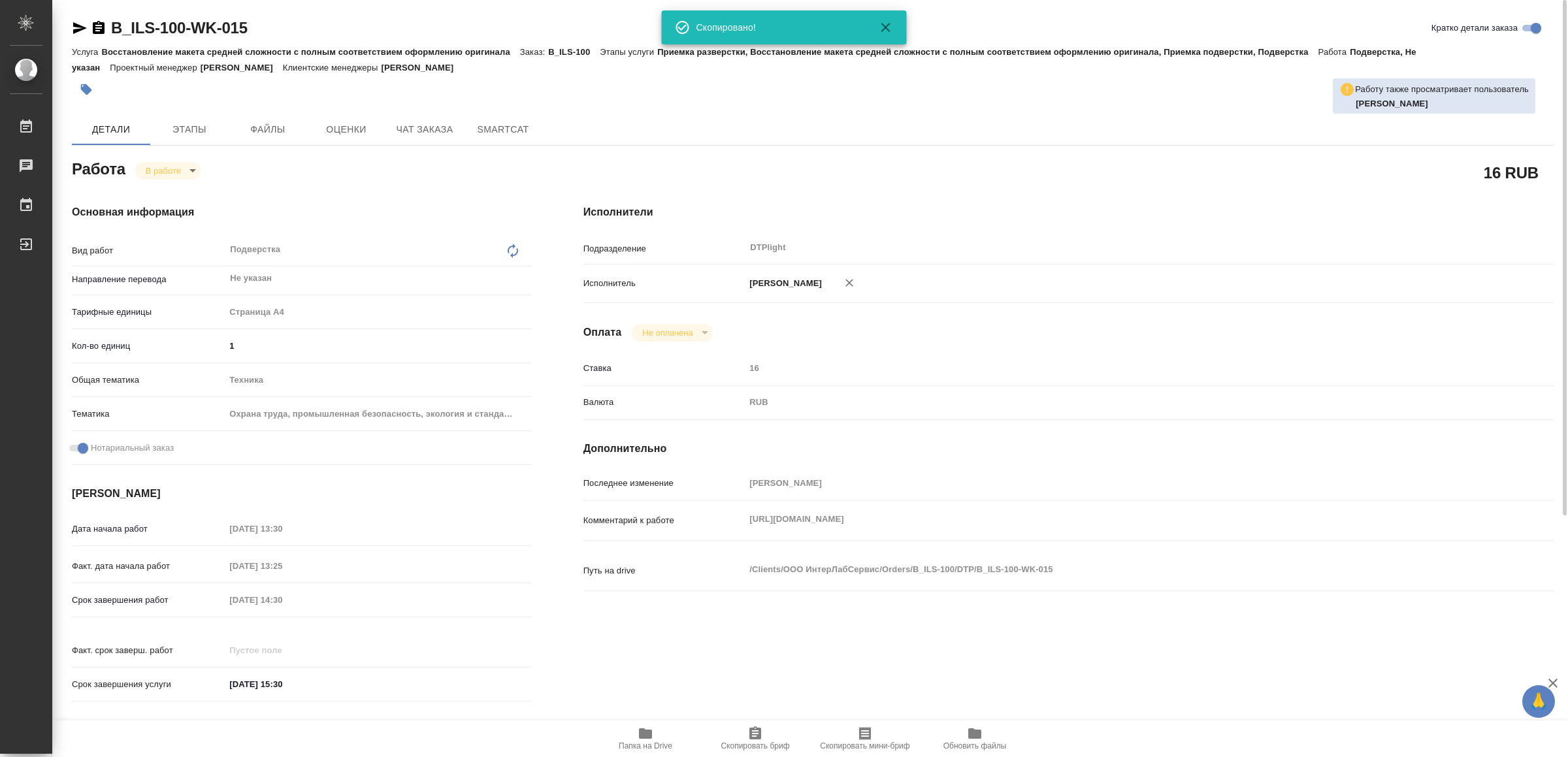
click at [169, 167] on body "🙏 .cls-1 fill:#fff; AWATERA Yamkovenko Vera Работы 0 Чаты График Выйти B_ILS-10…" at bounding box center [784, 378] width 1568 height 757
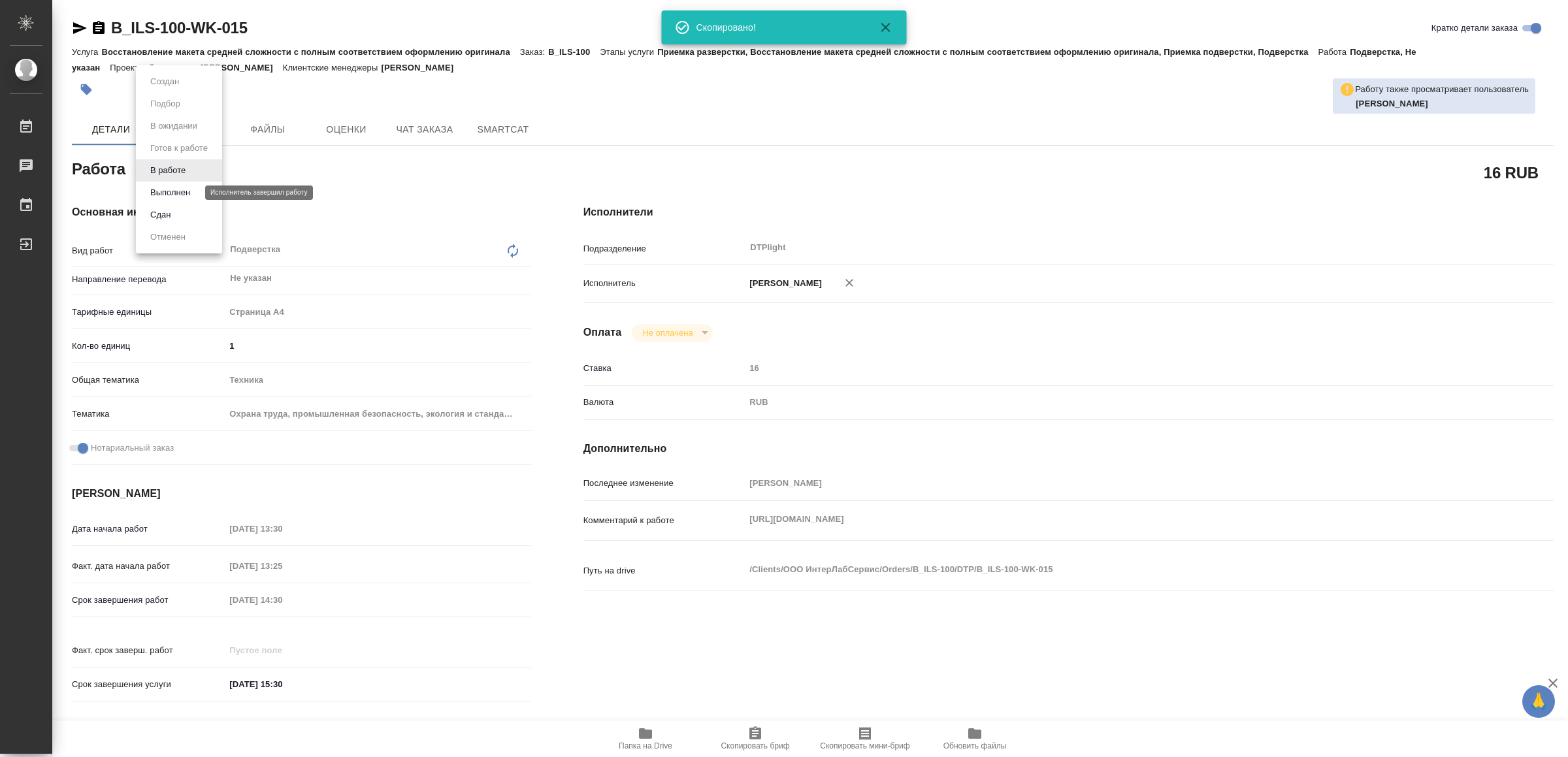
click at [181, 187] on button "Выполнен" at bounding box center [170, 193] width 48 height 15
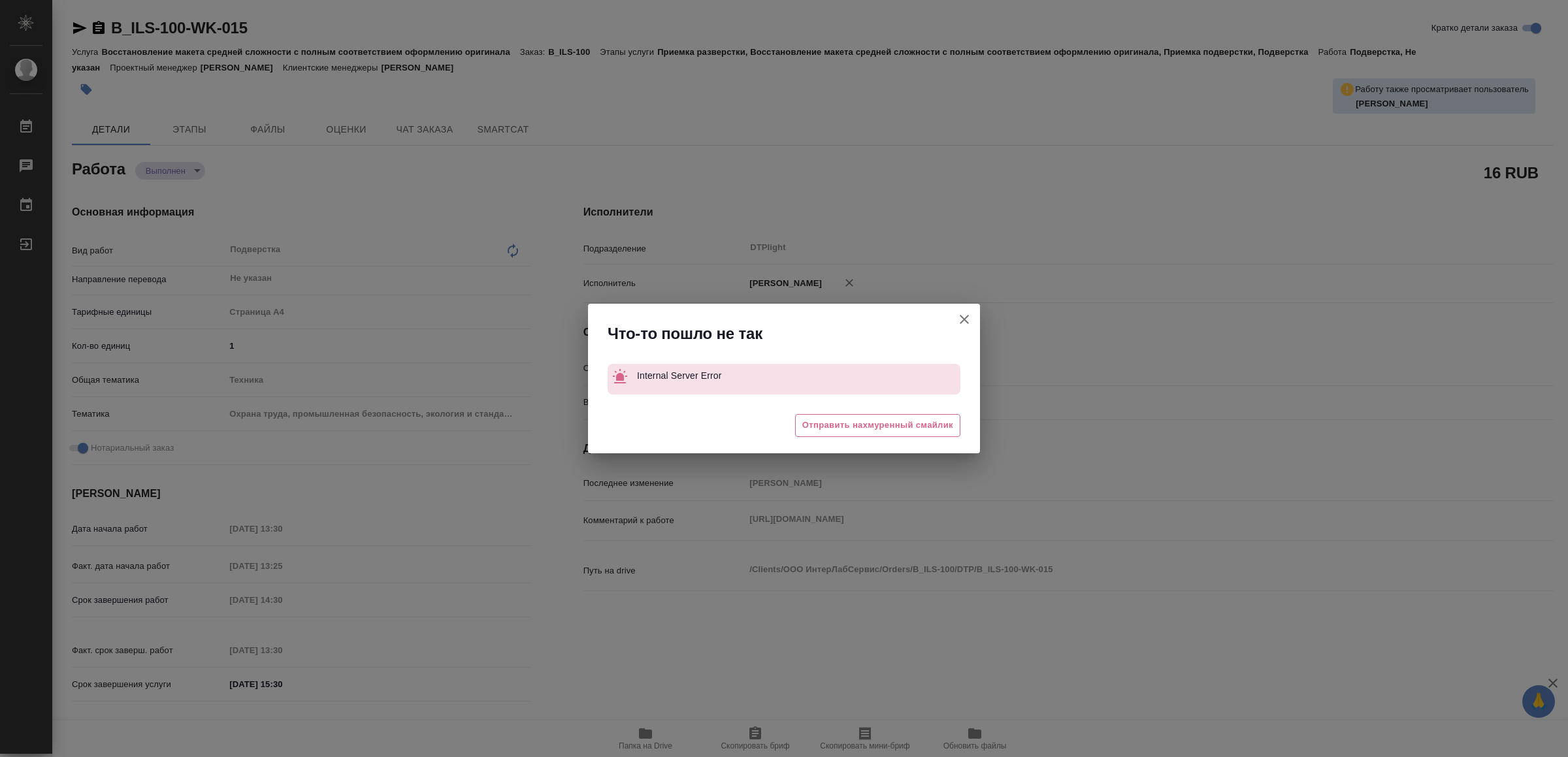
type textarea "x"
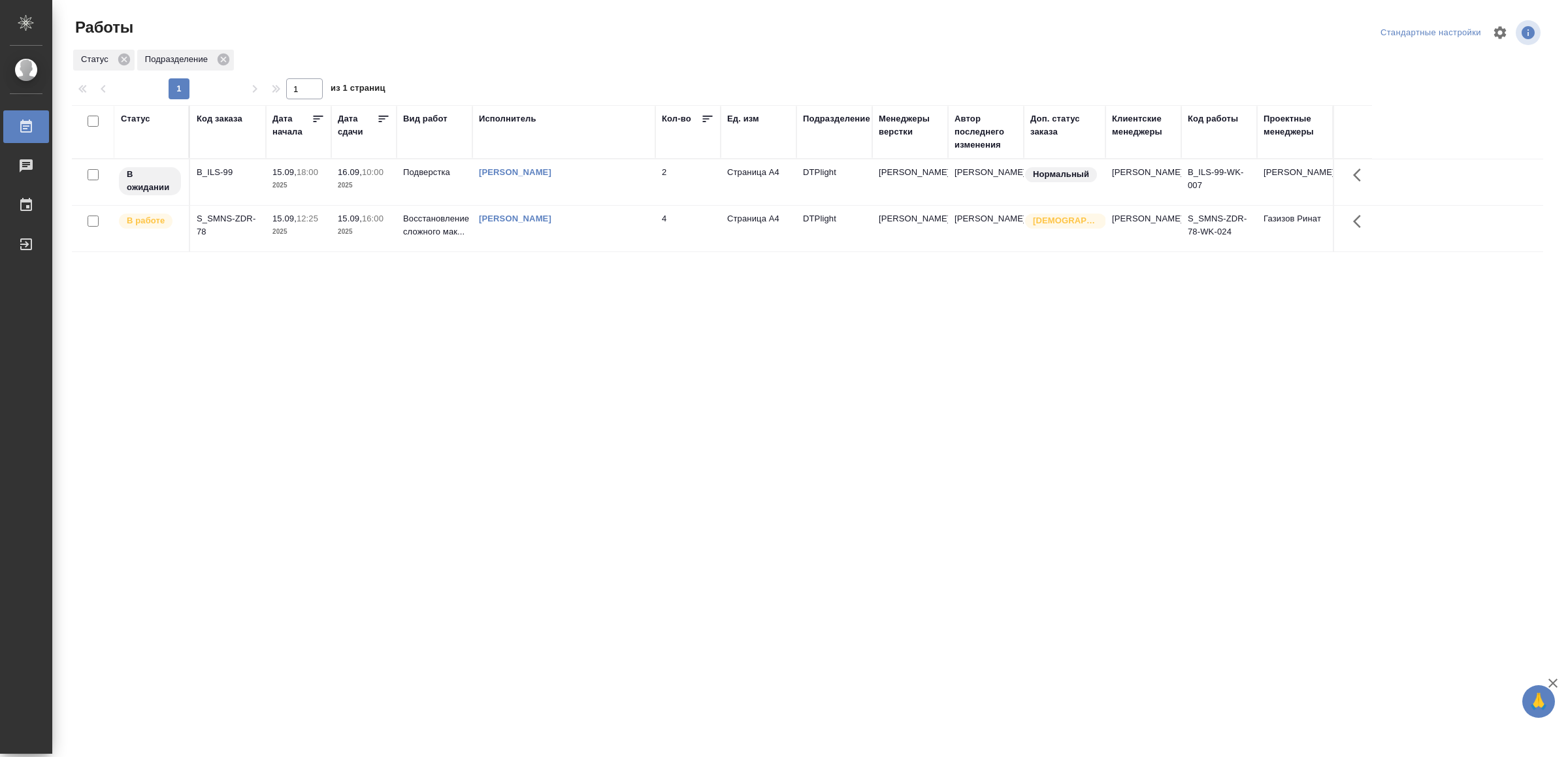
click at [502, 235] on td "[PERSON_NAME]" at bounding box center [564, 228] width 183 height 46
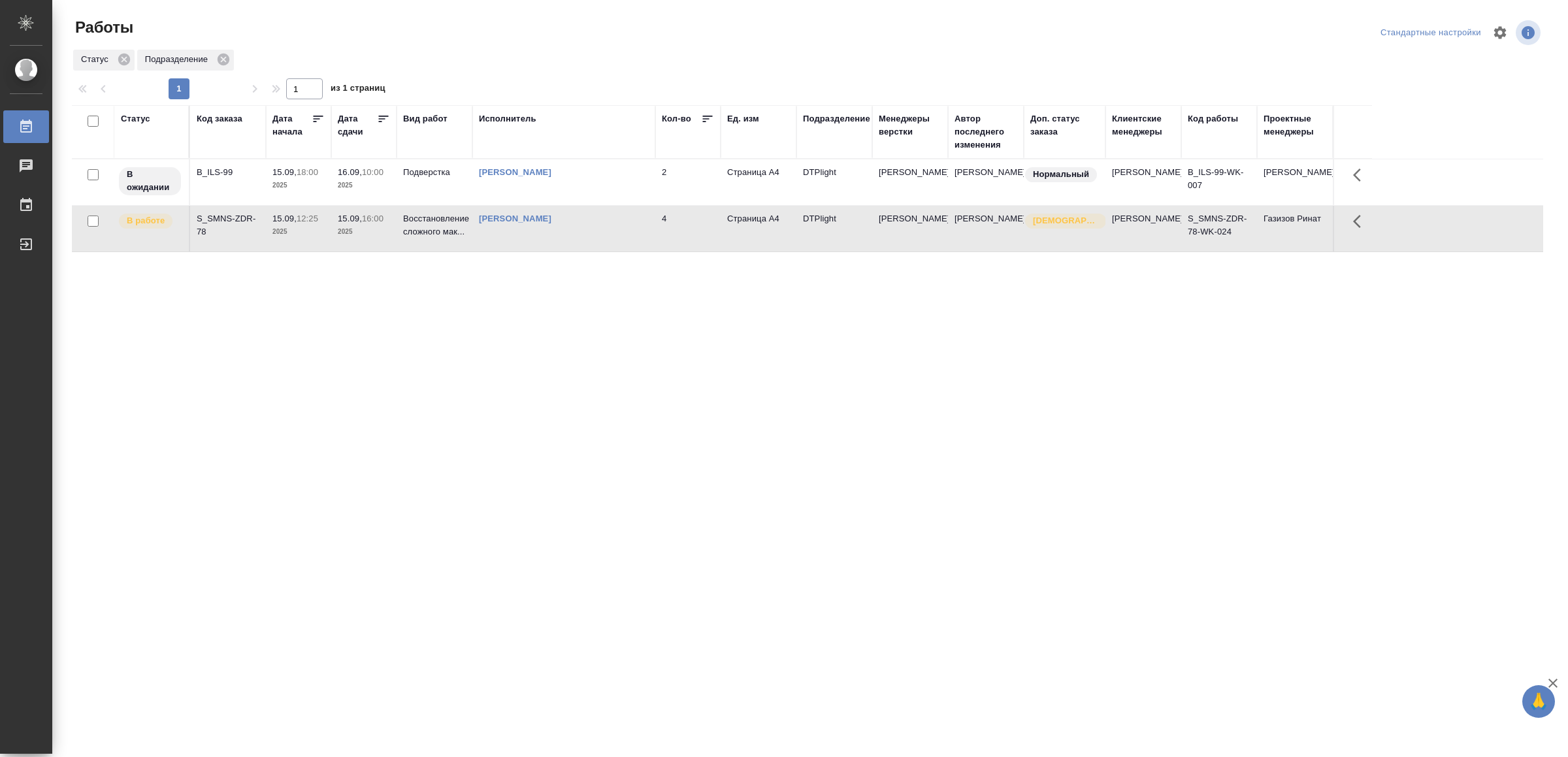
click at [502, 235] on td "[PERSON_NAME]" at bounding box center [564, 228] width 183 height 46
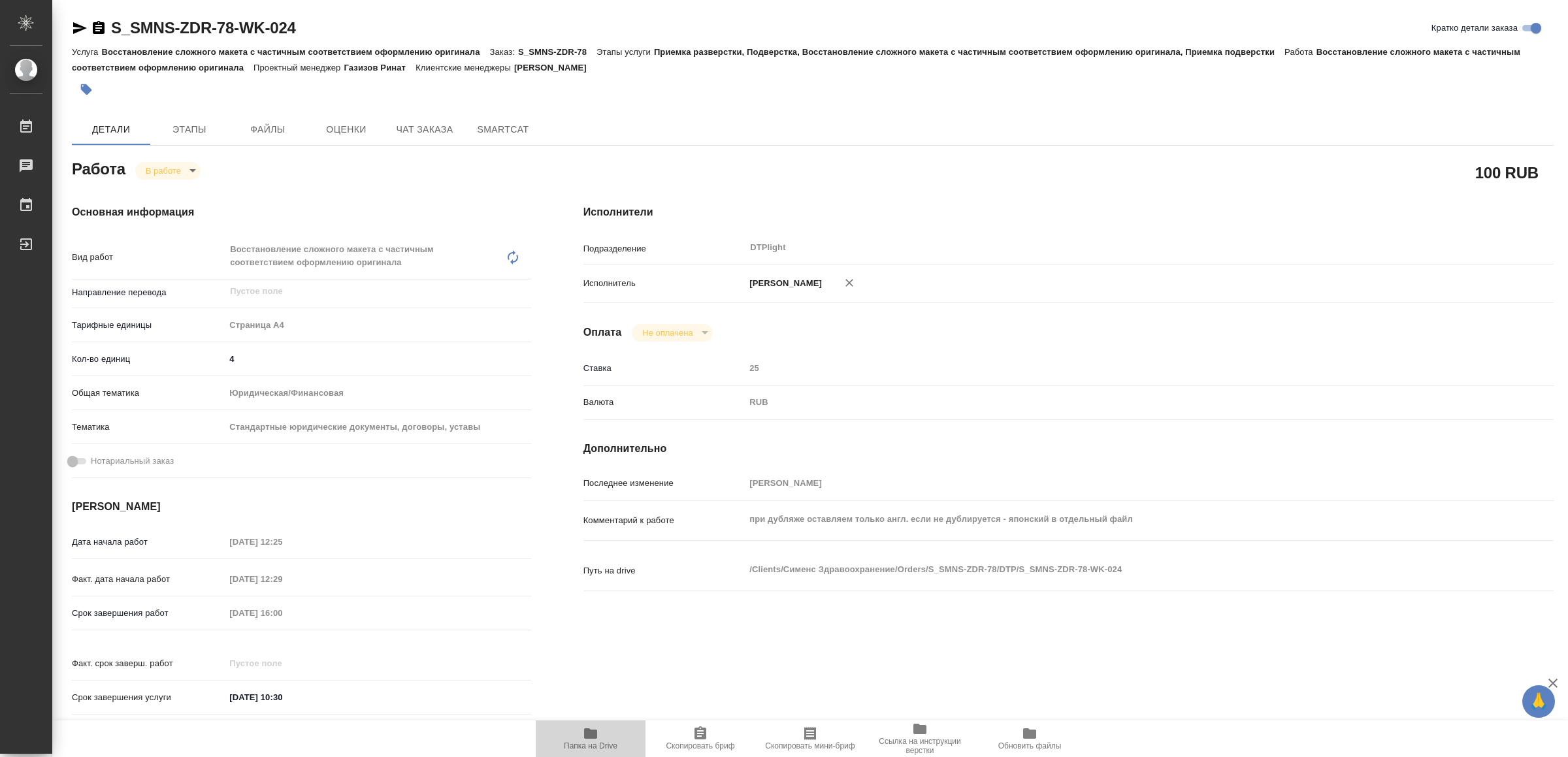
click at [590, 745] on span "Папка на Drive" at bounding box center [590, 746] width 53 height 9
click at [79, 30] on icon "button" at bounding box center [80, 28] width 14 height 12
click at [180, 164] on body "🙏 .cls-1 fill:#fff; AWATERA Yamkovenko [PERSON_NAME] Работы 0 Чаты График Выйти…" at bounding box center [784, 378] width 1568 height 757
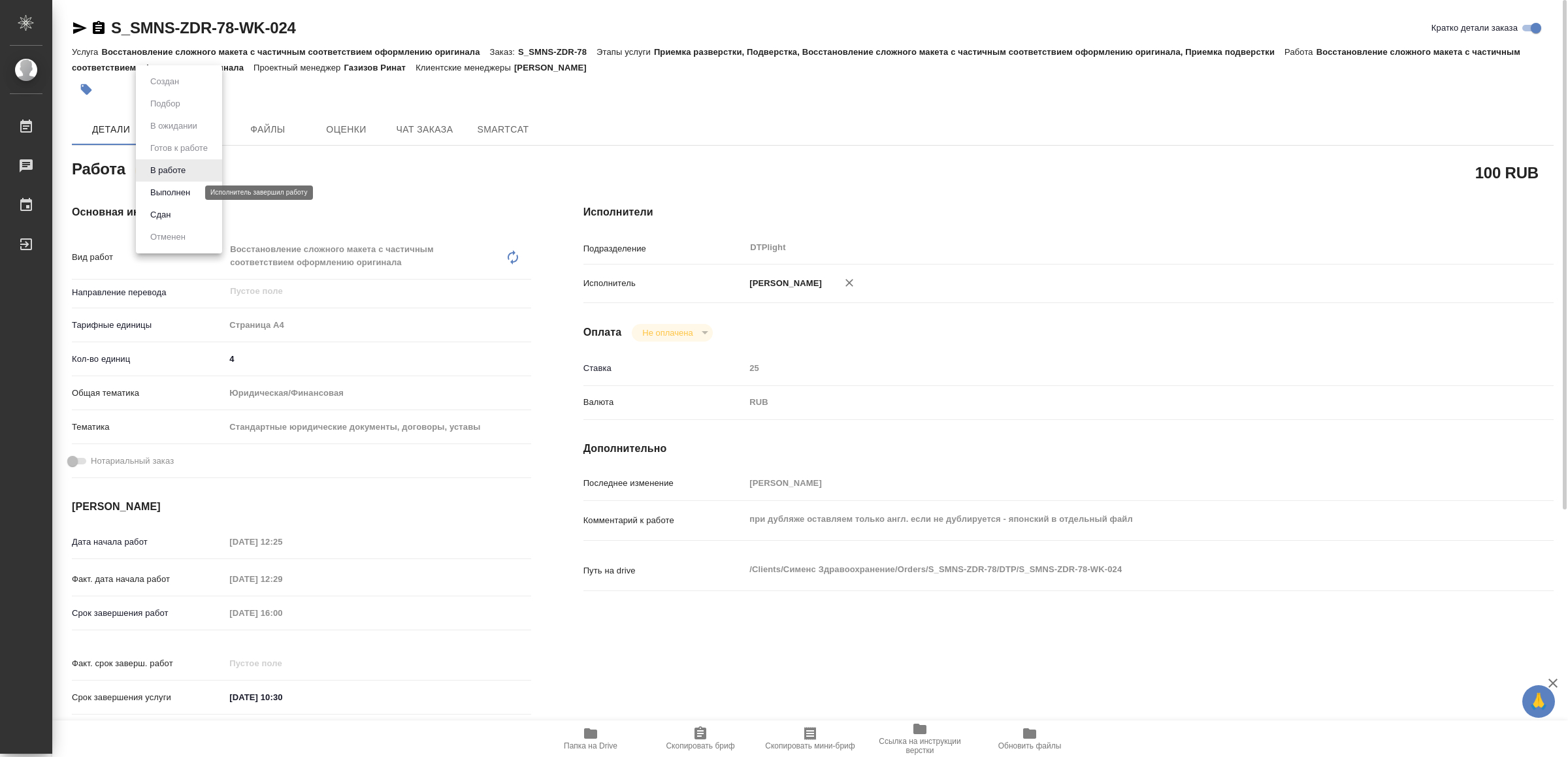
click at [180, 188] on button "Выполнен" at bounding box center [170, 193] width 48 height 15
type textarea "x"
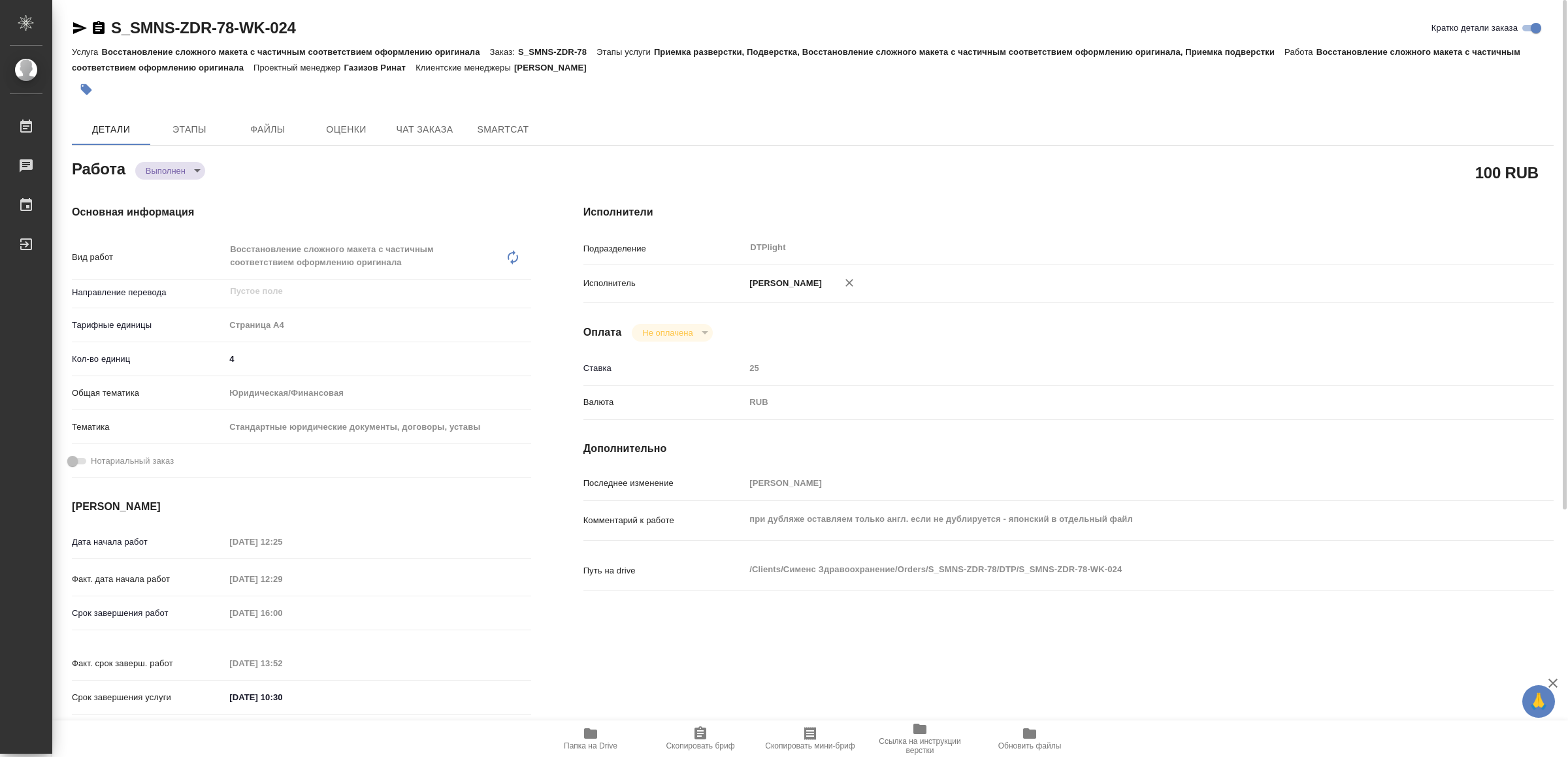
type textarea "x"
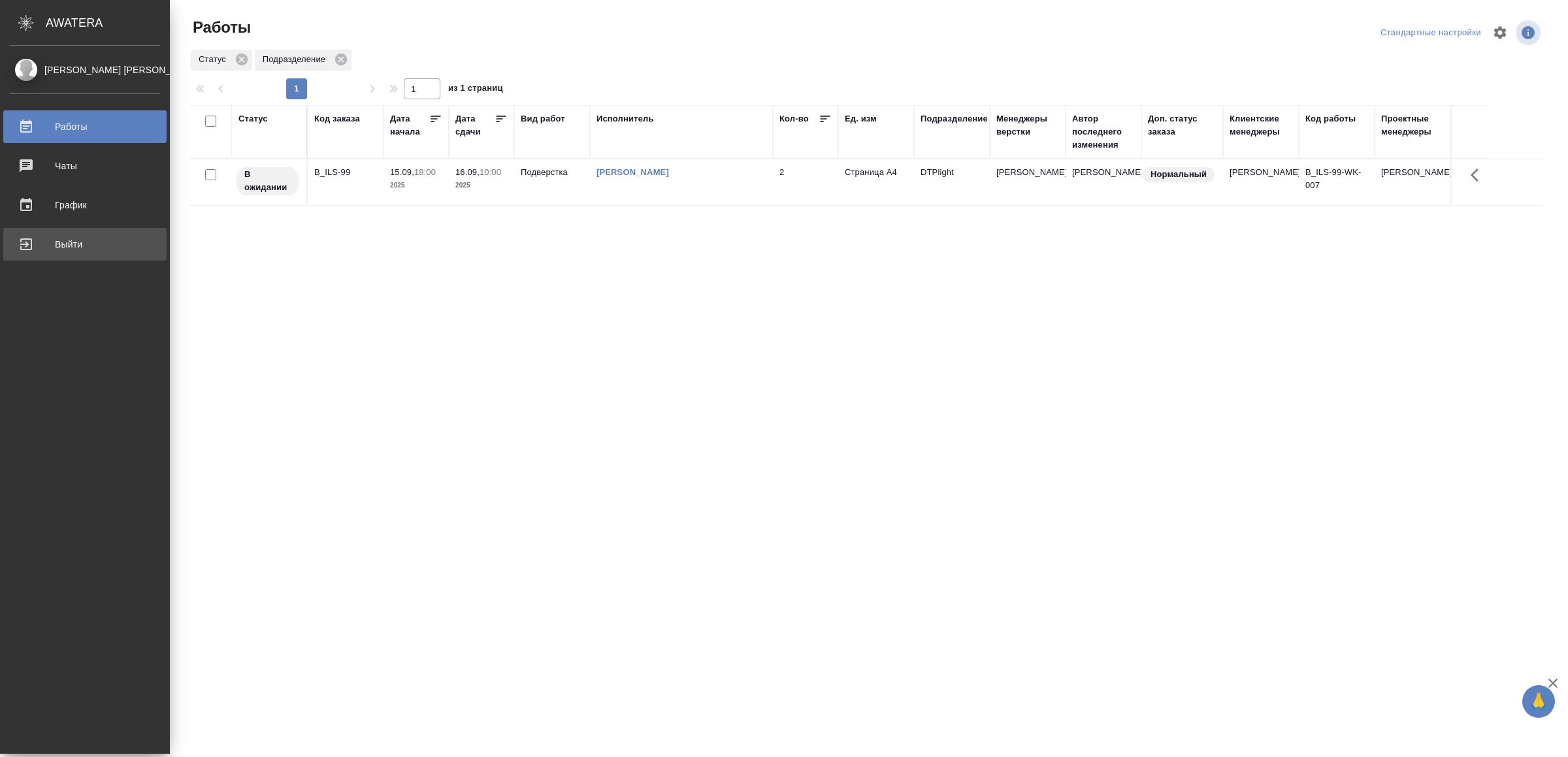
click at [86, 232] on link "Выйти" at bounding box center [85, 244] width 163 height 33
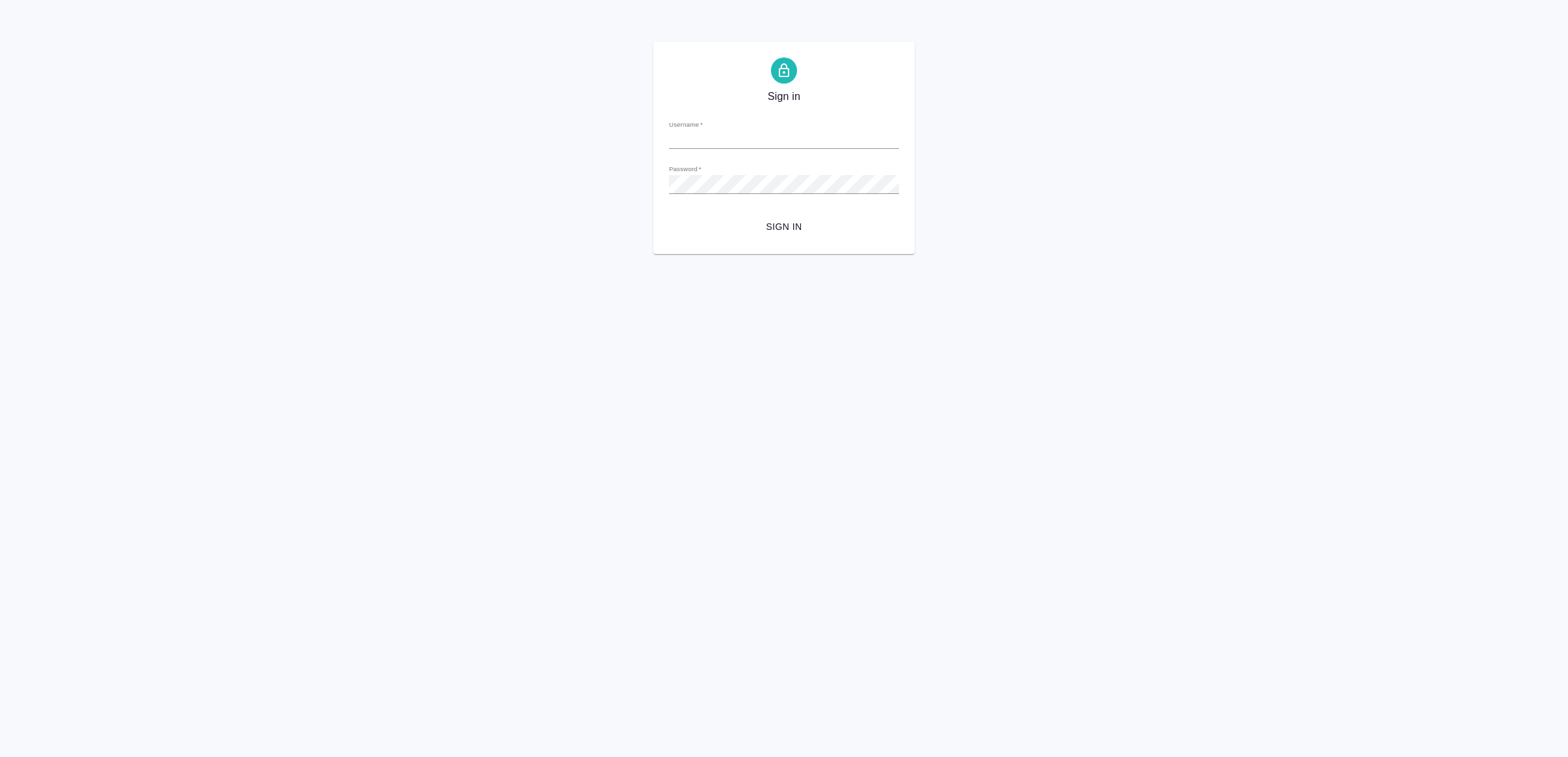
type input "[EMAIL_ADDRESS][DOMAIN_NAME]"
click at [792, 228] on span "Sign in" at bounding box center [784, 227] width 209 height 17
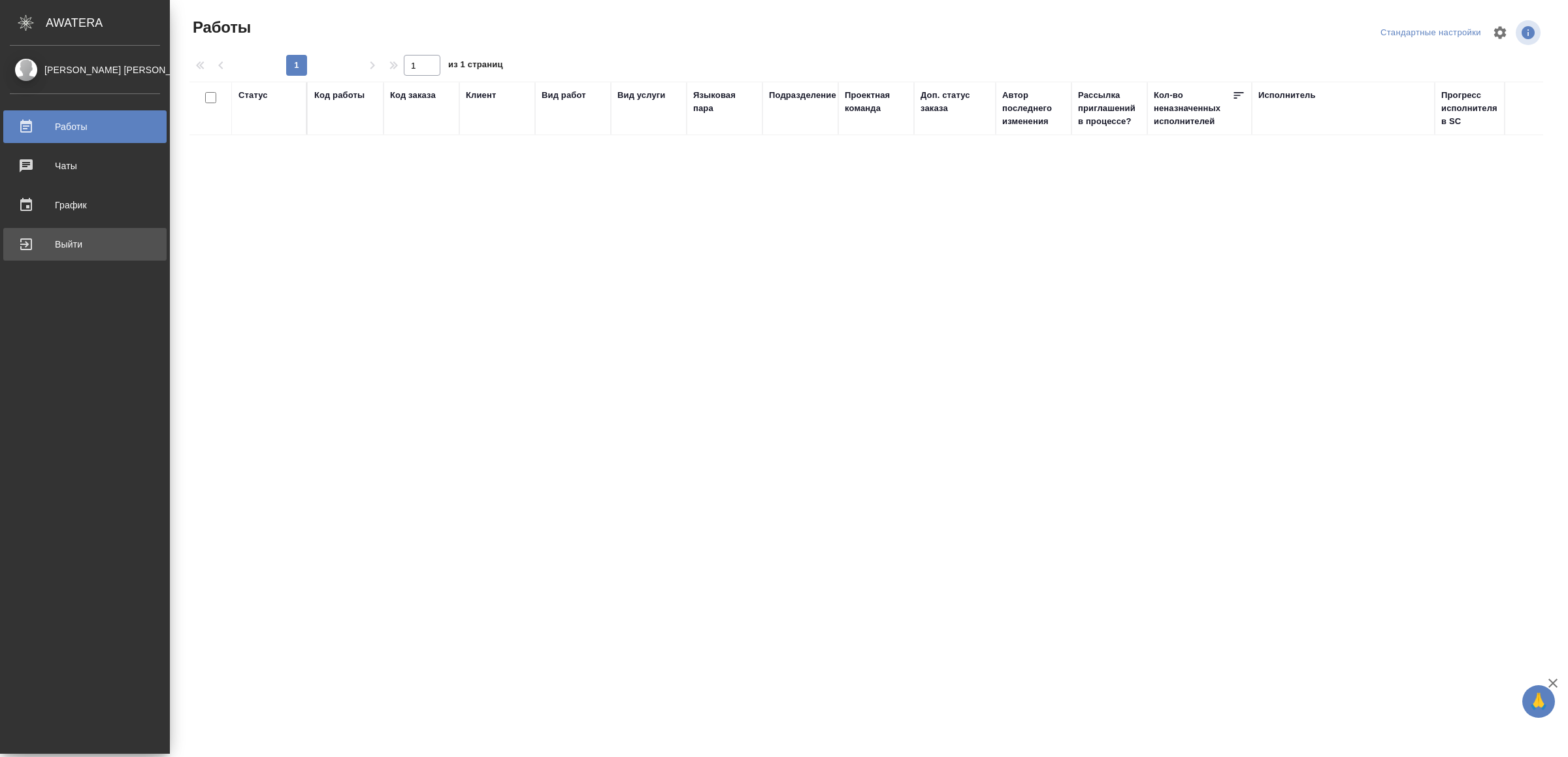
click at [38, 251] on div "Выйти" at bounding box center [85, 244] width 151 height 19
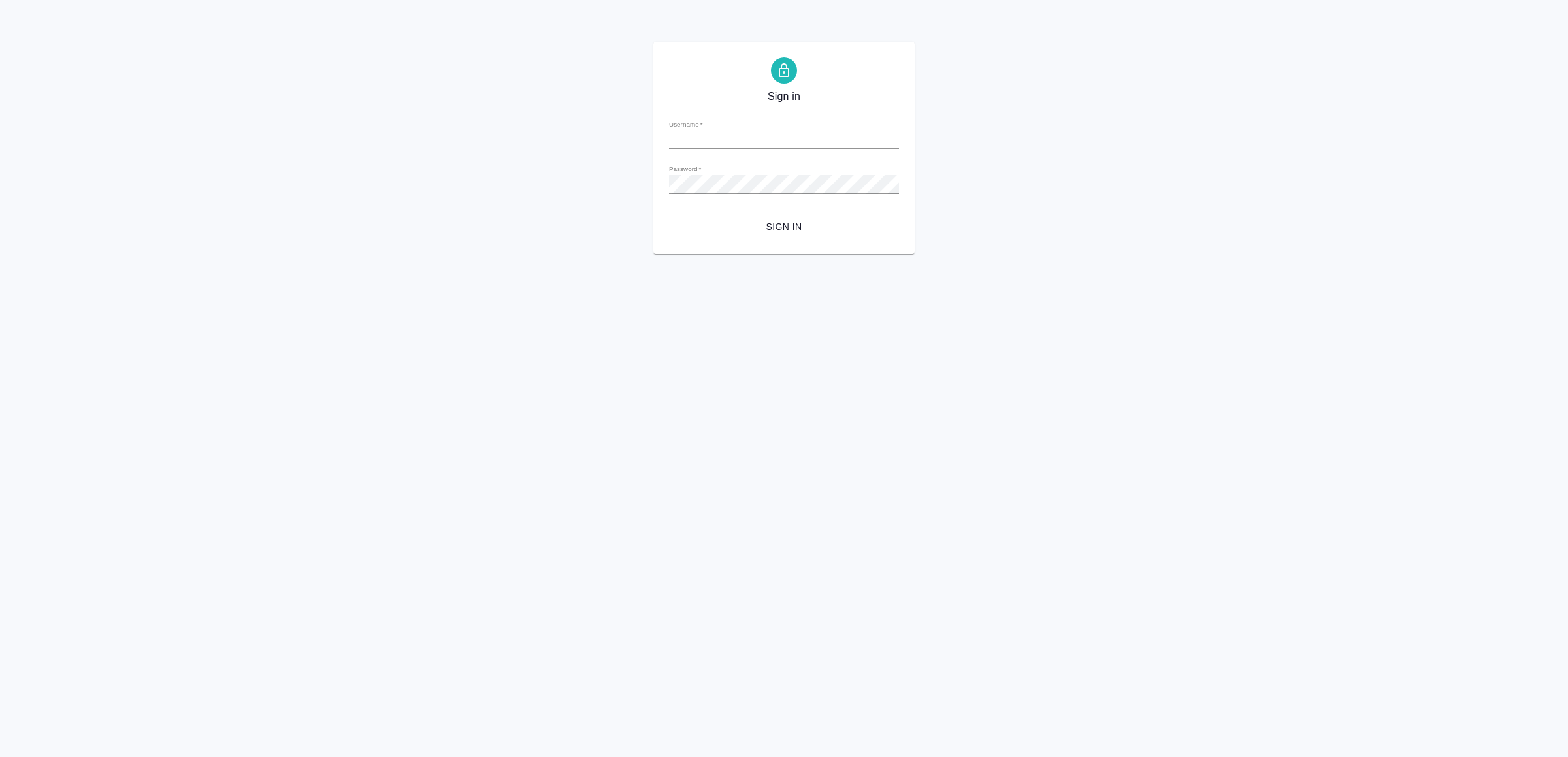
type input "[EMAIL_ADDRESS][DOMAIN_NAME]"
click at [786, 216] on button "Sign in" at bounding box center [784, 227] width 230 height 24
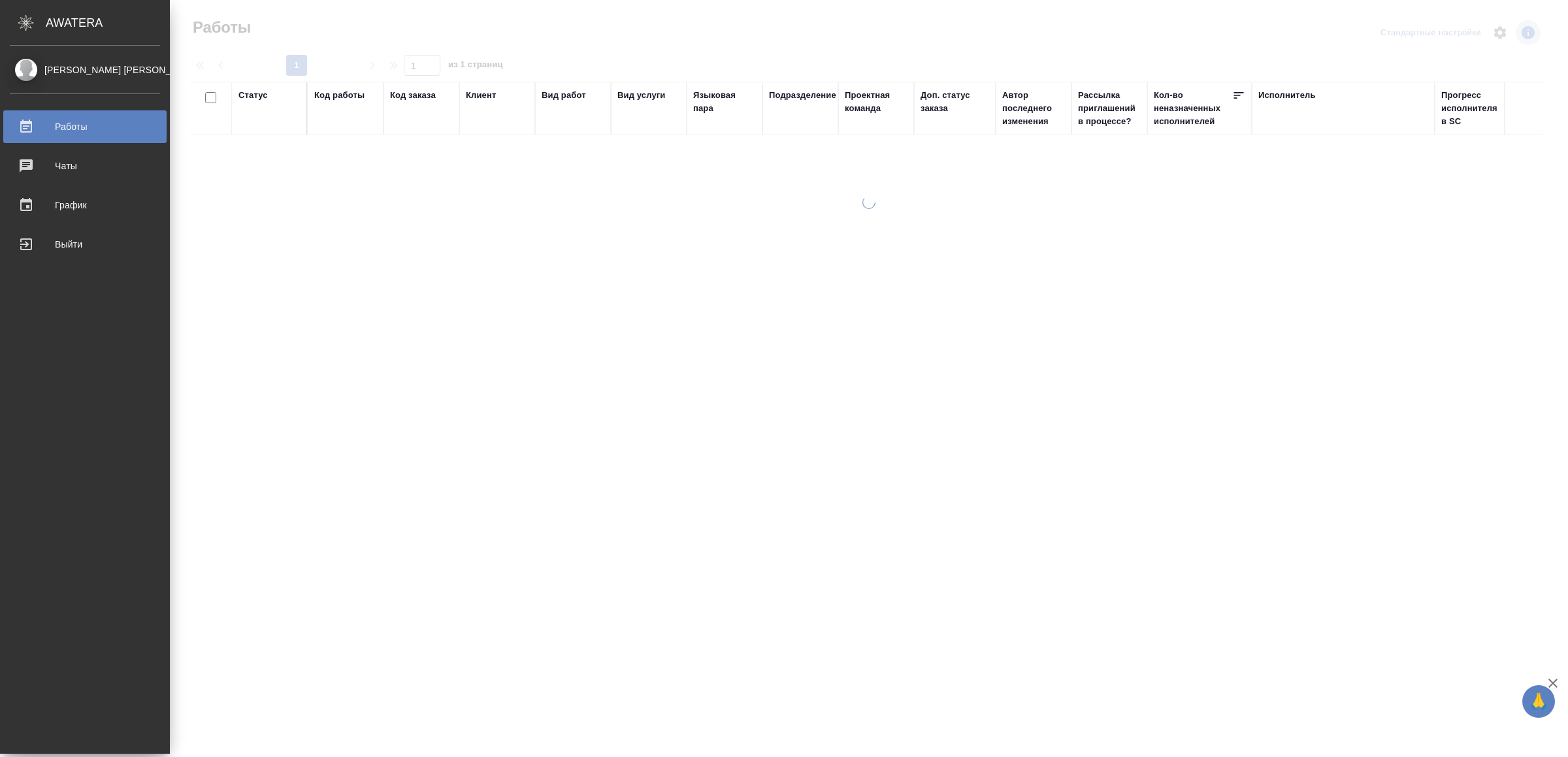
click at [65, 247] on div "Выйти" at bounding box center [85, 244] width 151 height 19
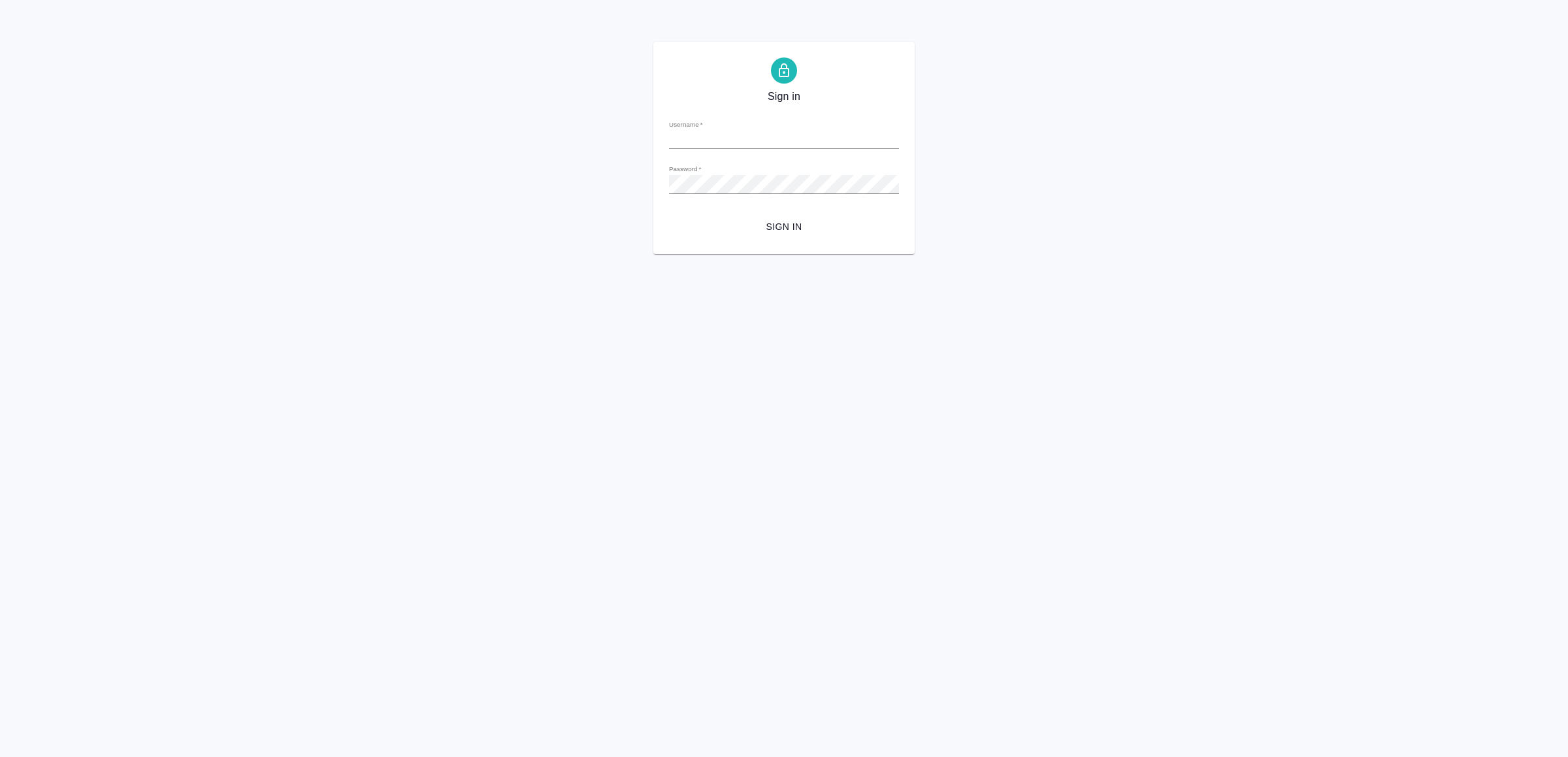
type input "[EMAIL_ADDRESS][DOMAIN_NAME]"
click at [814, 226] on span "Sign in" at bounding box center [784, 227] width 209 height 17
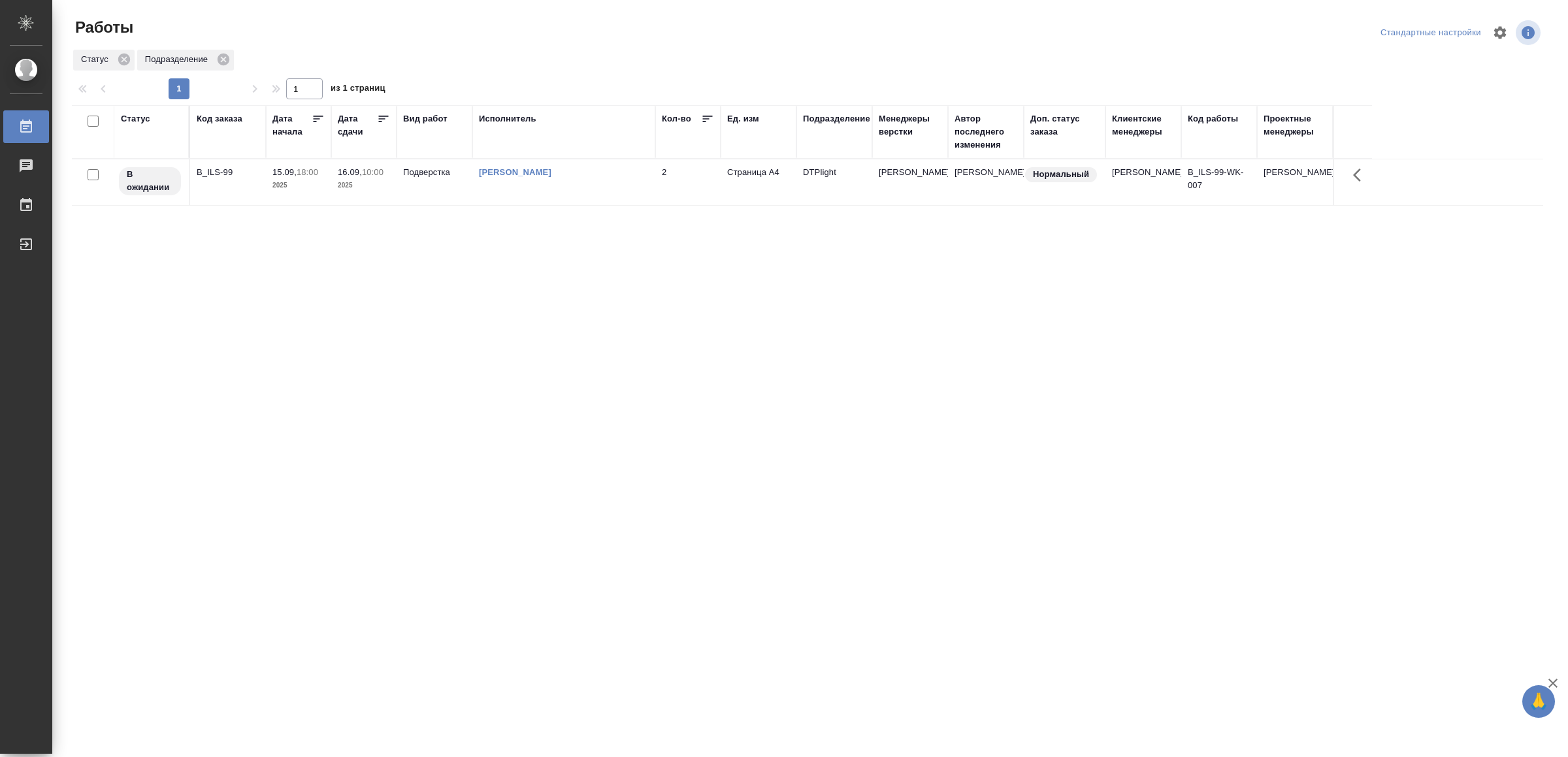
drag, startPoint x: 519, startPoint y: 520, endPoint x: 512, endPoint y: 500, distance: 21.2
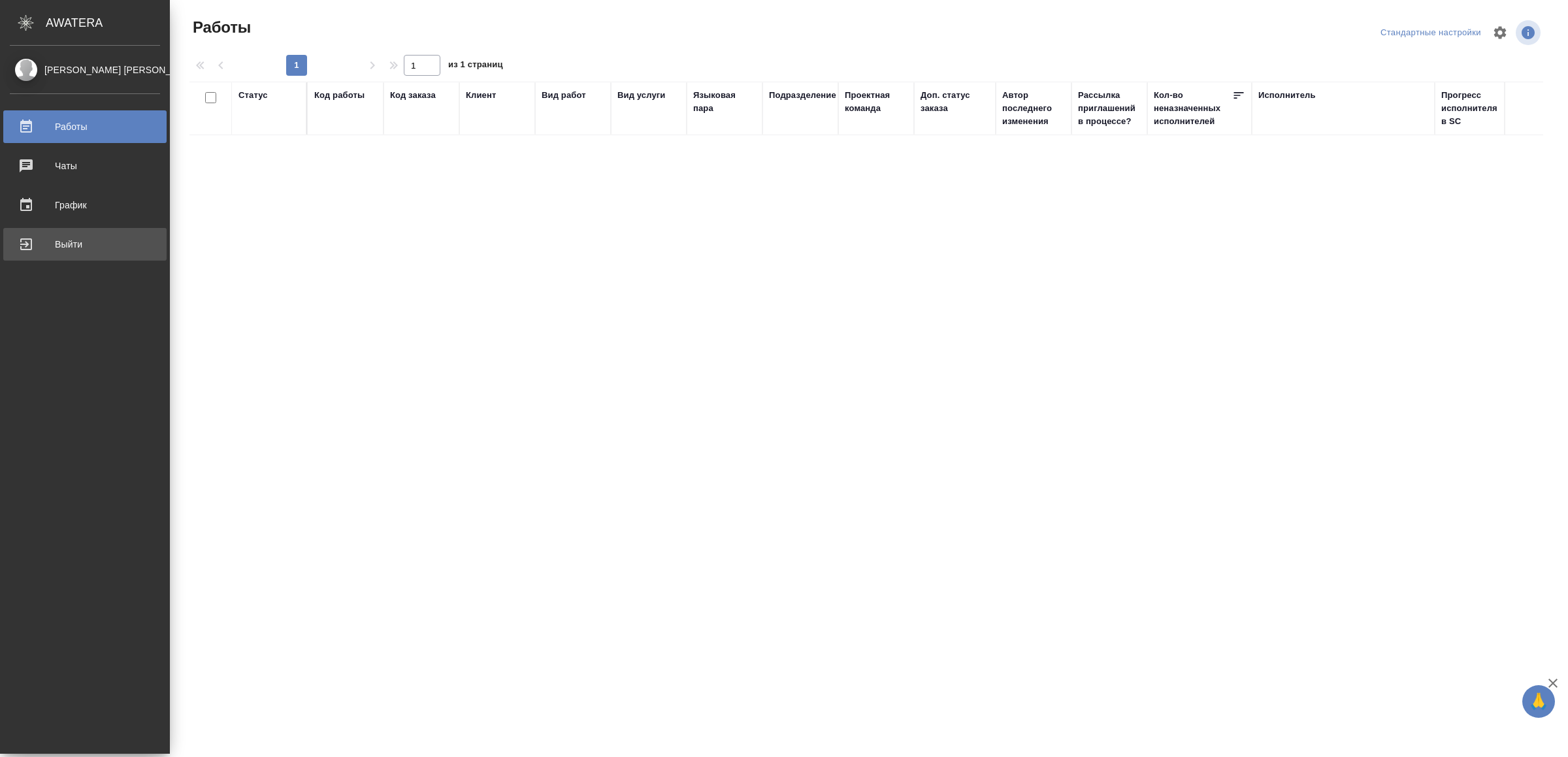
click at [96, 236] on div "Выйти" at bounding box center [85, 244] width 151 height 19
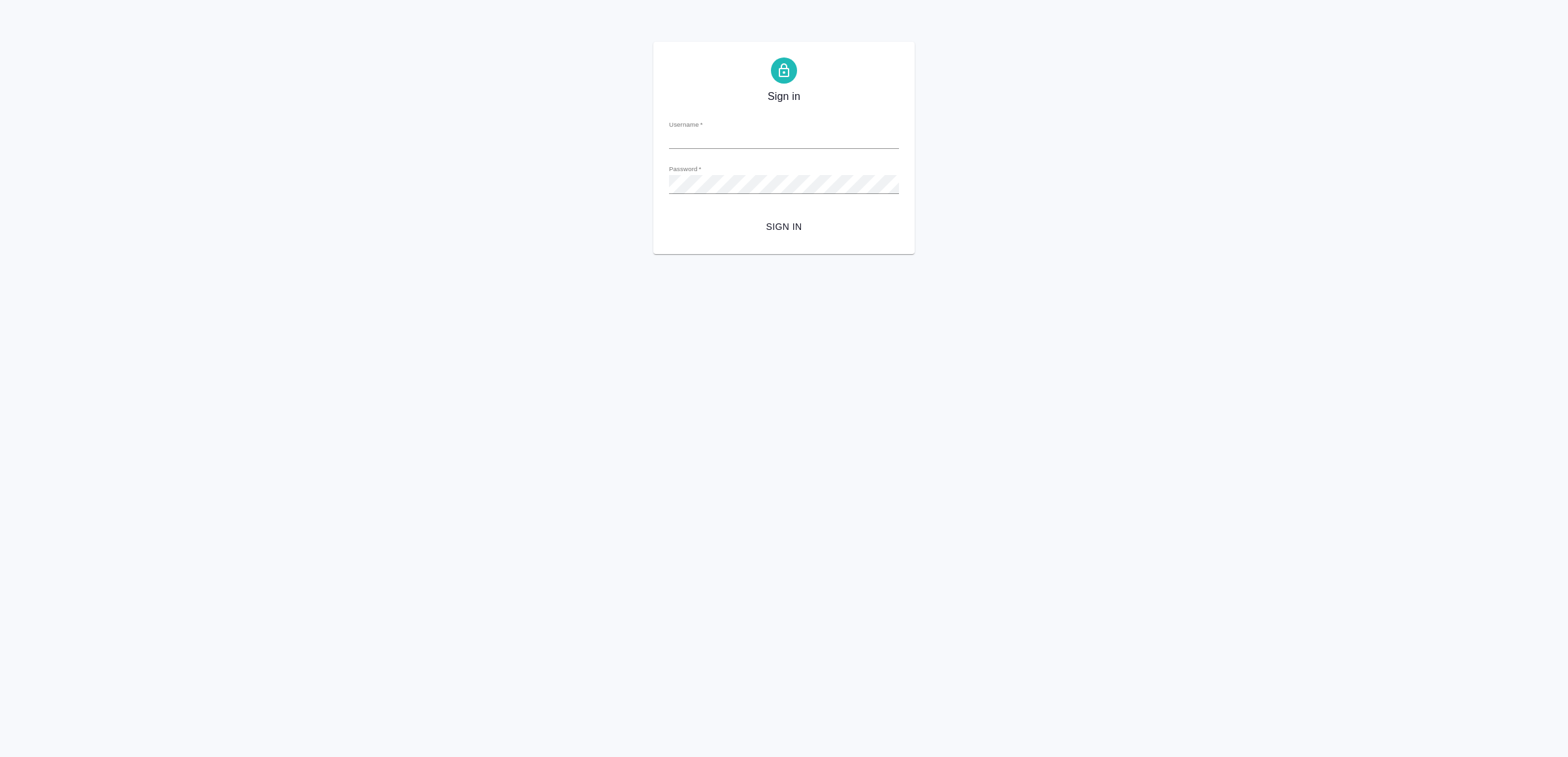
type input "[EMAIL_ADDRESS][DOMAIN_NAME]"
click at [824, 231] on span "Sign in" at bounding box center [784, 227] width 209 height 17
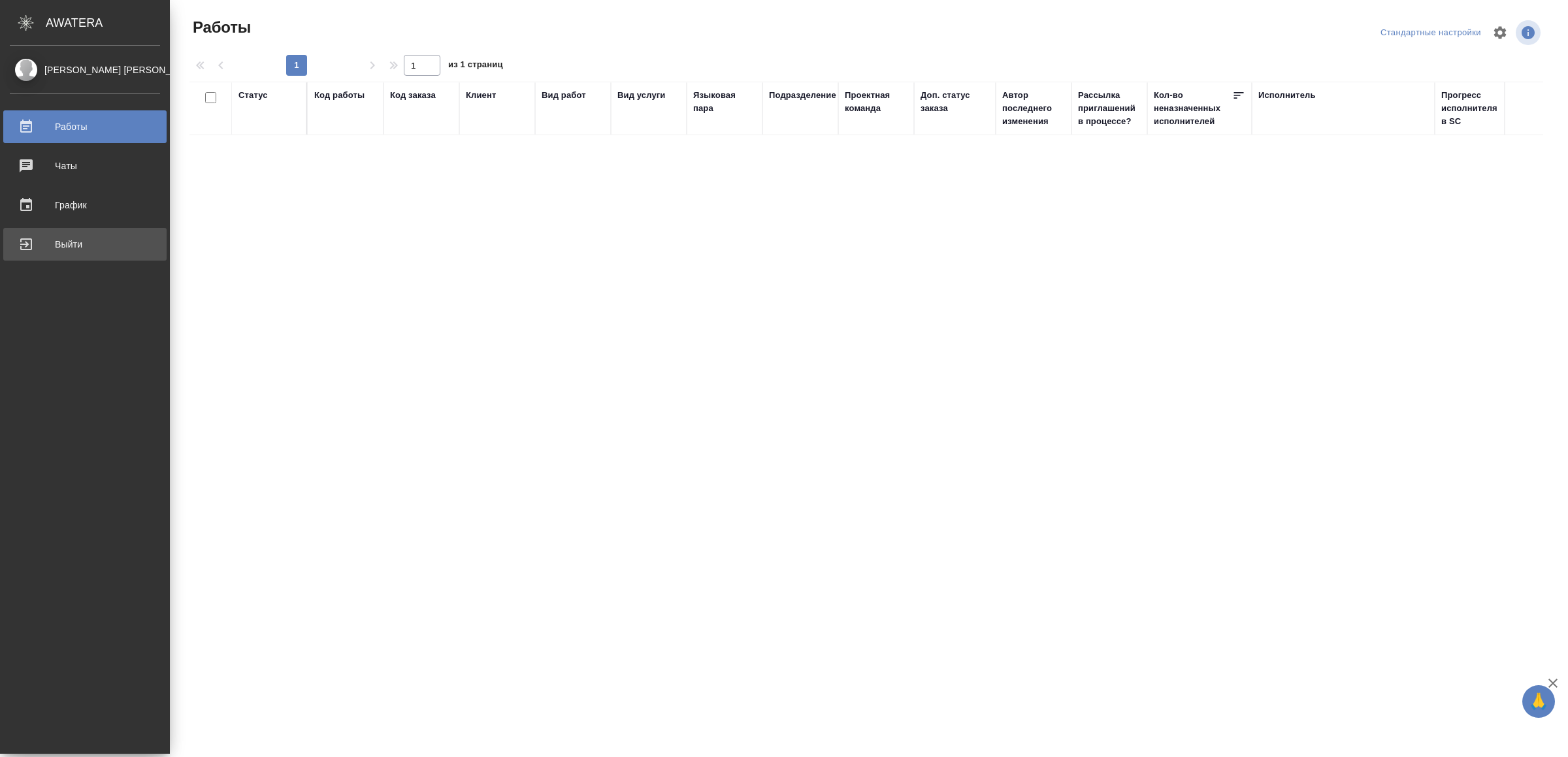
click at [28, 238] on div "Выйти" at bounding box center [85, 244] width 151 height 19
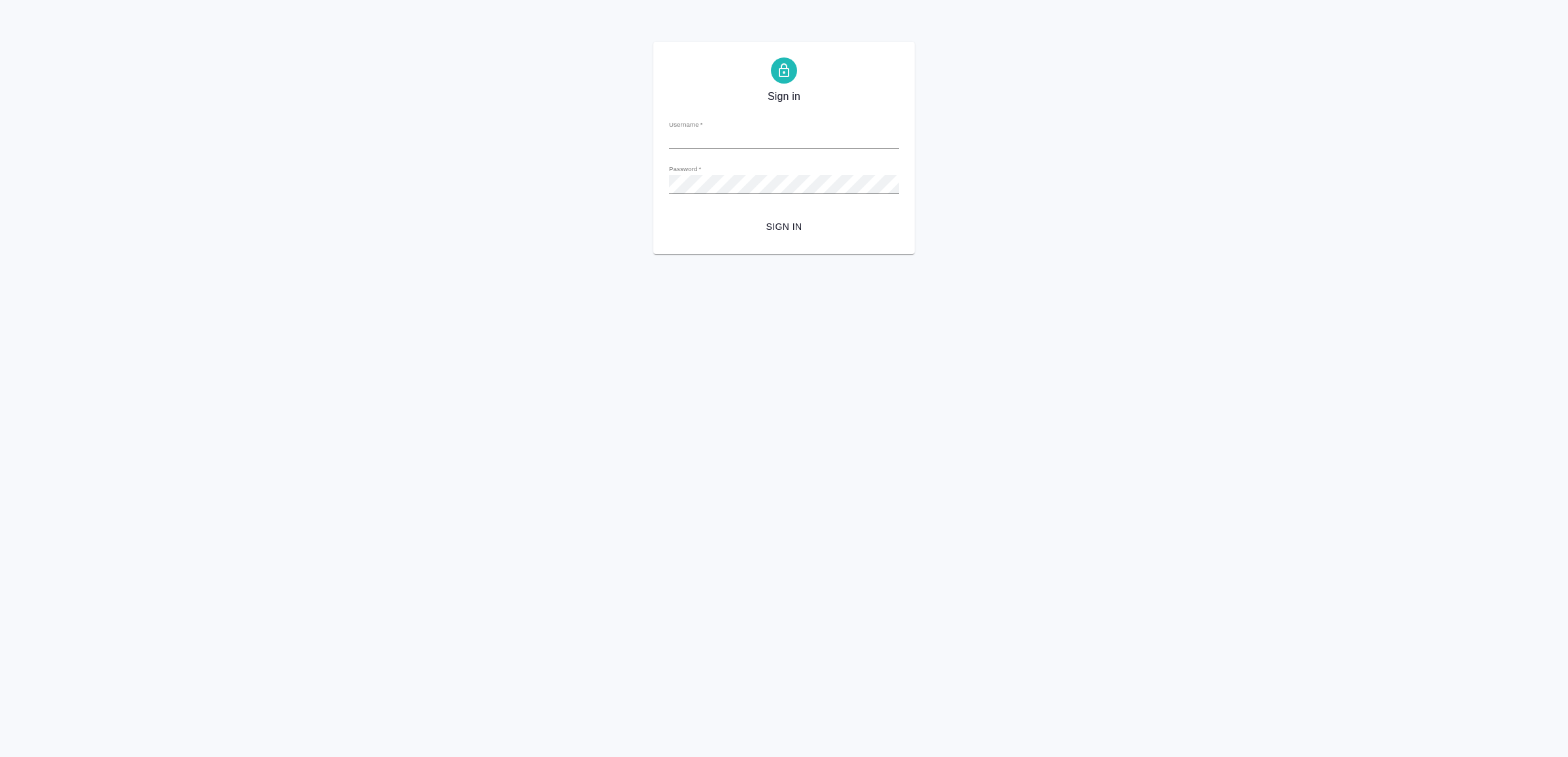
type input "[EMAIL_ADDRESS][DOMAIN_NAME]"
click at [789, 218] on span "Sign in" at bounding box center [784, 227] width 209 height 17
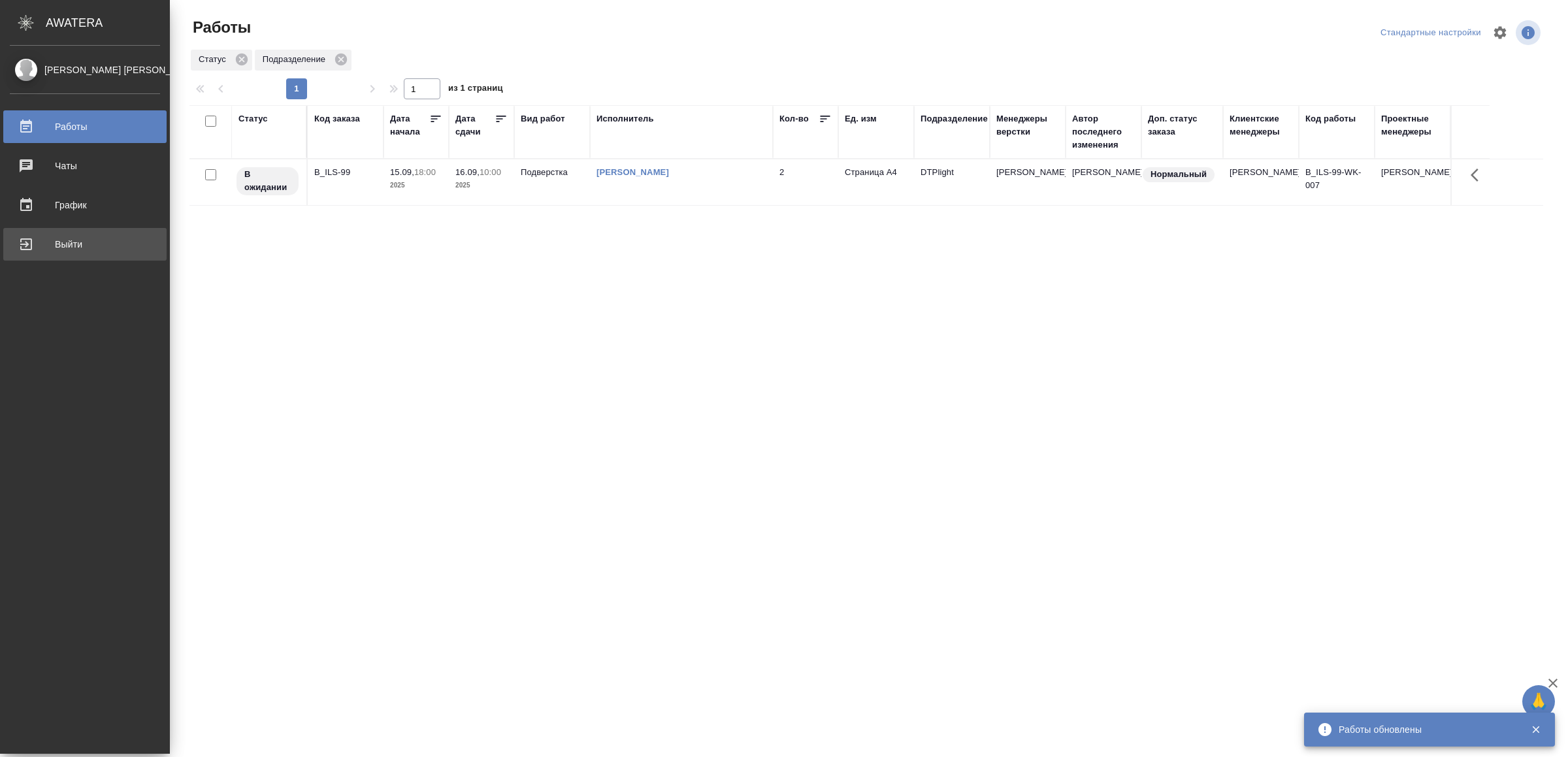
click at [84, 241] on div "Выйти" at bounding box center [85, 244] width 151 height 19
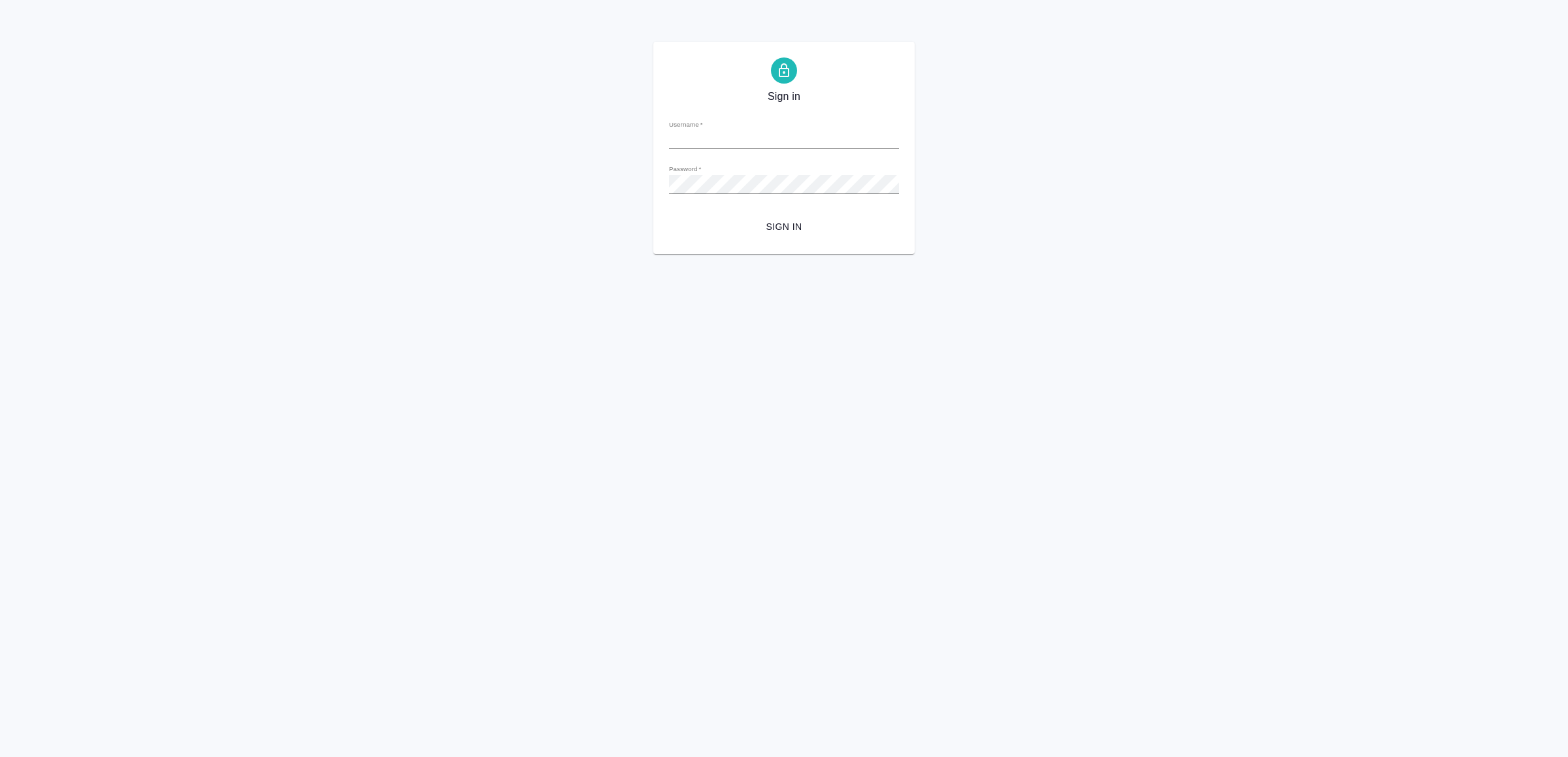
type input "v.yamkovenko@awatera.com"
click at [752, 224] on span "Sign in" at bounding box center [784, 227] width 209 height 17
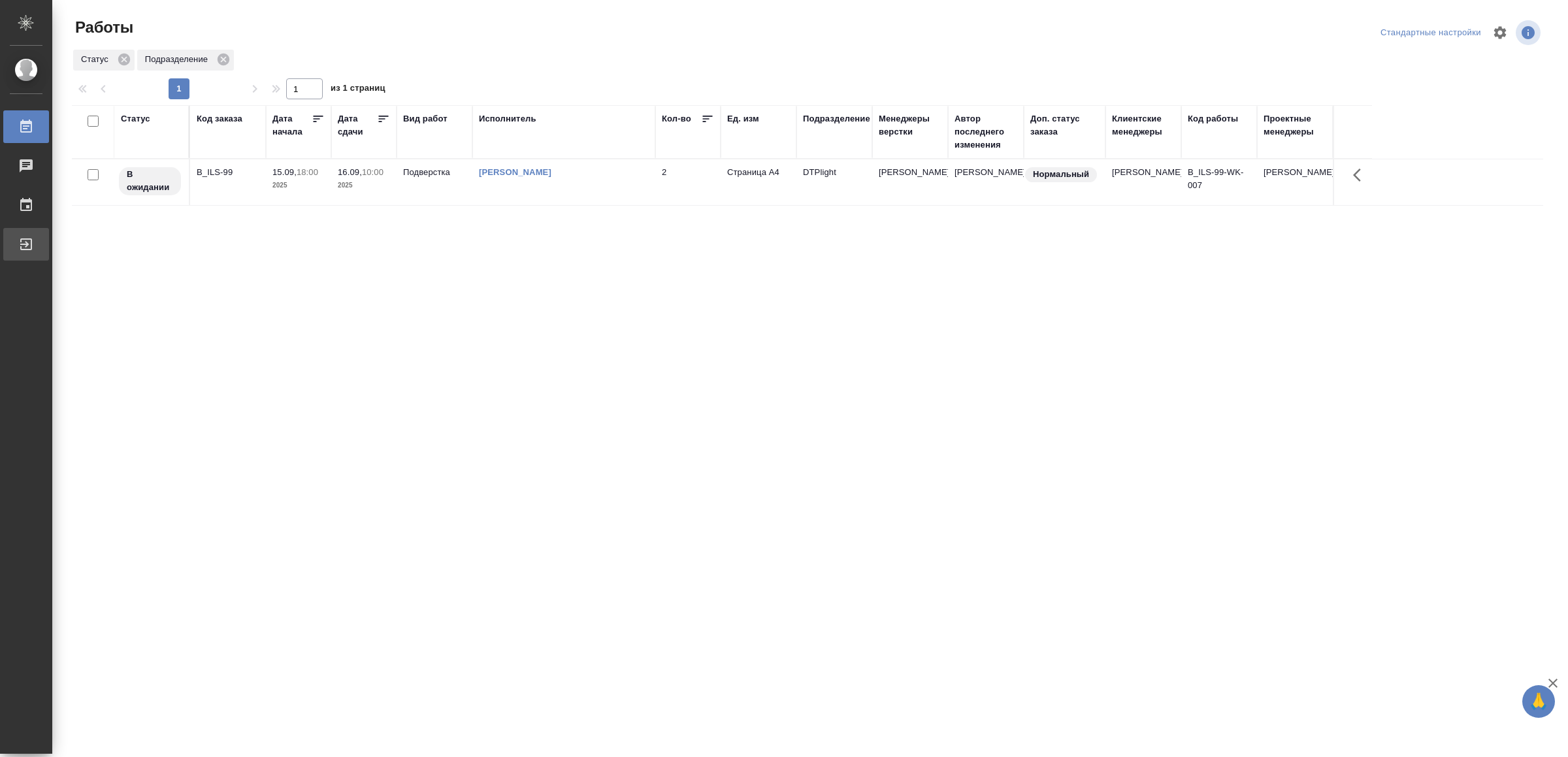
click at [26, 248] on div "Выйти" at bounding box center [10, 244] width 33 height 19
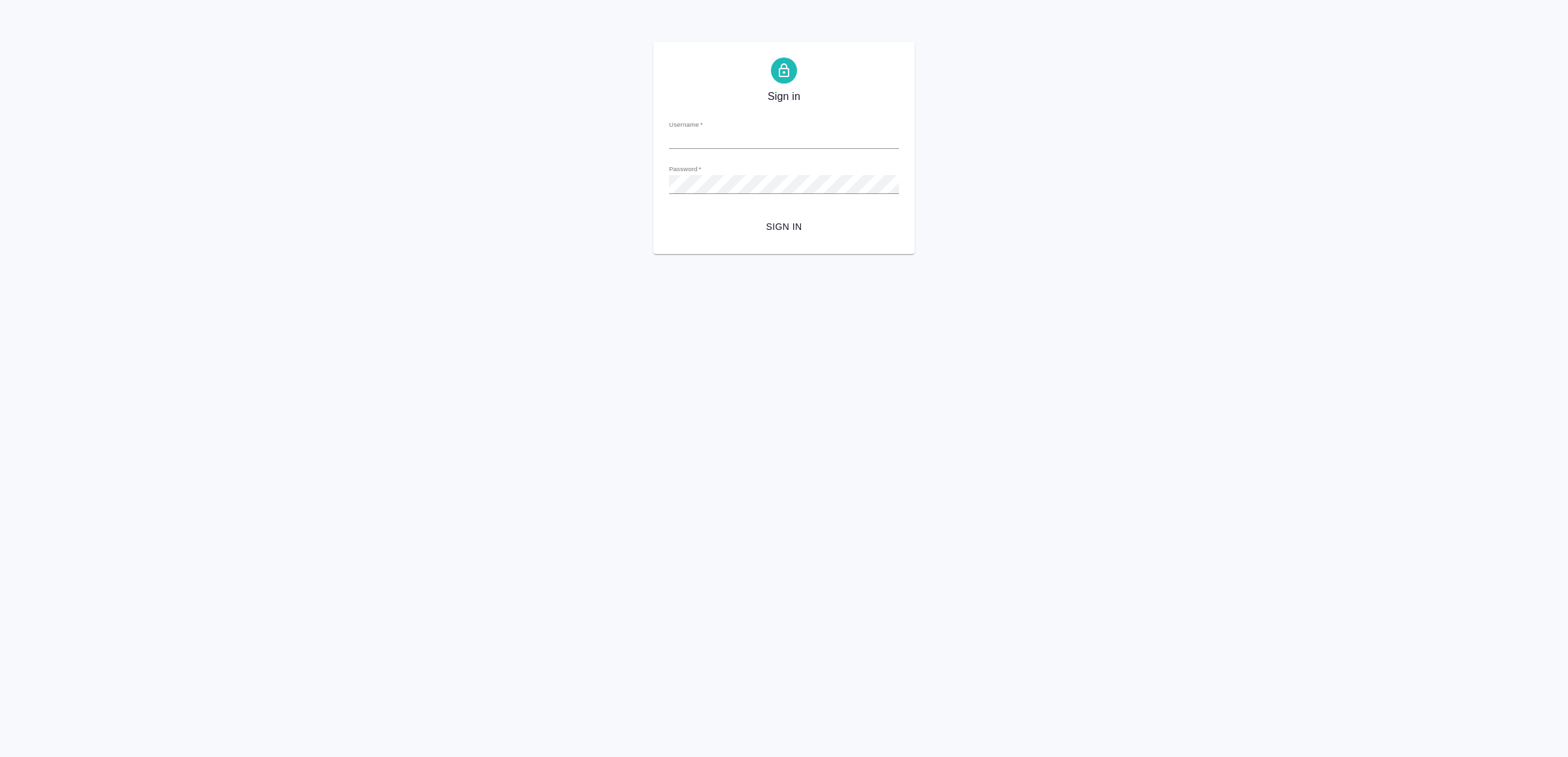
type input "[EMAIL_ADDRESS][DOMAIN_NAME]"
click at [765, 220] on span "Sign in" at bounding box center [784, 227] width 209 height 17
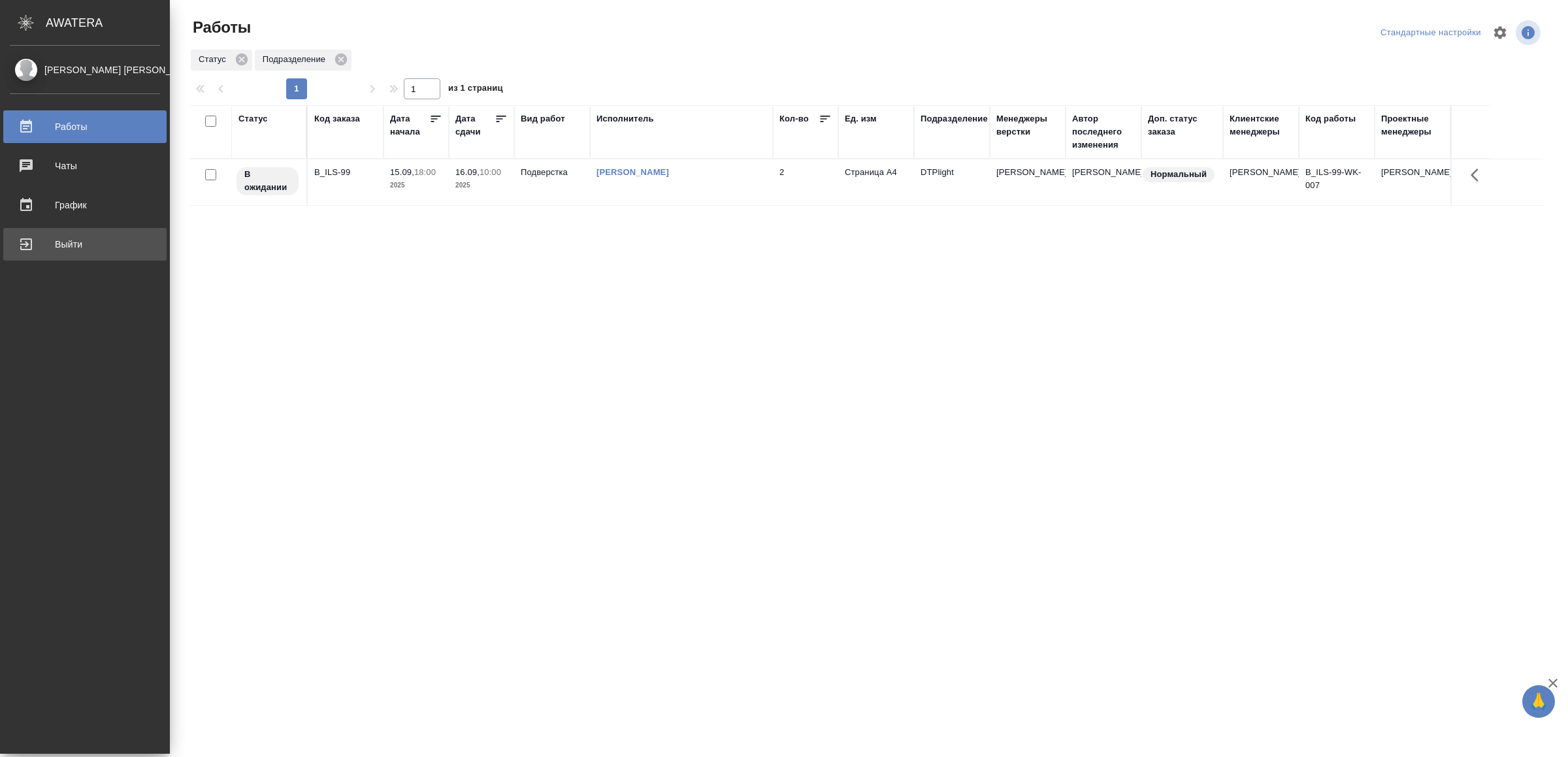
click at [42, 243] on div "Выйти" at bounding box center [85, 244] width 151 height 19
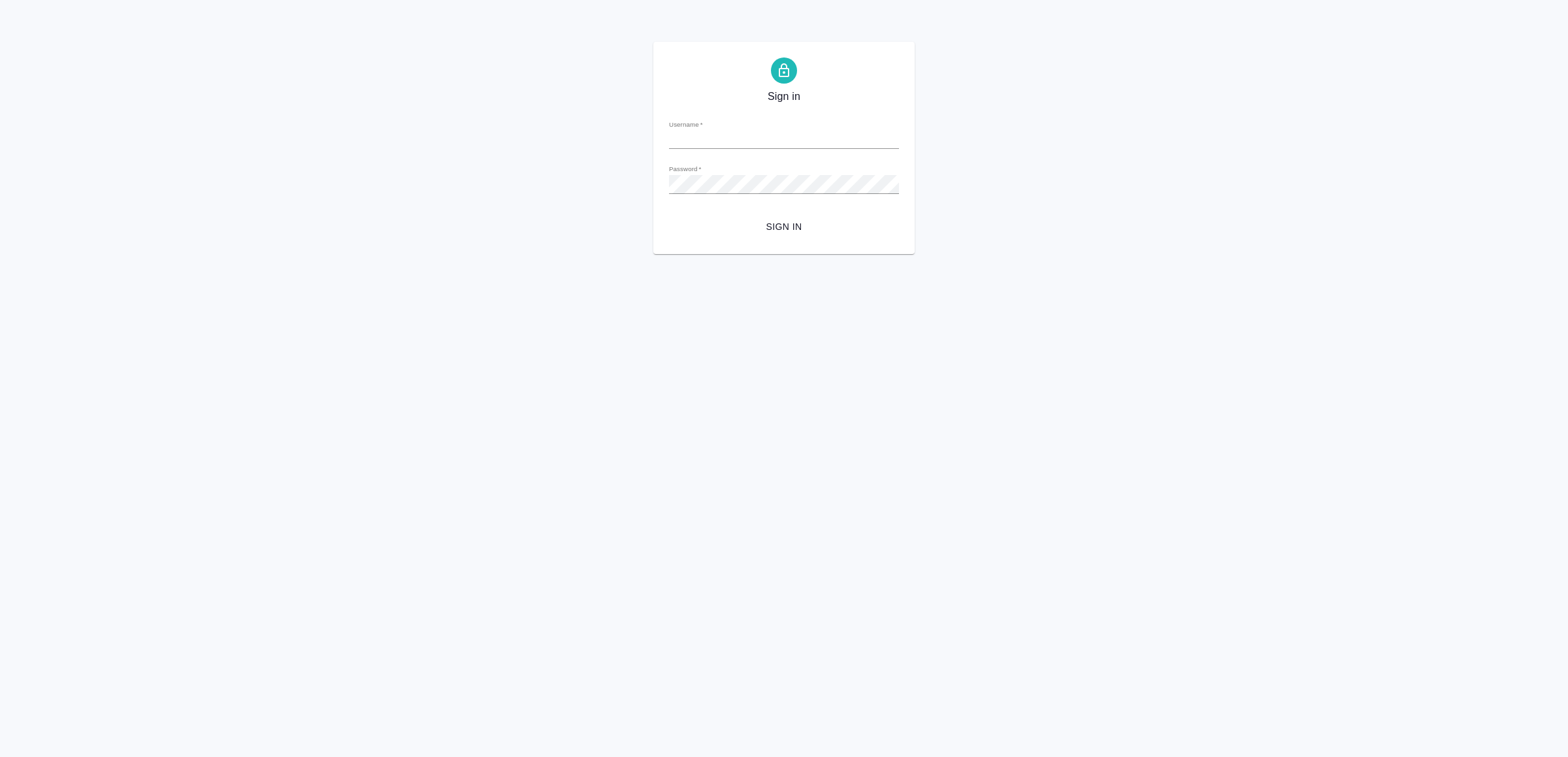
type input "[EMAIL_ADDRESS][DOMAIN_NAME]"
click at [839, 220] on span "Sign in" at bounding box center [784, 227] width 209 height 17
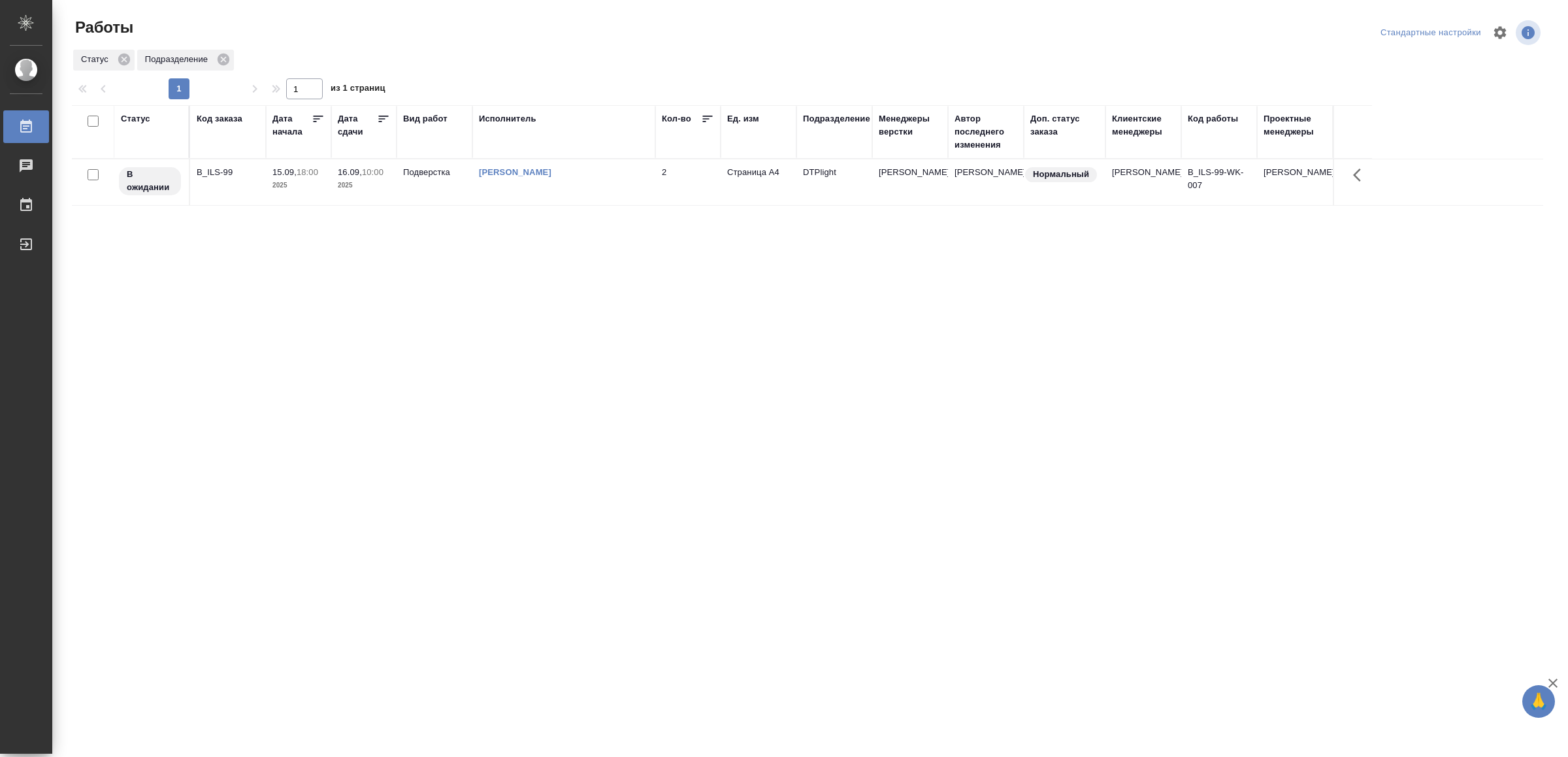
drag, startPoint x: 613, startPoint y: 429, endPoint x: 620, endPoint y: 420, distance: 11.4
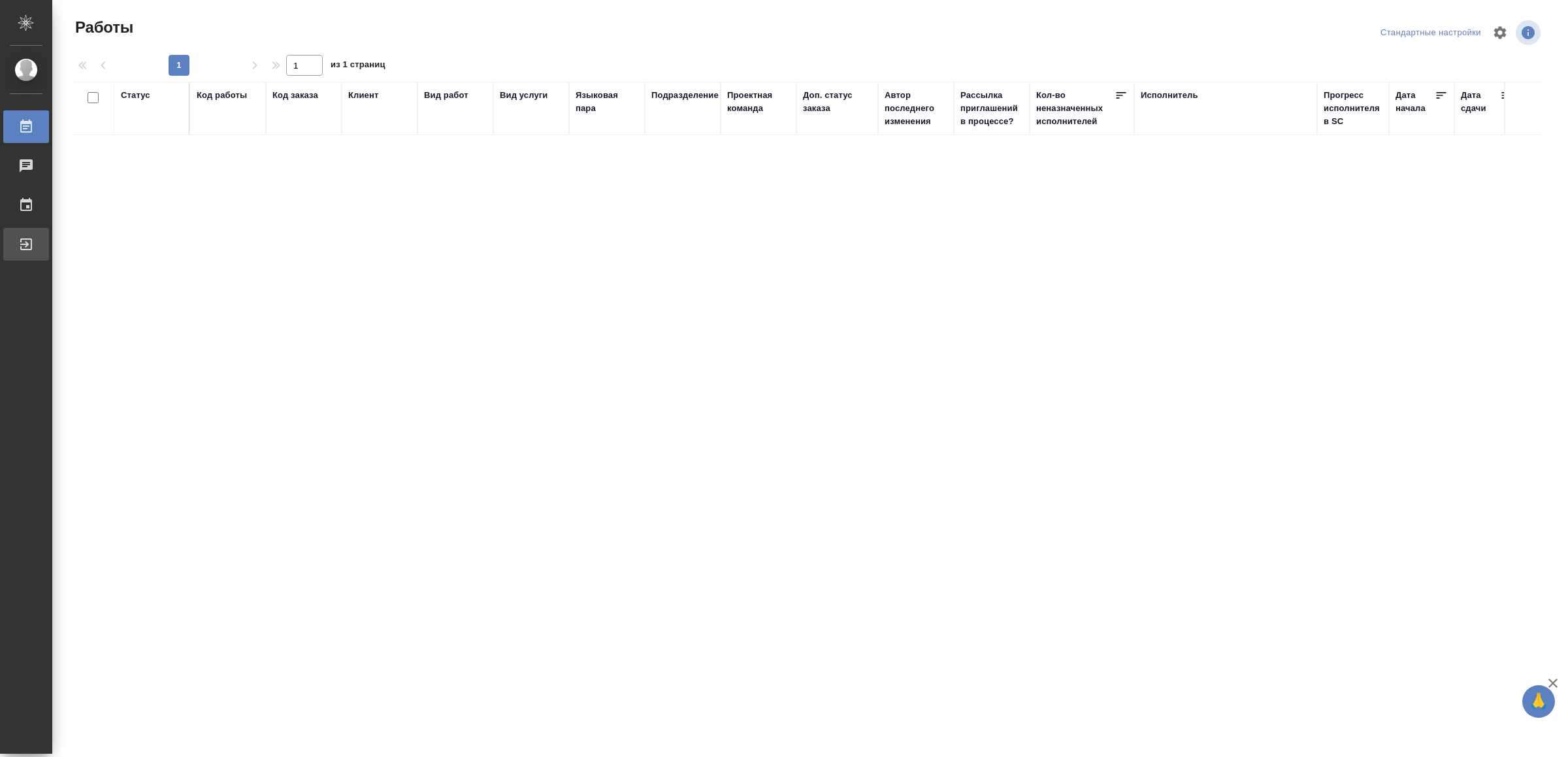
click at [26, 241] on div "Выйти" at bounding box center [10, 244] width 33 height 19
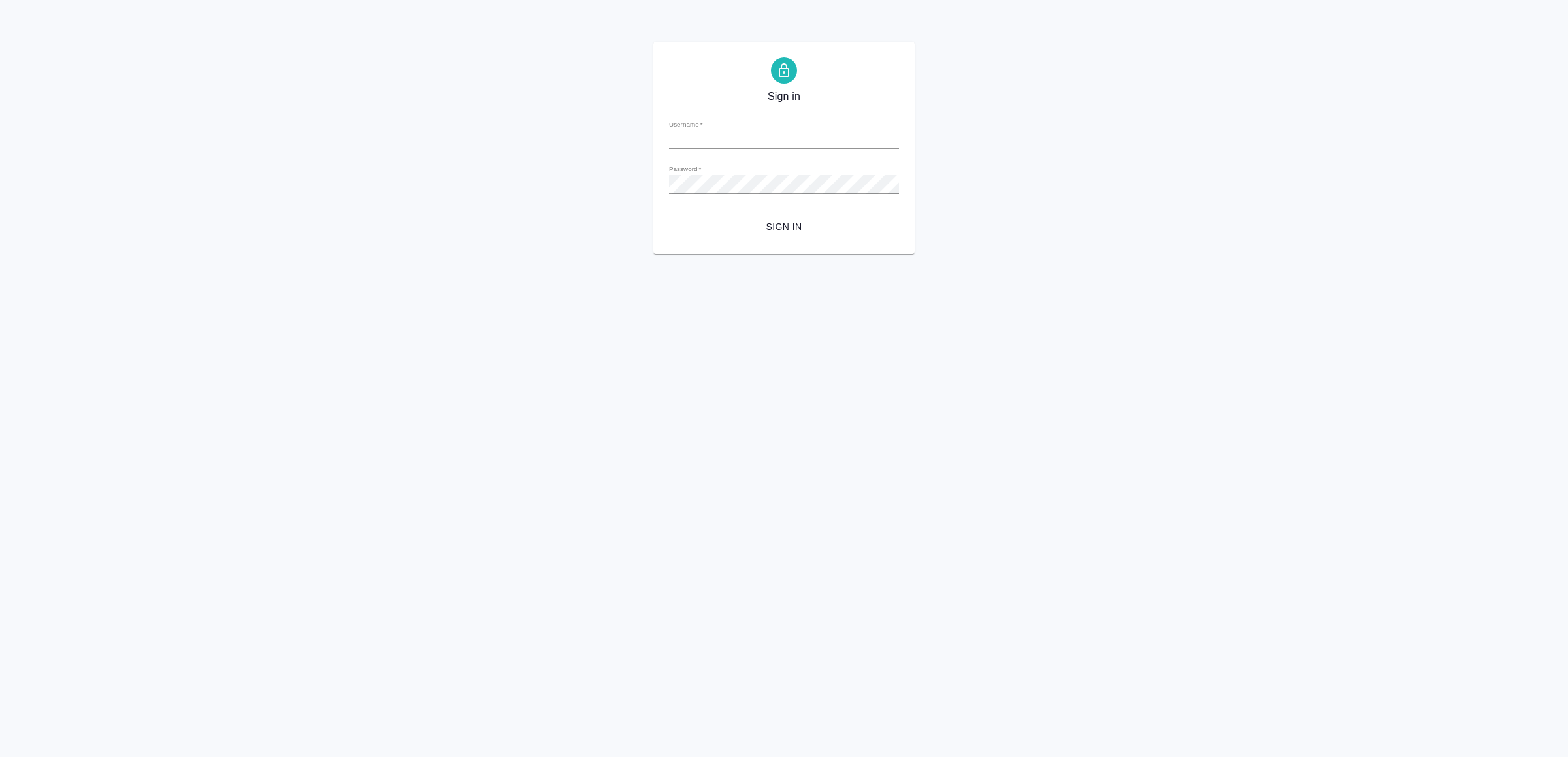
type input "v.yamkovenko@awatera.com"
click at [767, 228] on span "Sign in" at bounding box center [784, 227] width 209 height 17
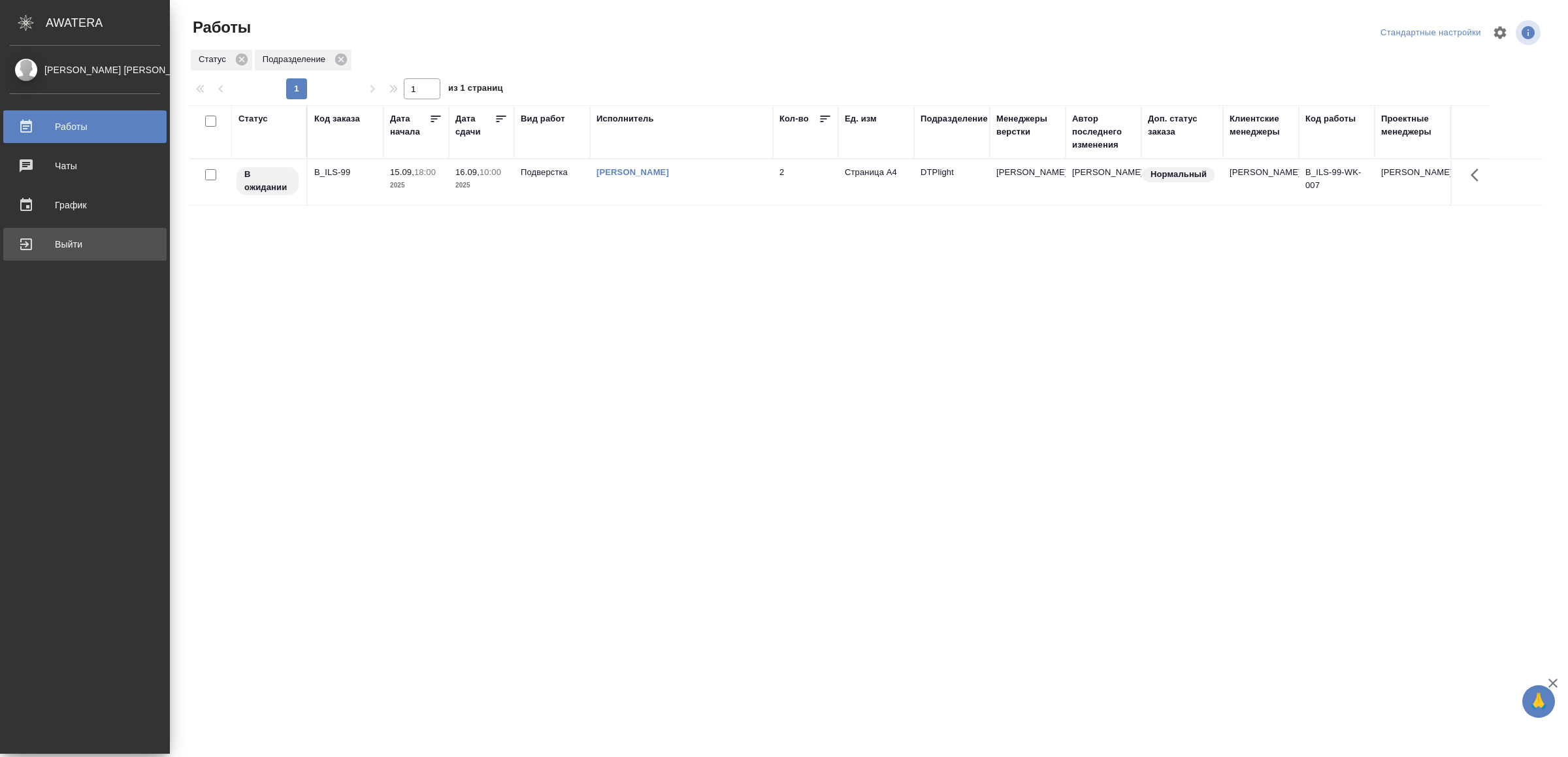
click at [24, 241] on div "Выйти" at bounding box center [85, 244] width 151 height 19
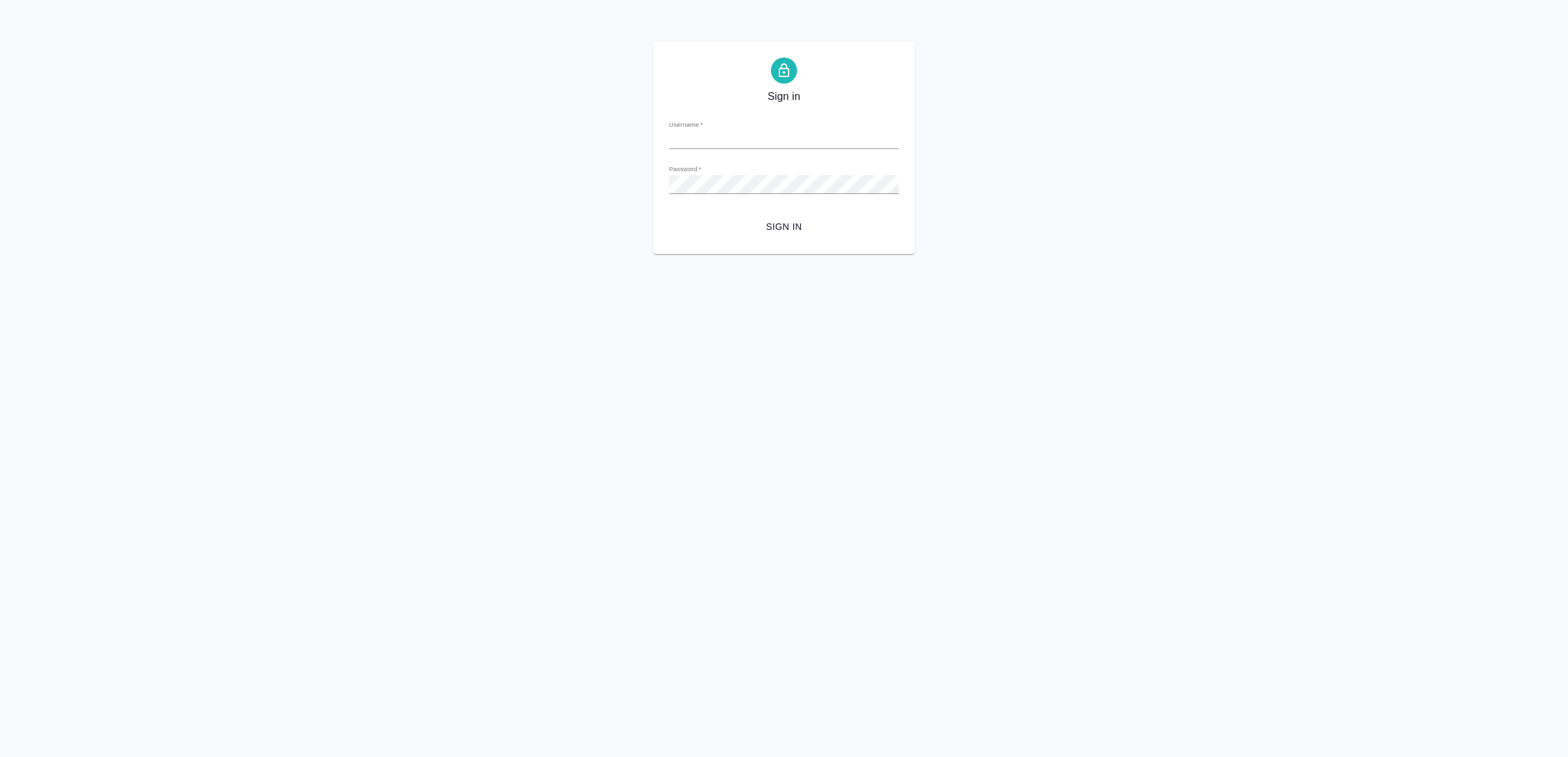
type input "v.yamkovenko@awatera.com"
click at [757, 214] on form "Username   * v.yamkovenko@awatera.com Password   * urlPath   * / Sign in" at bounding box center [784, 174] width 230 height 128
click at [763, 218] on span "Sign in" at bounding box center [784, 227] width 209 height 17
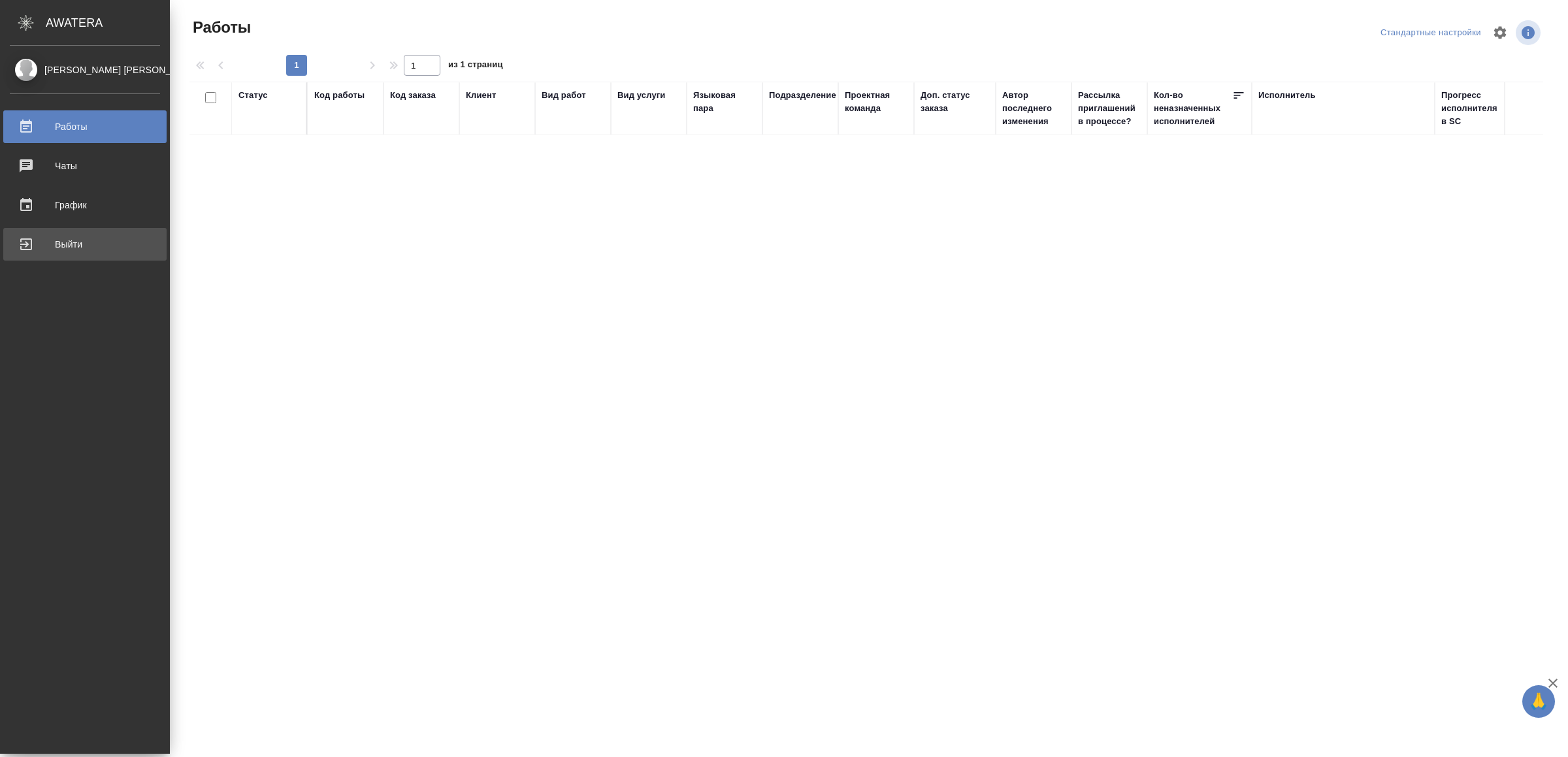
click at [41, 244] on div "Выйти" at bounding box center [85, 244] width 151 height 19
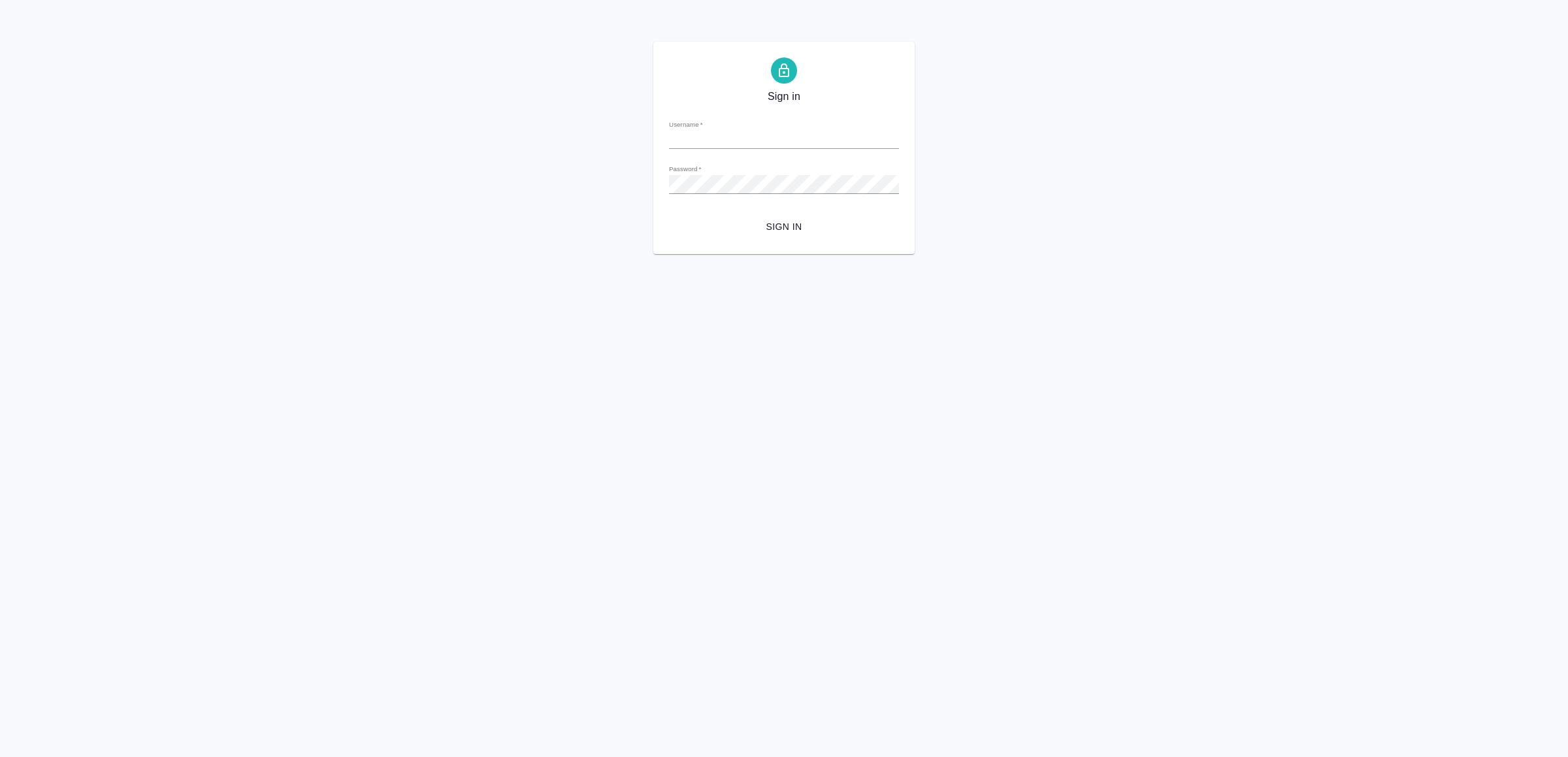
type input "v.yamkovenko@awatera.com"
click at [747, 215] on button "Sign in" at bounding box center [784, 227] width 230 height 24
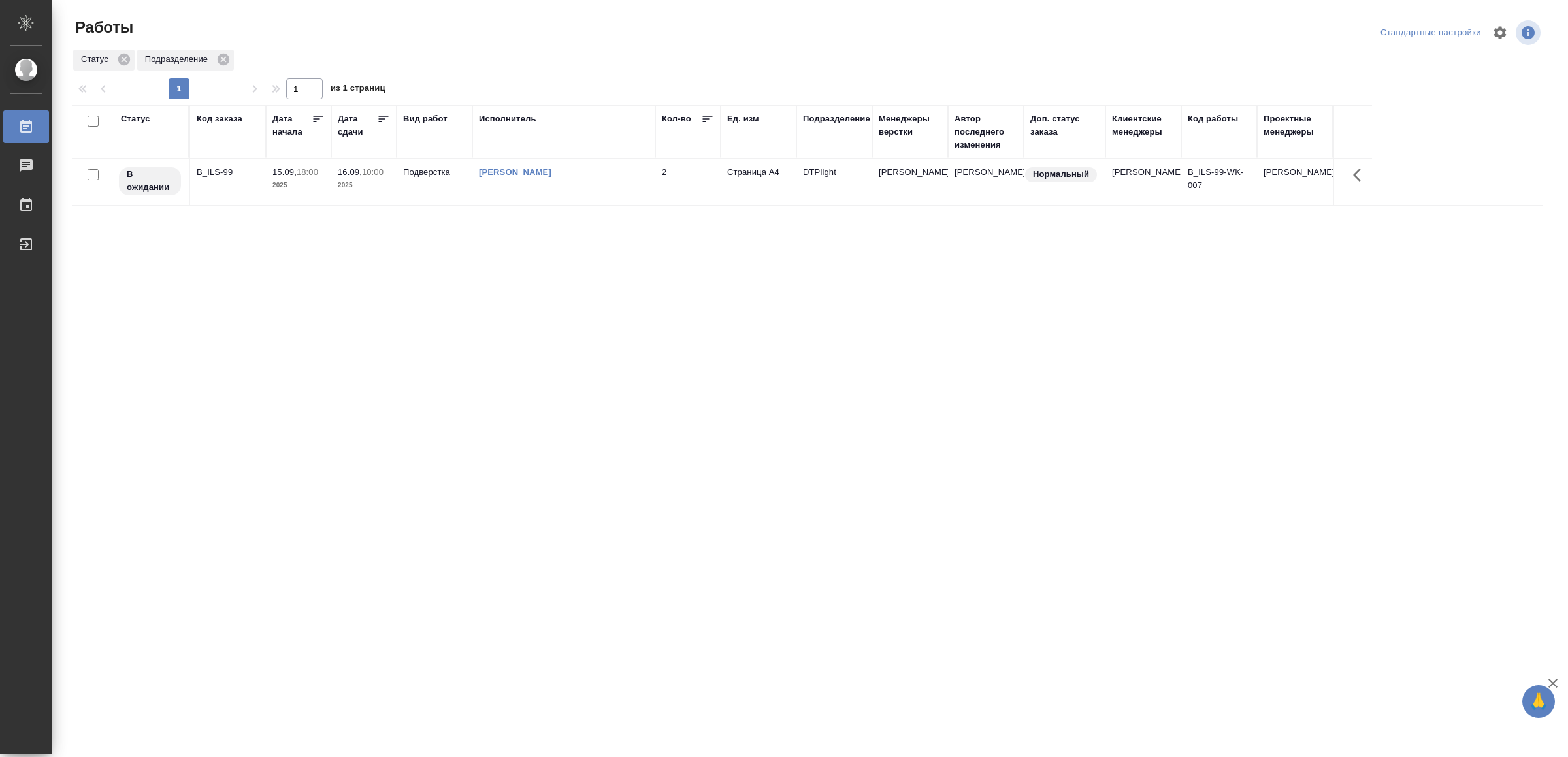
click at [432, 186] on td "Подверстка" at bounding box center [434, 183] width 76 height 46
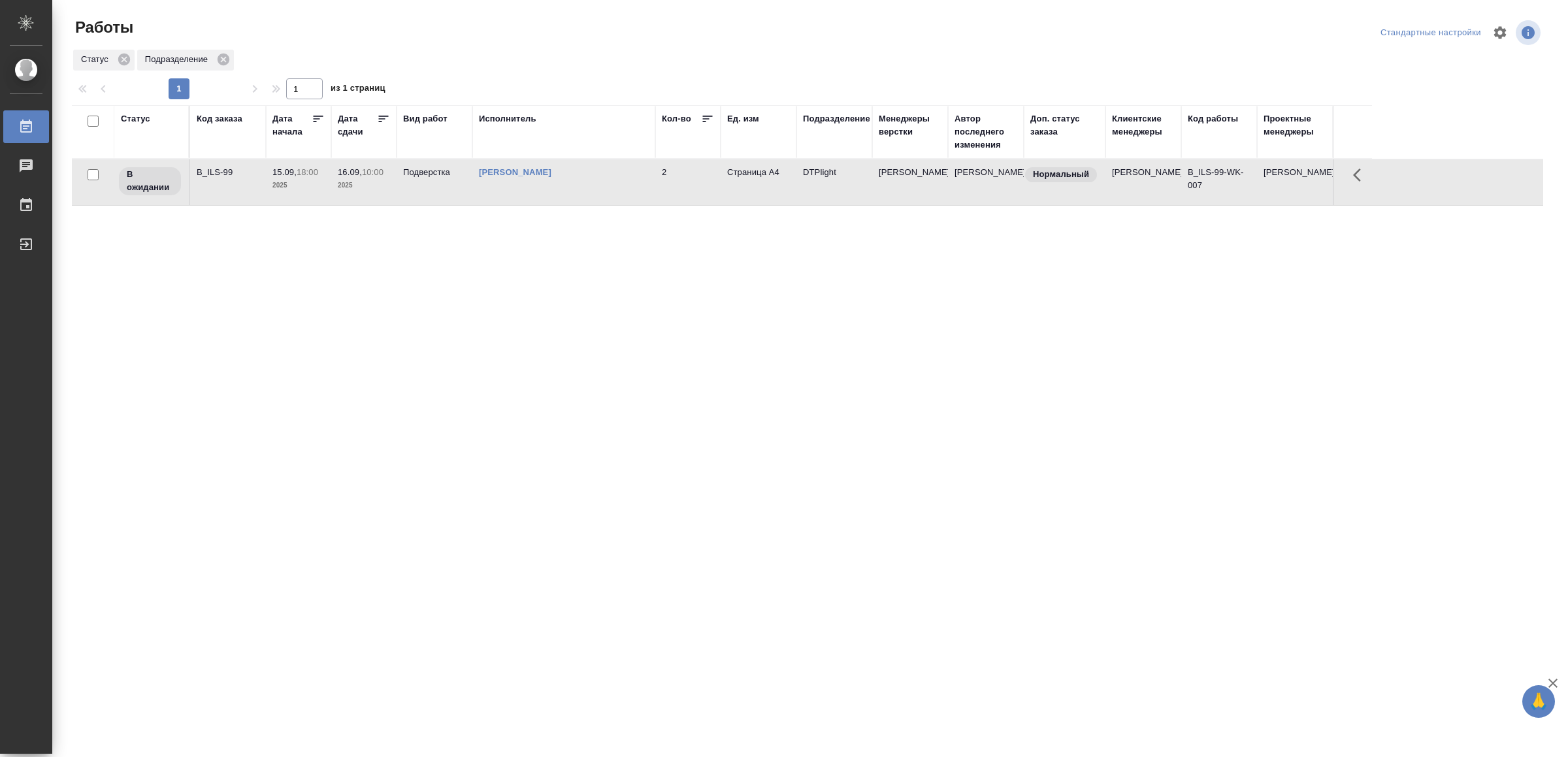
click at [432, 186] on td "Подверстка" at bounding box center [434, 183] width 76 height 46
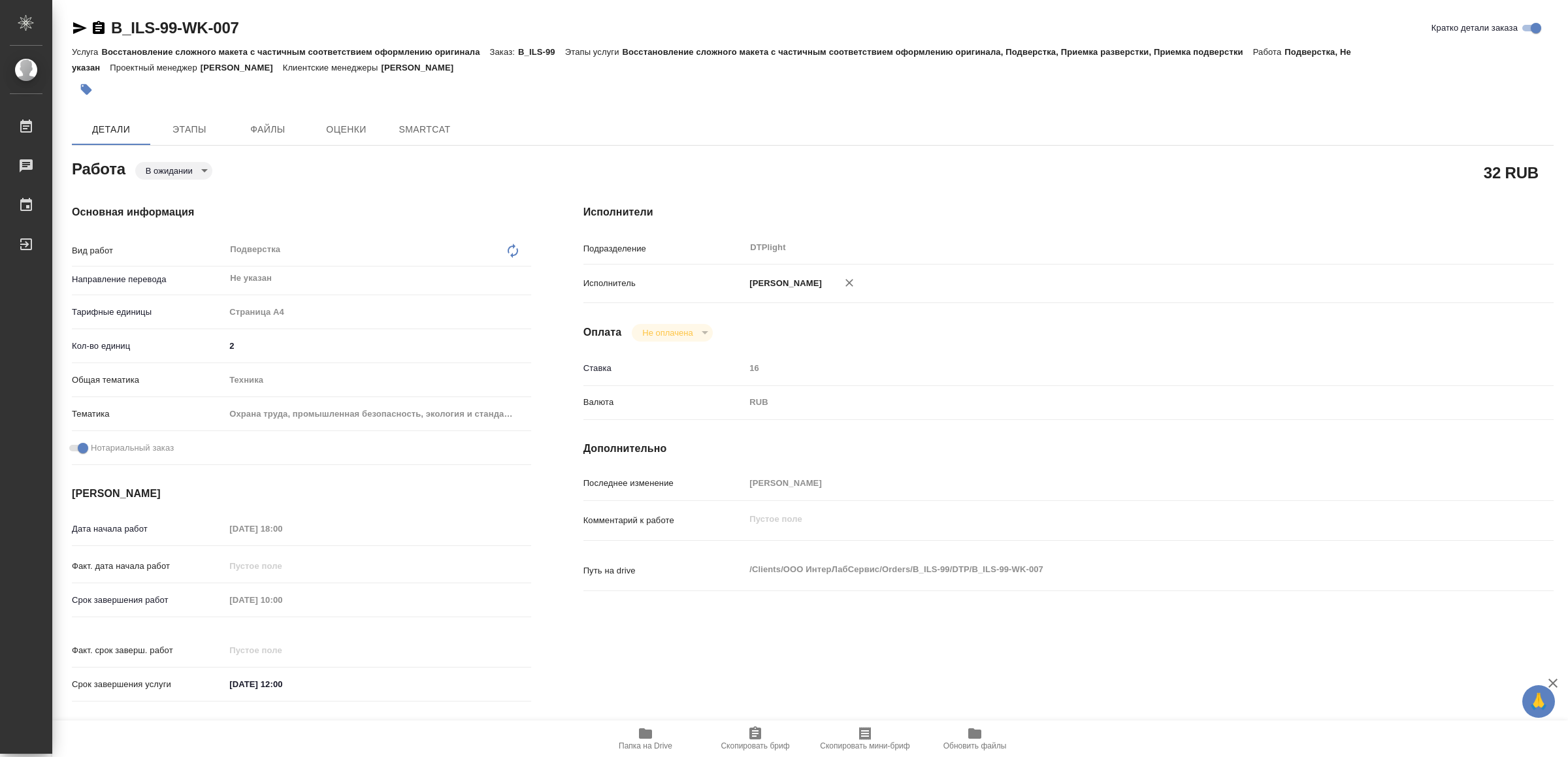
type textarea "x"
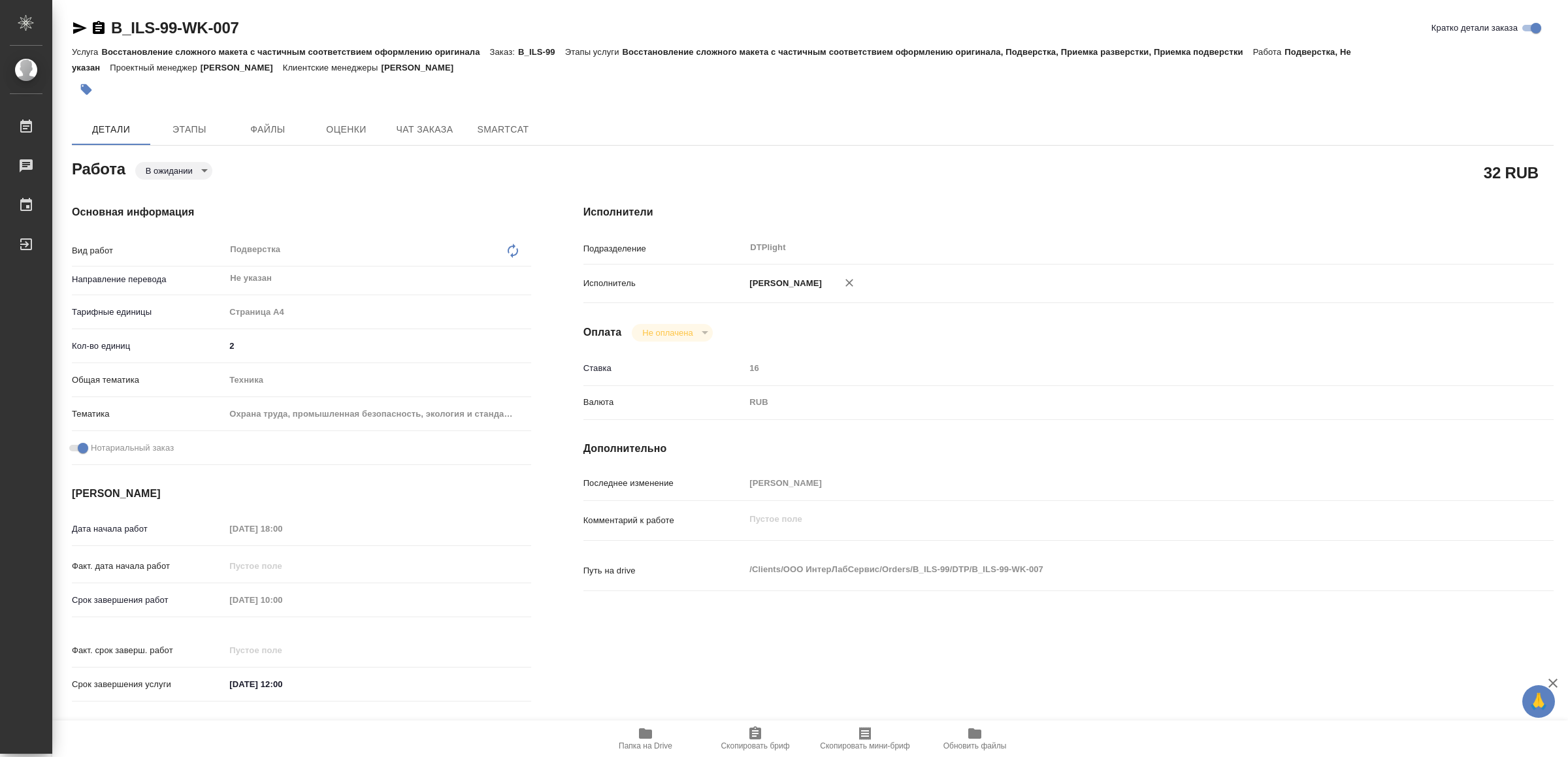
type textarea "x"
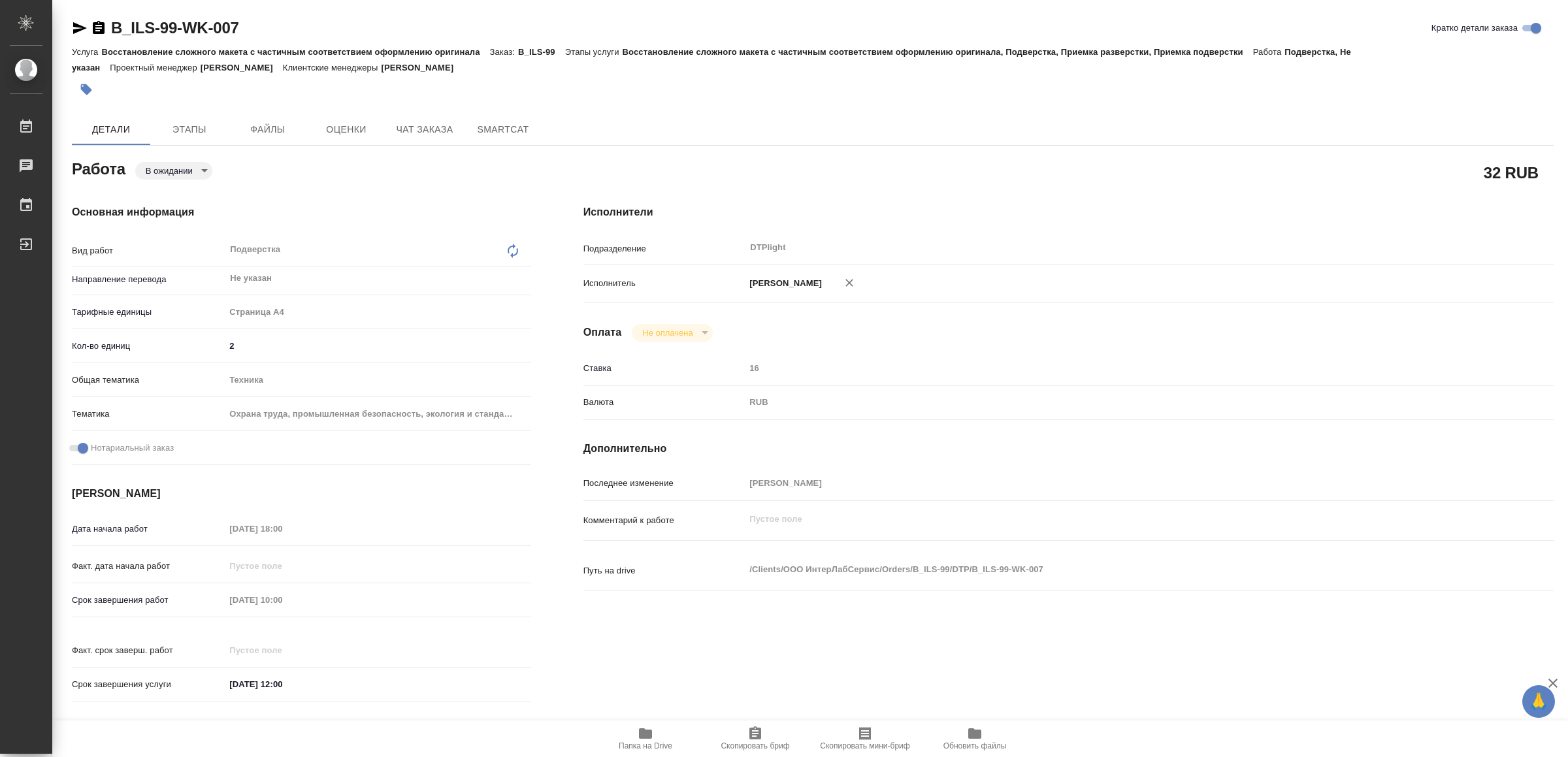
click at [652, 738] on icon "button" at bounding box center [645, 733] width 16 height 16
type textarea "x"
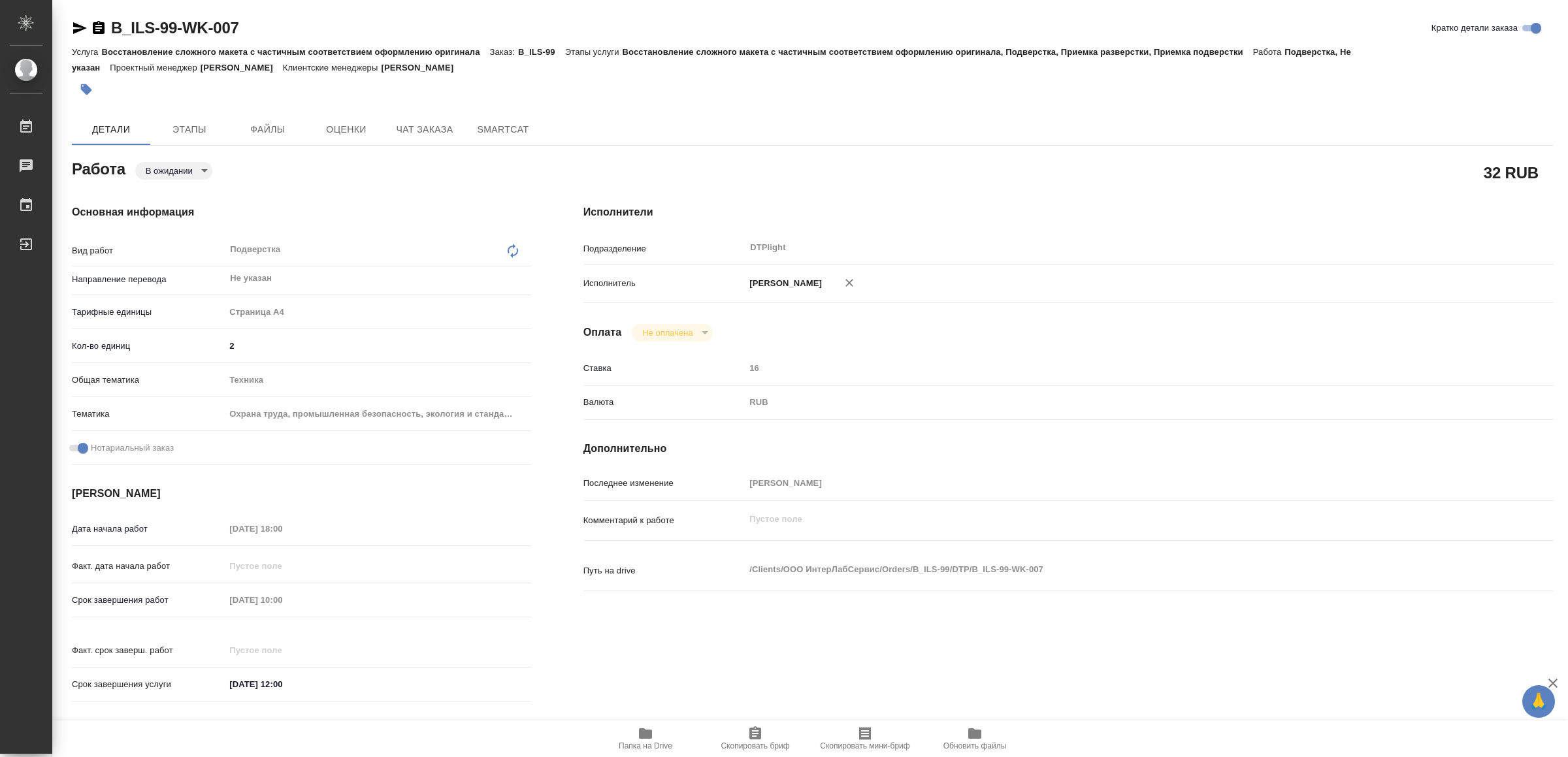
type textarea "x"
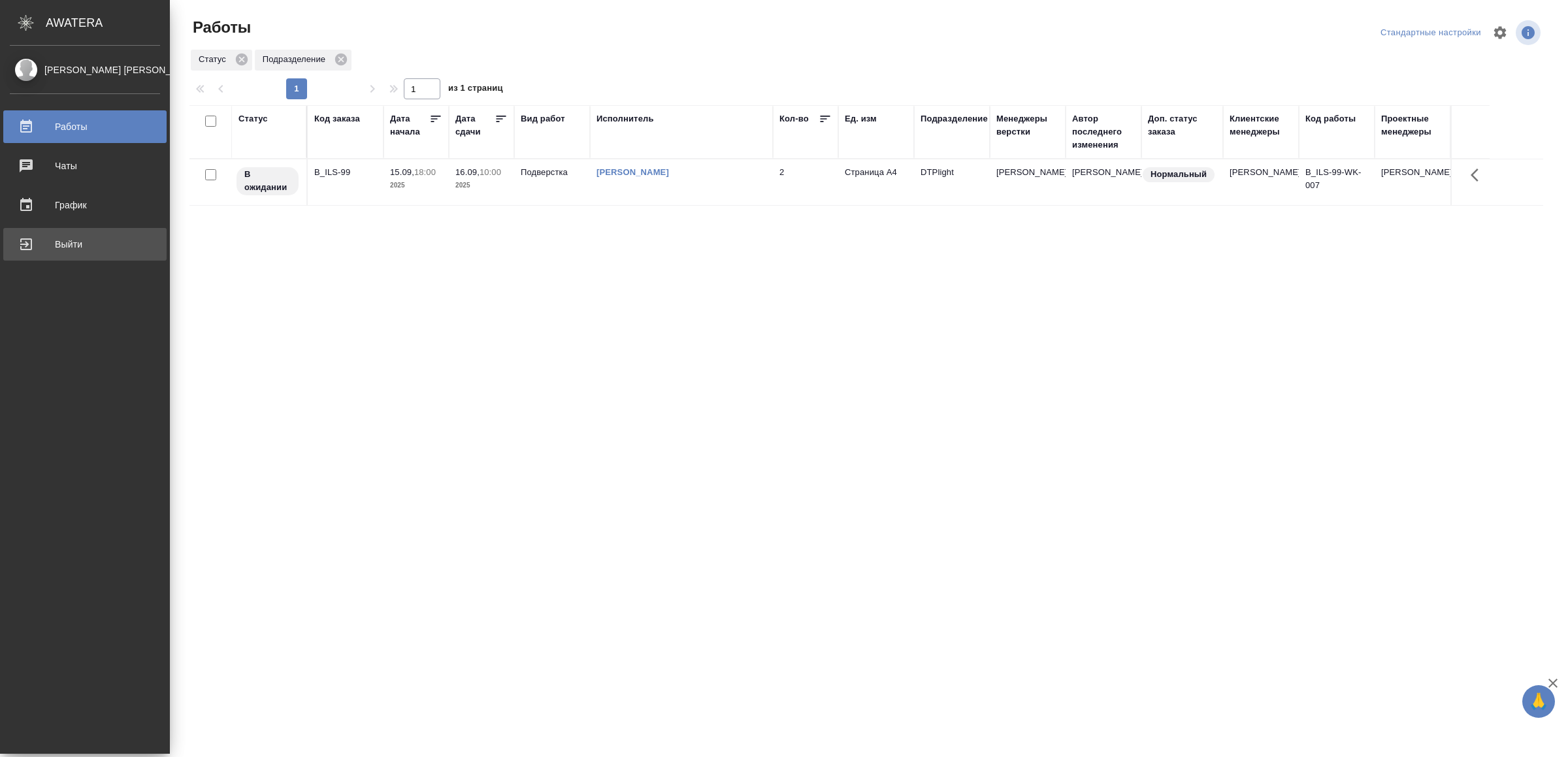
click at [51, 244] on div "Выйти" at bounding box center [85, 244] width 151 height 19
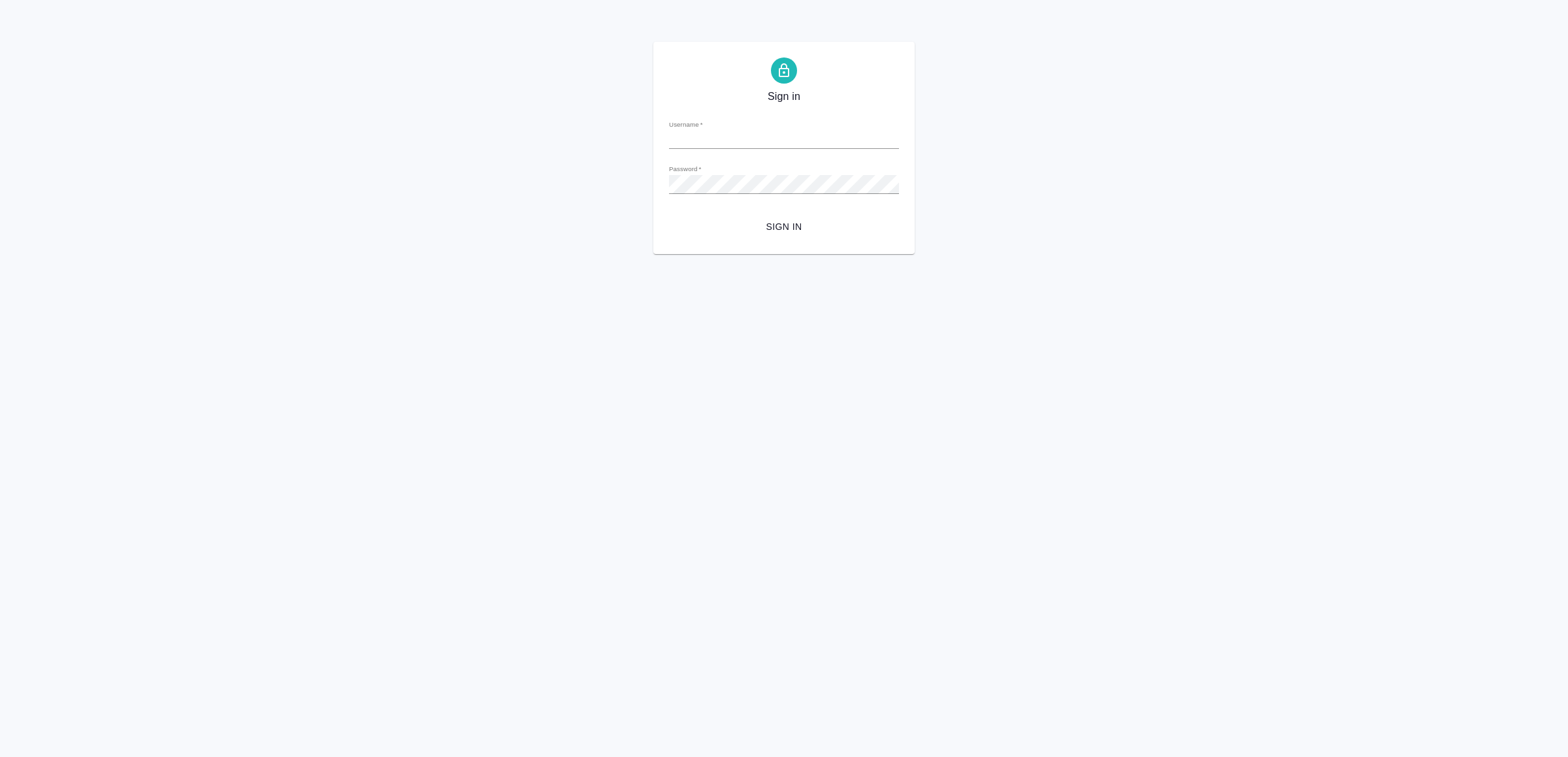
type input "[EMAIL_ADDRESS][DOMAIN_NAME]"
click at [783, 231] on span "Sign in" at bounding box center [784, 227] width 209 height 17
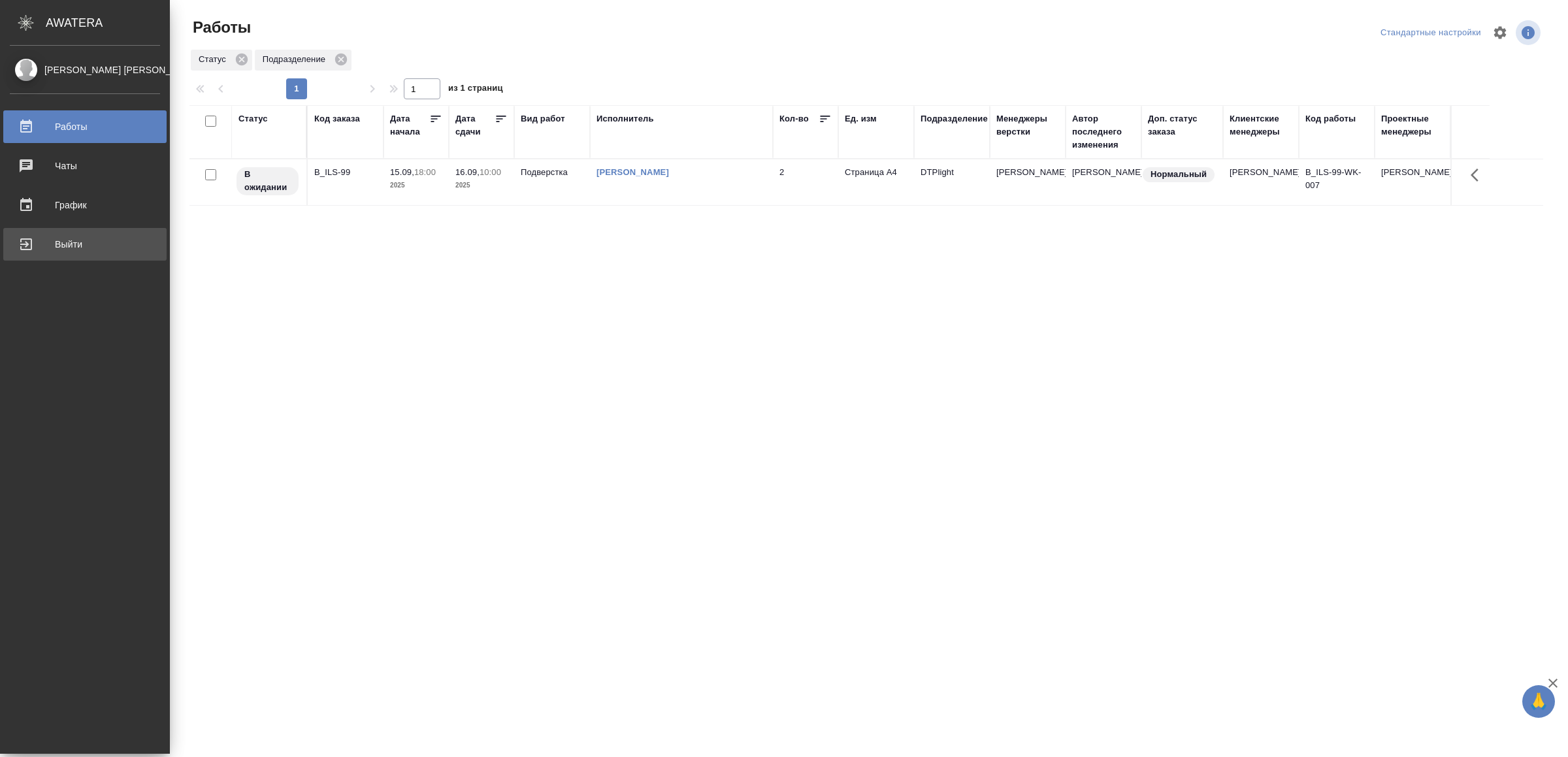
click at [61, 244] on div "Выйти" at bounding box center [85, 244] width 151 height 19
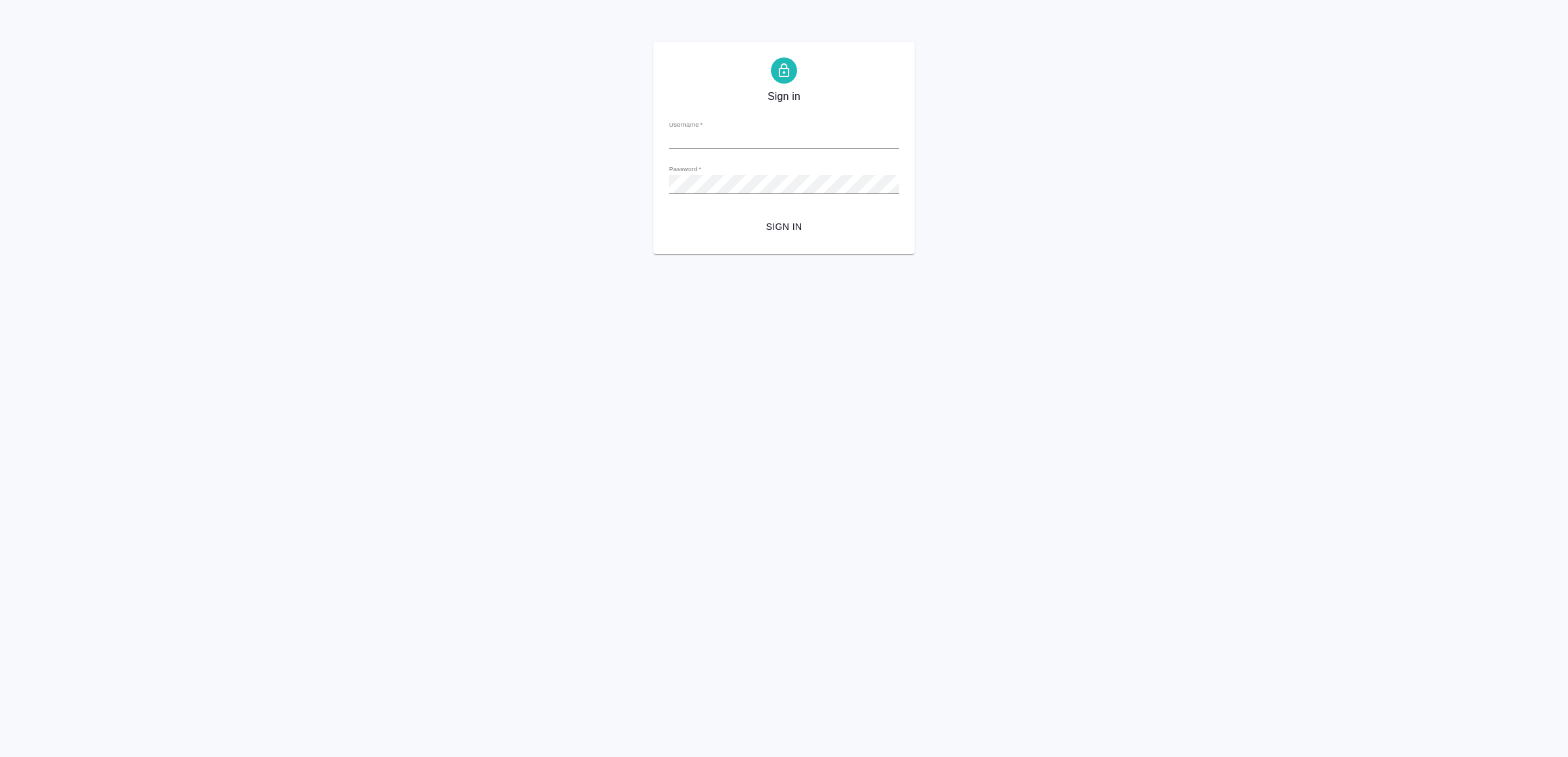
type input "[EMAIL_ADDRESS][DOMAIN_NAME]"
click at [789, 226] on span "Sign in" at bounding box center [784, 227] width 209 height 17
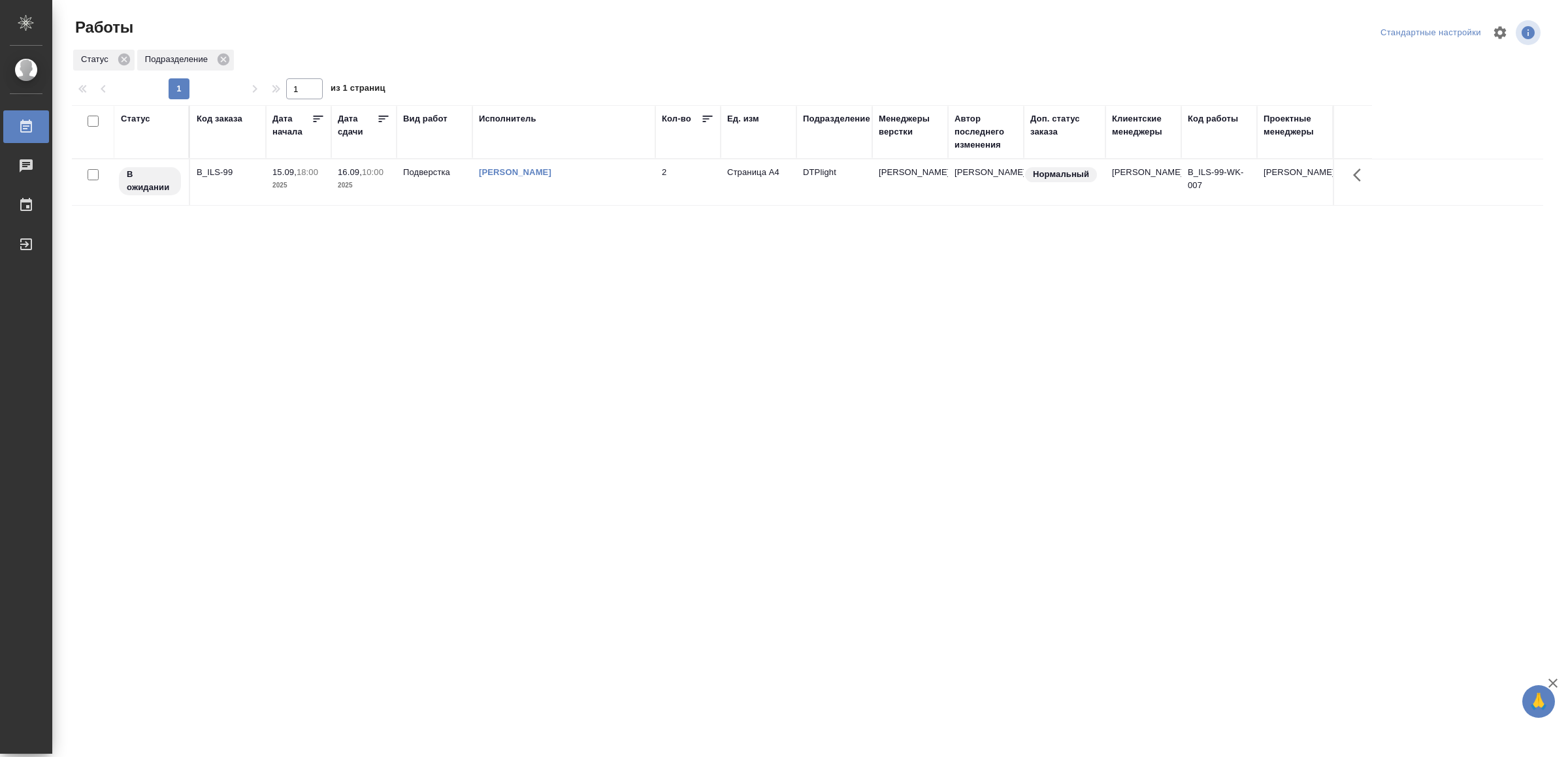
drag, startPoint x: 0, startPoint y: 0, endPoint x: 557, endPoint y: 420, distance: 697.6
